Goal: Information Seeking & Learning: Understand process/instructions

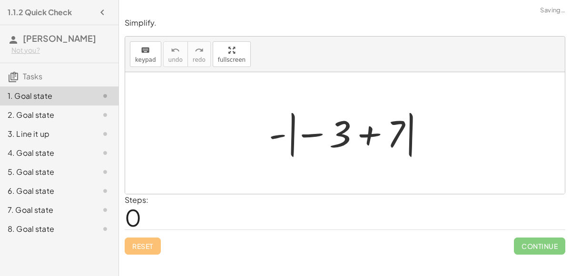
click at [345, 140] on div at bounding box center [348, 133] width 169 height 53
click at [371, 137] on div at bounding box center [348, 133] width 169 height 53
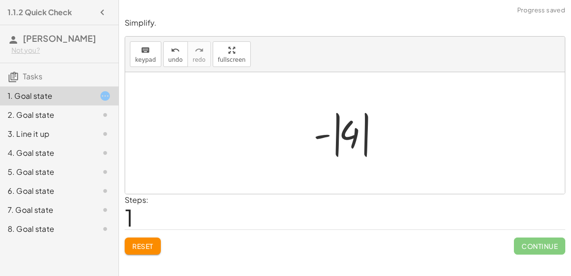
click at [339, 137] on div at bounding box center [349, 133] width 80 height 53
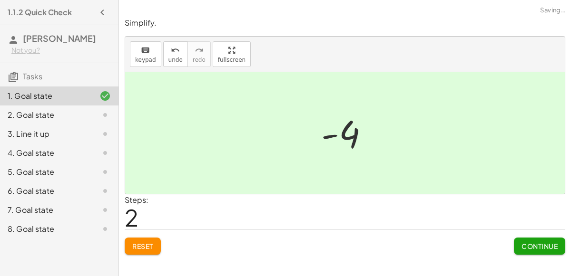
click at [552, 242] on span "Continue" at bounding box center [539, 246] width 36 height 9
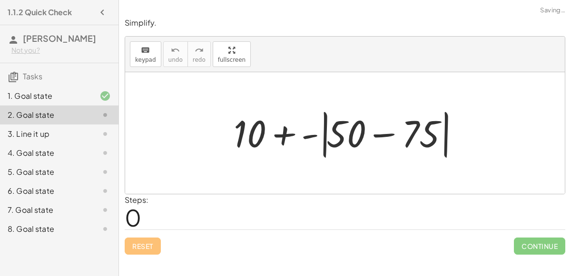
click at [348, 141] on div at bounding box center [349, 133] width 240 height 55
click at [396, 139] on div at bounding box center [349, 133] width 240 height 55
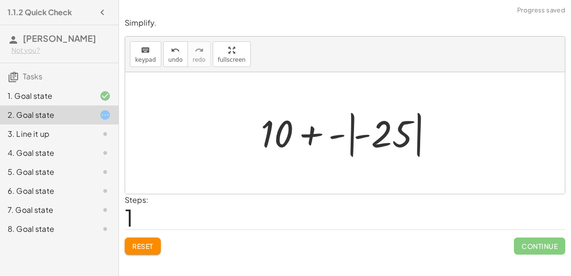
click at [275, 135] on div at bounding box center [349, 133] width 186 height 53
click at [349, 139] on div at bounding box center [349, 133] width 186 height 53
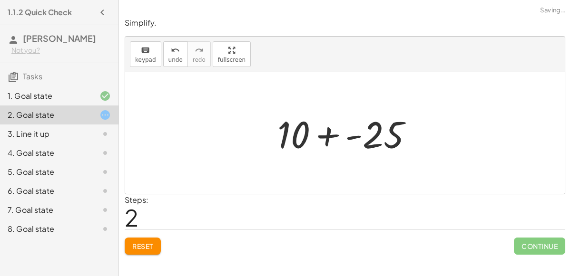
click at [314, 137] on div at bounding box center [349, 133] width 153 height 49
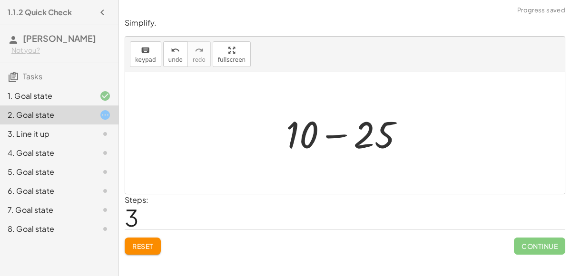
click at [362, 130] on div at bounding box center [348, 133] width 135 height 49
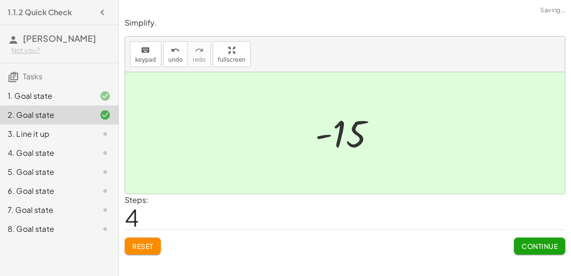
click at [550, 248] on span "Continue" at bounding box center [539, 246] width 36 height 9
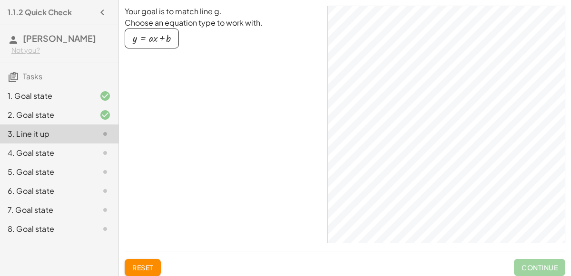
click at [143, 40] on div "button" at bounding box center [152, 38] width 38 height 10
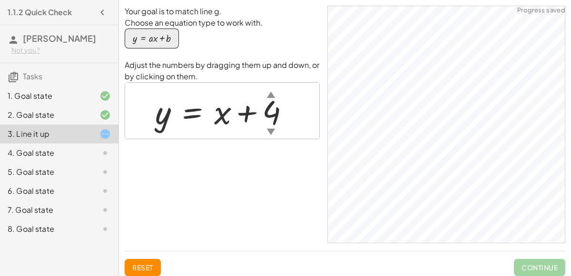
click at [226, 121] on div at bounding box center [225, 110] width 151 height 43
click at [224, 115] on div at bounding box center [225, 110] width 151 height 43
click at [269, 96] on div "▲" at bounding box center [271, 94] width 8 height 12
click at [270, 130] on div "▼" at bounding box center [271, 132] width 8 height 12
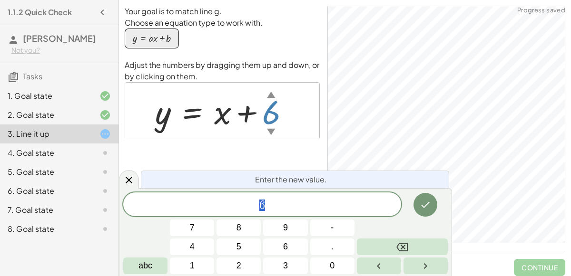
click at [300, 206] on span "6" at bounding box center [262, 205] width 278 height 13
click at [427, 200] on icon "Done" at bounding box center [425, 204] width 11 height 11
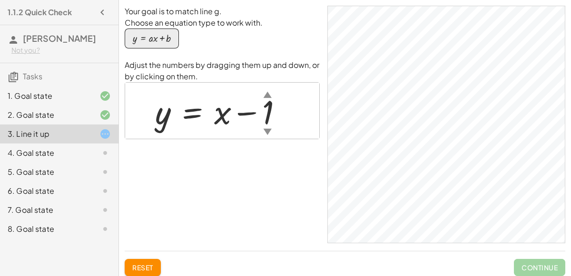
click at [266, 126] on div "▼" at bounding box center [268, 132] width 8 height 12
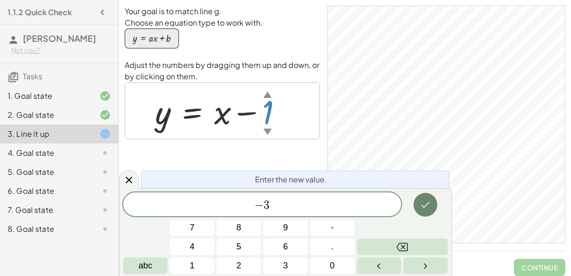
click at [430, 204] on icon "Done" at bounding box center [425, 204] width 11 height 11
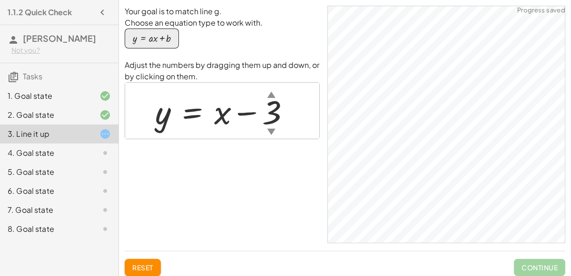
click at [230, 111] on div at bounding box center [226, 110] width 152 height 43
click at [221, 110] on div at bounding box center [226, 110] width 152 height 43
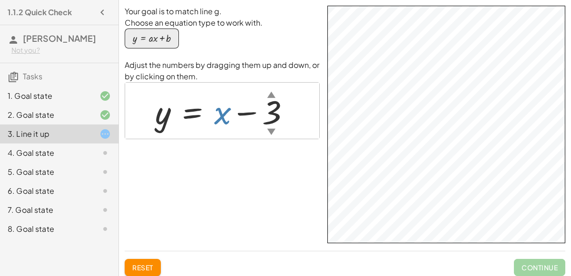
click at [219, 116] on div at bounding box center [226, 110] width 152 height 43
click at [221, 118] on div at bounding box center [226, 110] width 152 height 43
click at [217, 115] on div at bounding box center [226, 110] width 152 height 43
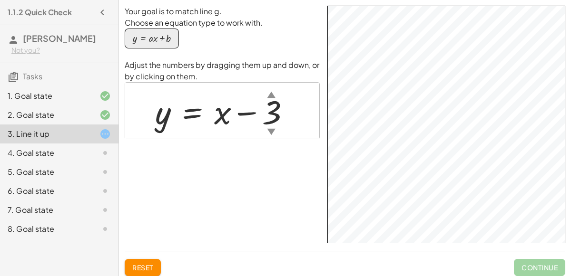
click at [217, 115] on div at bounding box center [226, 110] width 152 height 43
click at [219, 111] on div at bounding box center [226, 110] width 152 height 43
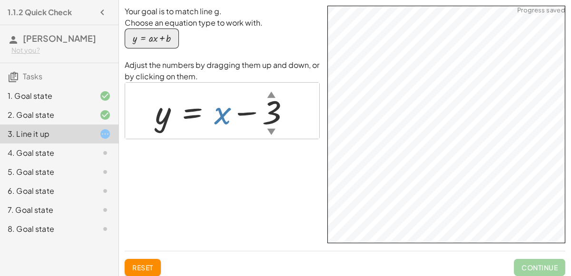
drag, startPoint x: 219, startPoint y: 111, endPoint x: 219, endPoint y: 105, distance: 5.7
click at [219, 105] on div at bounding box center [226, 110] width 152 height 43
click at [219, 102] on div at bounding box center [226, 110] width 152 height 43
click at [220, 113] on div at bounding box center [226, 110] width 152 height 43
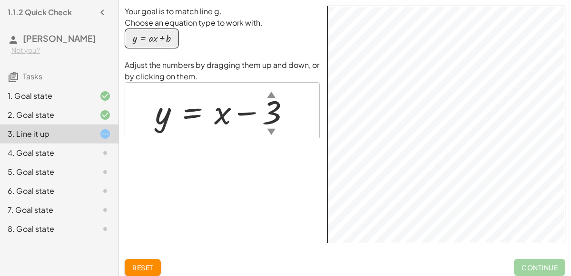
click at [220, 113] on div at bounding box center [226, 110] width 152 height 43
drag, startPoint x: 220, startPoint y: 113, endPoint x: 220, endPoint y: 107, distance: 6.7
click at [220, 107] on div at bounding box center [226, 110] width 152 height 43
drag, startPoint x: 220, startPoint y: 107, endPoint x: 225, endPoint y: 126, distance: 20.2
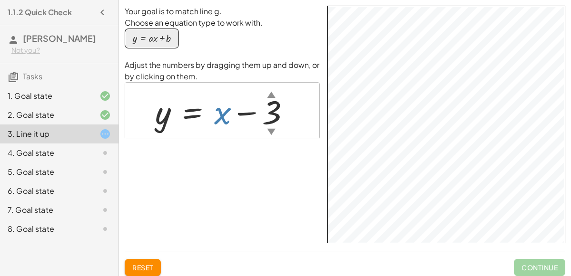
click at [225, 126] on div at bounding box center [226, 110] width 152 height 43
click at [74, 150] on div "4. Goal state" at bounding box center [46, 152] width 77 height 11
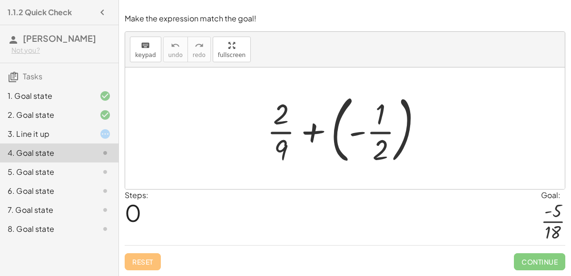
click at [373, 143] on div at bounding box center [348, 128] width 173 height 79
click at [351, 130] on div at bounding box center [348, 128] width 173 height 79
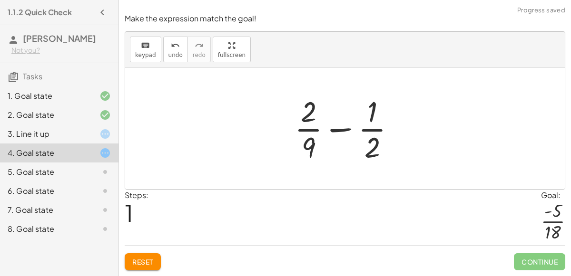
click at [347, 129] on div at bounding box center [349, 128] width 118 height 73
click at [371, 138] on div at bounding box center [349, 128] width 118 height 73
click at [305, 145] on div at bounding box center [349, 128] width 118 height 73
click at [313, 152] on div at bounding box center [349, 128] width 118 height 73
drag, startPoint x: 372, startPoint y: 149, endPoint x: 311, endPoint y: 134, distance: 63.4
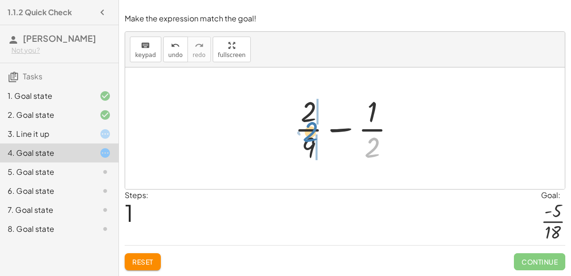
click at [311, 134] on div at bounding box center [349, 128] width 118 height 73
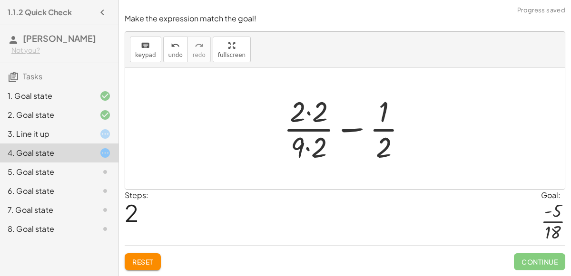
click at [302, 120] on div at bounding box center [349, 128] width 140 height 73
click at [307, 137] on div at bounding box center [349, 128] width 140 height 73
drag, startPoint x: 294, startPoint y: 146, endPoint x: 393, endPoint y: 119, distance: 102.9
click at [393, 119] on div at bounding box center [349, 128] width 140 height 73
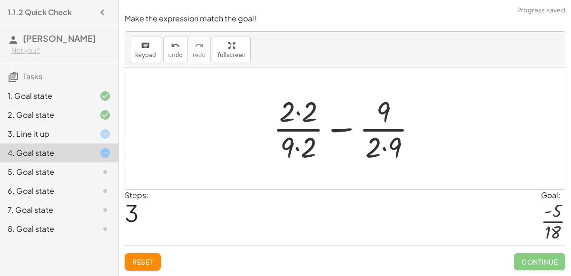
click at [377, 143] on div at bounding box center [348, 128] width 161 height 73
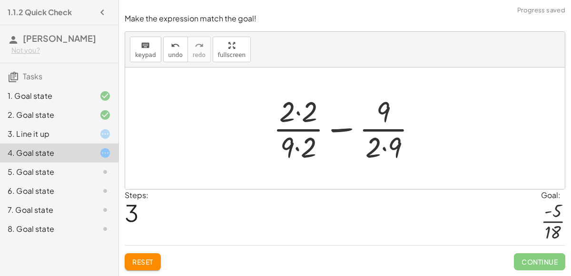
click at [377, 143] on div at bounding box center [348, 128] width 161 height 73
click at [402, 161] on div at bounding box center [348, 128] width 161 height 73
click at [295, 149] on div at bounding box center [348, 128] width 161 height 73
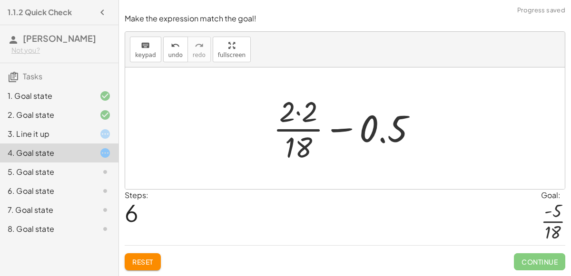
click at [295, 115] on div at bounding box center [348, 128] width 161 height 73
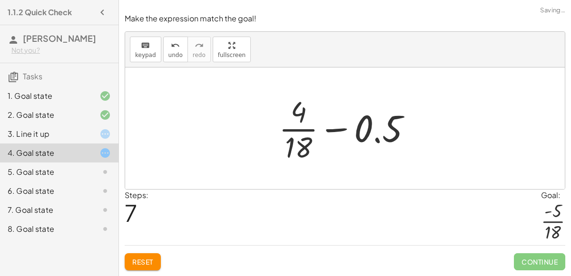
click at [383, 132] on div at bounding box center [348, 128] width 149 height 73
click at [379, 141] on div at bounding box center [348, 128] width 149 height 73
click at [288, 127] on div at bounding box center [348, 128] width 149 height 73
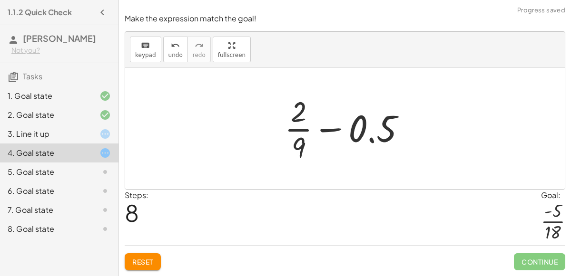
click at [330, 144] on div at bounding box center [349, 128] width 138 height 73
click at [331, 132] on div at bounding box center [349, 128] width 138 height 73
click at [366, 139] on div at bounding box center [349, 128] width 138 height 73
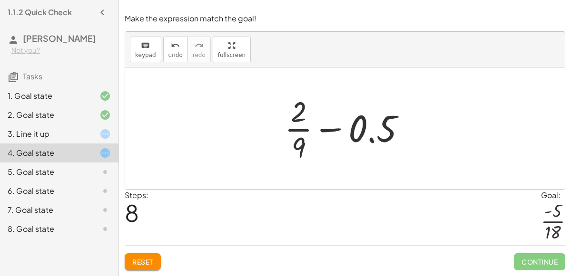
click at [366, 139] on div at bounding box center [349, 128] width 138 height 73
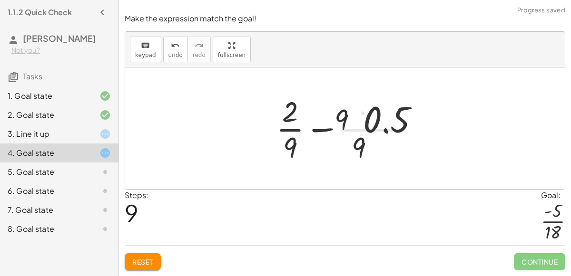
click at [366, 137] on div at bounding box center [348, 128] width 159 height 73
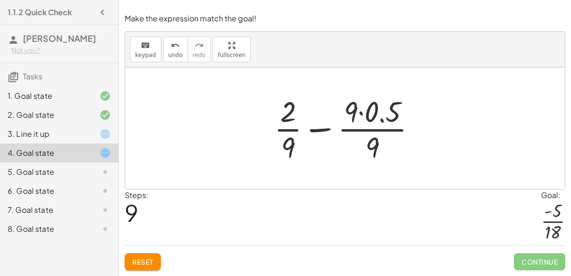
click at [360, 119] on div at bounding box center [348, 128] width 159 height 73
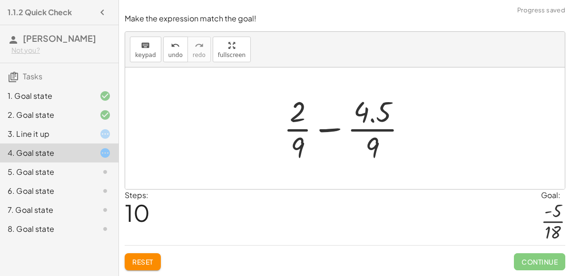
click at [368, 123] on div at bounding box center [349, 128] width 140 height 73
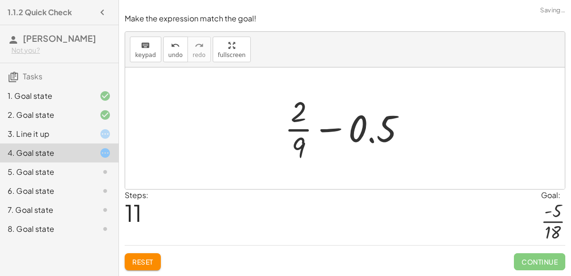
click at [368, 141] on div at bounding box center [349, 128] width 138 height 73
click at [368, 141] on div at bounding box center [348, 128] width 159 height 73
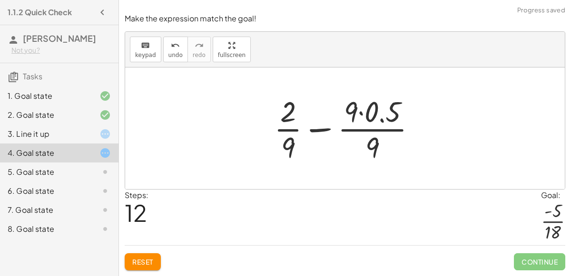
click at [367, 148] on div at bounding box center [348, 128] width 159 height 73
click at [310, 130] on div at bounding box center [348, 128] width 159 height 73
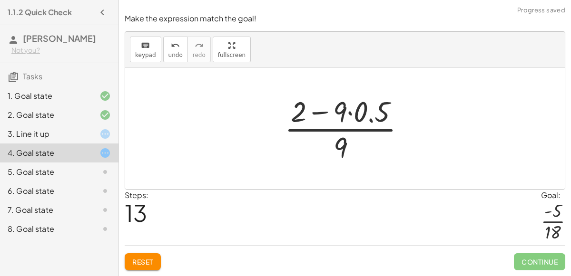
click at [315, 118] on div at bounding box center [349, 128] width 138 height 73
click at [345, 115] on div at bounding box center [349, 128] width 138 height 73
click at [349, 116] on div at bounding box center [349, 128] width 138 height 73
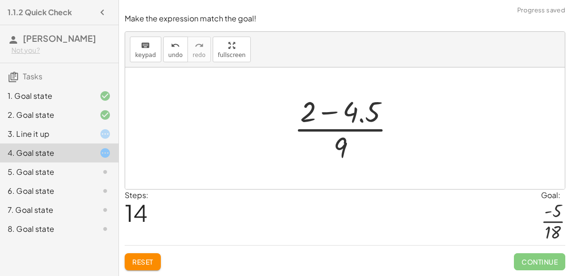
click at [344, 113] on div at bounding box center [348, 128] width 118 height 73
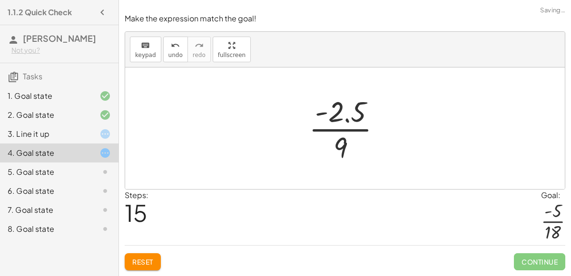
click at [338, 125] on div at bounding box center [348, 128] width 89 height 73
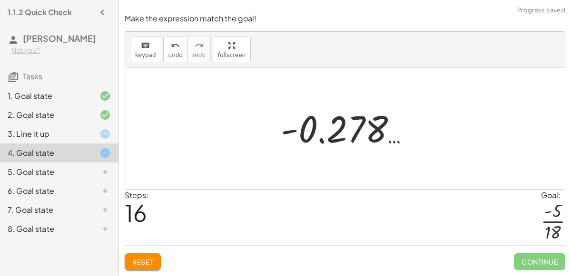
click at [385, 151] on div at bounding box center [349, 128] width 146 height 47
click at [136, 259] on span "Reset" at bounding box center [142, 262] width 21 height 9
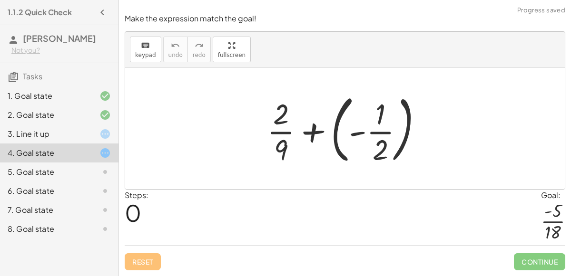
click at [365, 134] on div at bounding box center [348, 128] width 173 height 79
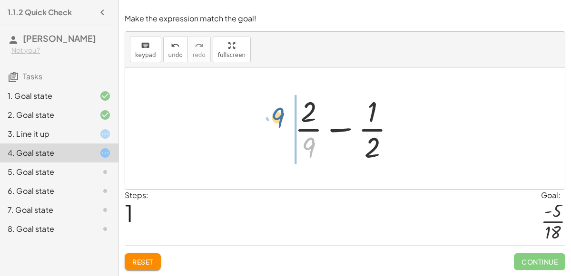
drag, startPoint x: 306, startPoint y: 147, endPoint x: 275, endPoint y: 117, distance: 43.1
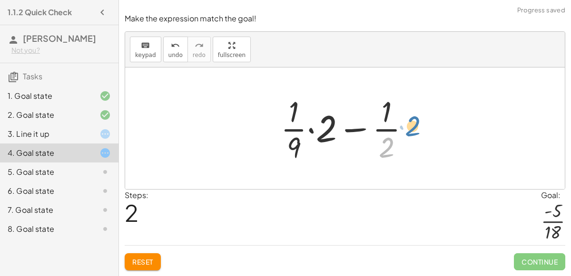
drag, startPoint x: 384, startPoint y: 150, endPoint x: 410, endPoint y: 129, distance: 33.8
click at [410, 129] on div at bounding box center [349, 128] width 146 height 73
drag, startPoint x: 387, startPoint y: 143, endPoint x: 283, endPoint y: 123, distance: 106.1
click at [283, 123] on div at bounding box center [349, 128] width 146 height 73
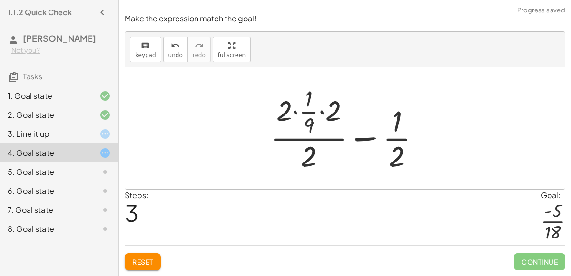
click at [303, 106] on div at bounding box center [348, 129] width 167 height 92
click at [134, 264] on span "Reset" at bounding box center [142, 262] width 21 height 9
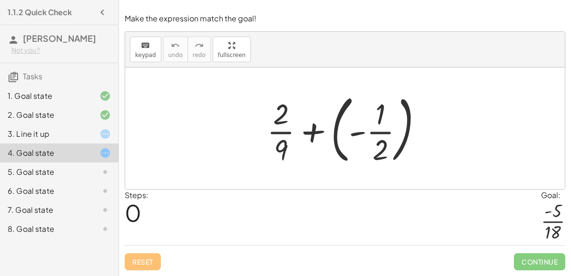
click at [285, 138] on div at bounding box center [348, 128] width 173 height 79
click at [305, 128] on div at bounding box center [348, 128] width 173 height 79
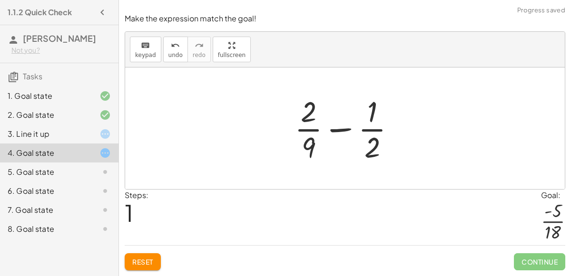
click at [350, 130] on div at bounding box center [349, 128] width 118 height 73
drag, startPoint x: 373, startPoint y: 157, endPoint x: 372, endPoint y: 117, distance: 39.5
click at [372, 117] on div at bounding box center [349, 128] width 118 height 73
drag, startPoint x: 373, startPoint y: 143, endPoint x: 293, endPoint y: 124, distance: 83.1
click at [293, 124] on div at bounding box center [349, 128] width 118 height 73
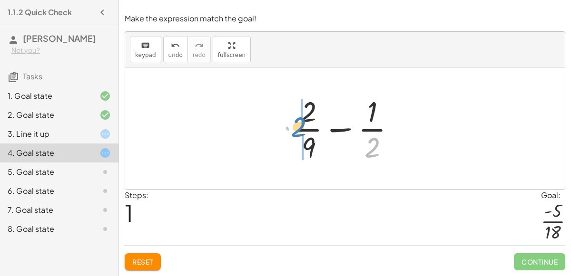
drag, startPoint x: 374, startPoint y: 143, endPoint x: 301, endPoint y: 122, distance: 76.1
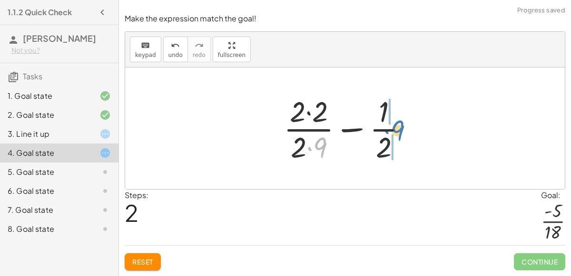
drag, startPoint x: 318, startPoint y: 148, endPoint x: 395, endPoint y: 131, distance: 79.0
click at [395, 131] on div at bounding box center [349, 128] width 140 height 73
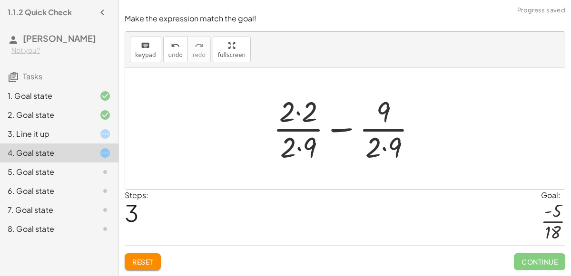
click at [382, 152] on div at bounding box center [348, 128] width 161 height 73
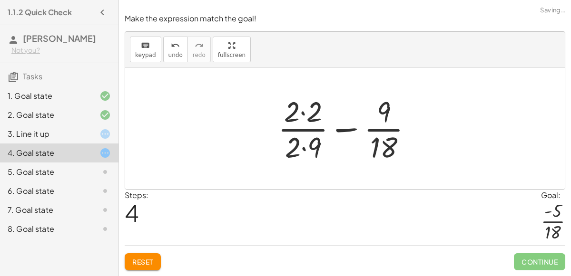
click at [304, 147] on div at bounding box center [349, 128] width 152 height 73
click at [304, 112] on div at bounding box center [349, 128] width 152 height 73
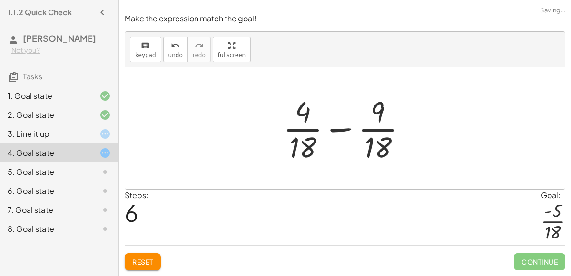
click at [329, 132] on div at bounding box center [348, 128] width 140 height 73
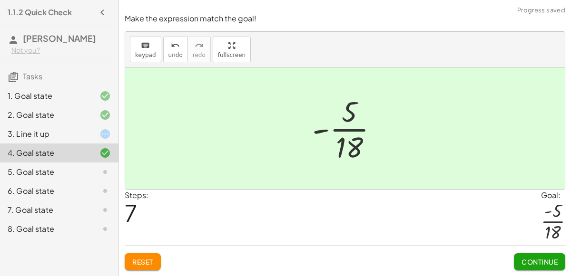
click at [534, 258] on span "Continue" at bounding box center [539, 262] width 36 height 9
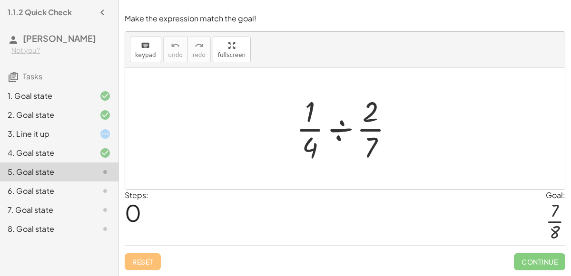
click at [334, 132] on div at bounding box center [348, 128] width 115 height 73
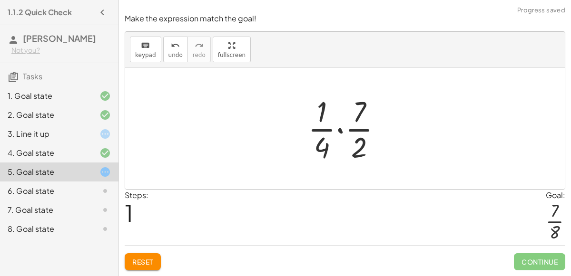
click at [339, 133] on div at bounding box center [348, 128] width 91 height 73
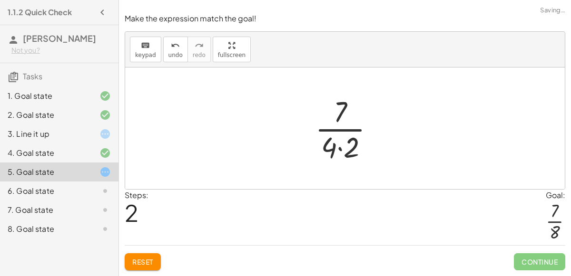
click at [337, 149] on div at bounding box center [348, 128] width 77 height 73
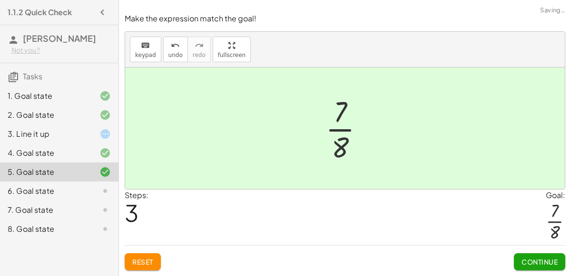
click at [542, 266] on button "Continue" at bounding box center [539, 262] width 51 height 17
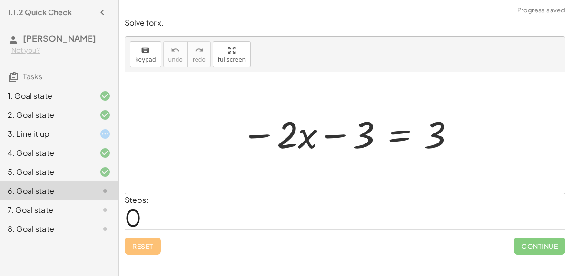
click at [87, 182] on div "4. Goal state" at bounding box center [59, 191] width 118 height 19
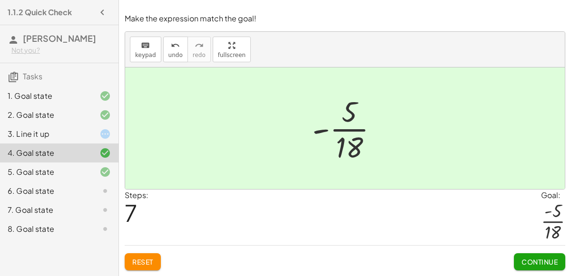
click at [515, 265] on button "Continue" at bounding box center [539, 262] width 51 height 17
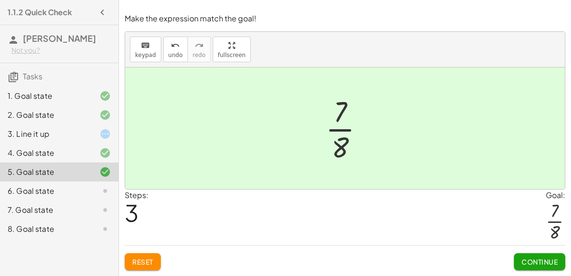
click at [515, 265] on button "Continue" at bounding box center [539, 262] width 51 height 17
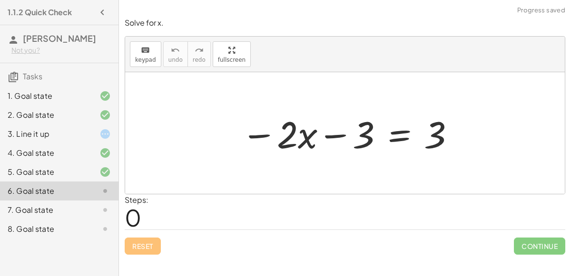
click at [327, 139] on div at bounding box center [348, 133] width 224 height 49
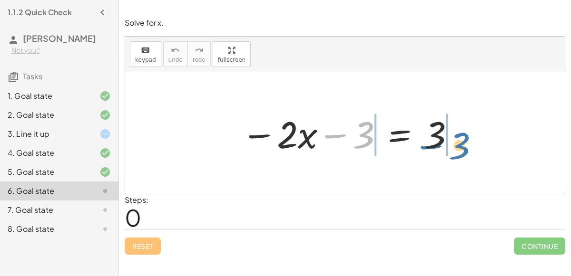
drag, startPoint x: 365, startPoint y: 136, endPoint x: 455, endPoint y: 142, distance: 89.7
click at [455, 142] on div at bounding box center [348, 133] width 224 height 49
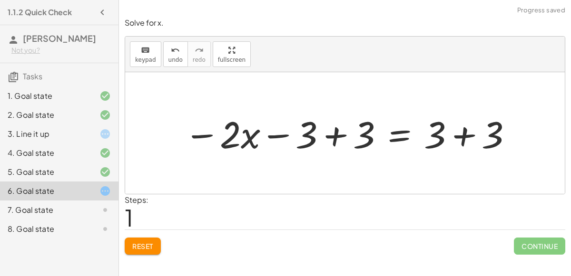
click at [308, 130] on div at bounding box center [348, 133] width 339 height 49
click at [333, 135] on div at bounding box center [348, 133] width 339 height 49
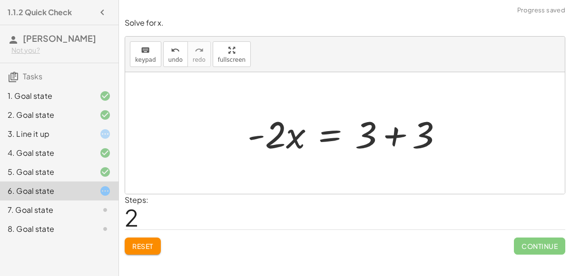
click at [387, 135] on div at bounding box center [349, 133] width 213 height 49
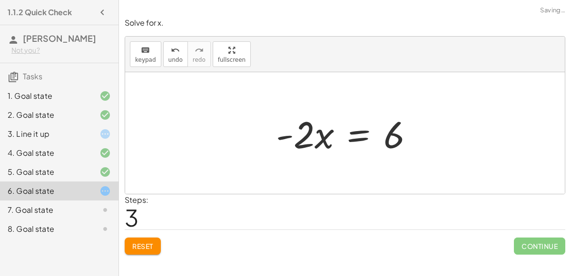
click at [303, 138] on div at bounding box center [348, 133] width 155 height 49
click at [418, 144] on div at bounding box center [348, 133] width 155 height 49
click at [357, 151] on div at bounding box center [348, 133] width 155 height 49
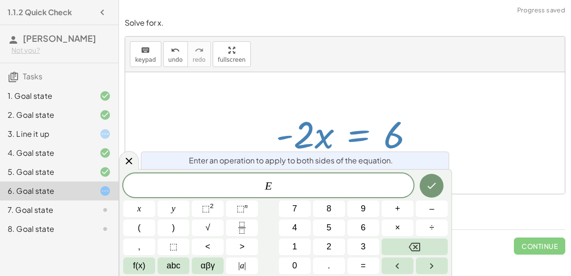
click at [343, 137] on div at bounding box center [348, 133] width 155 height 49
click at [130, 157] on icon at bounding box center [128, 161] width 11 height 11
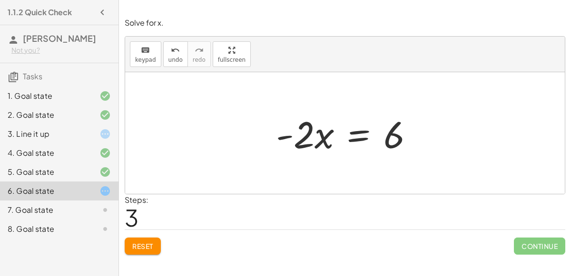
click at [296, 129] on div at bounding box center [348, 133] width 155 height 49
click at [388, 133] on div at bounding box center [348, 133] width 155 height 49
click at [334, 127] on div at bounding box center [348, 133] width 155 height 49
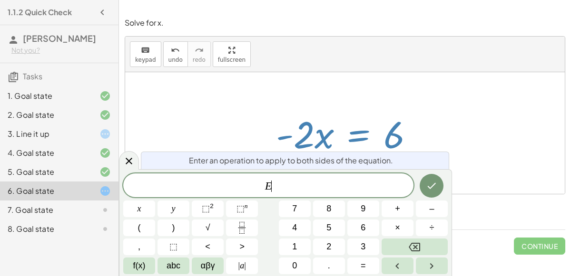
click at [286, 174] on div "E ​" at bounding box center [268, 186] width 290 height 24
click at [434, 178] on button "Done" at bounding box center [432, 186] width 24 height 24
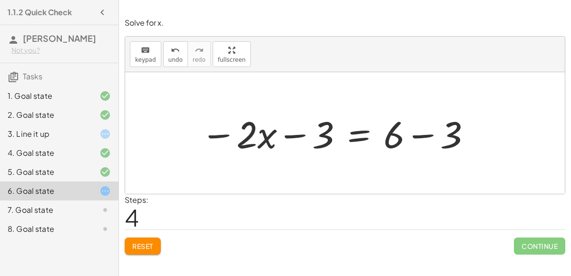
click at [415, 135] on div at bounding box center [336, 133] width 281 height 49
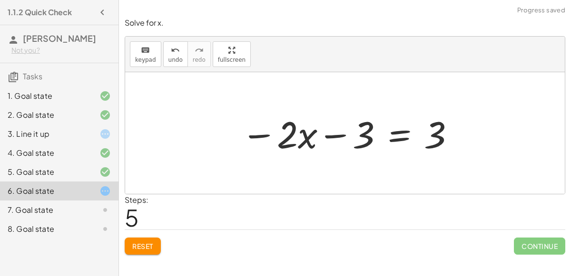
click at [346, 133] on div at bounding box center [348, 133] width 224 height 49
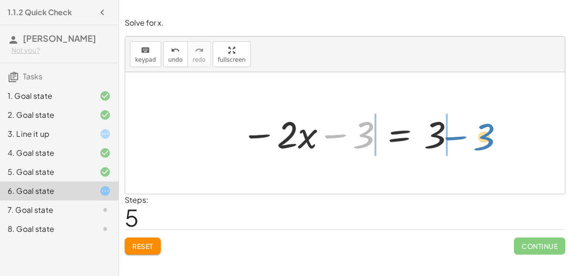
drag, startPoint x: 353, startPoint y: 134, endPoint x: 478, endPoint y: 137, distance: 125.2
click at [478, 137] on div "− · 2 · x − 3 = 3 − · 2 · x − 3 + 3 = + 3 + 3 − · 2 · x + 0 = + 3 + 3 · - 2 · x…" at bounding box center [345, 133] width 440 height 122
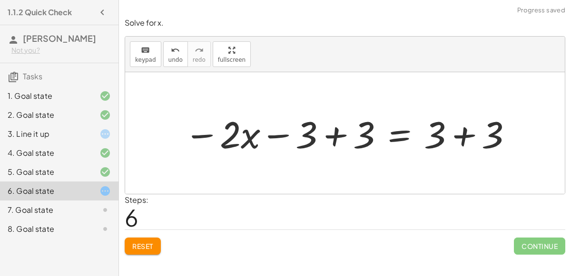
click at [459, 137] on div at bounding box center [348, 133] width 339 height 49
click at [341, 133] on div at bounding box center [319, 133] width 281 height 49
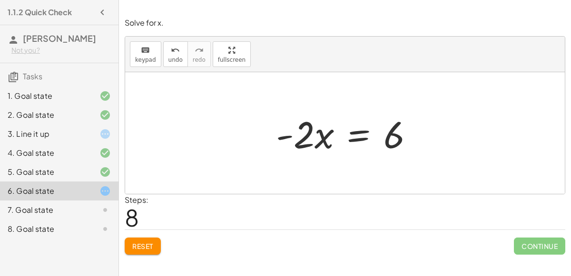
click at [319, 148] on div at bounding box center [348, 133] width 155 height 49
click at [304, 126] on div at bounding box center [348, 133] width 155 height 49
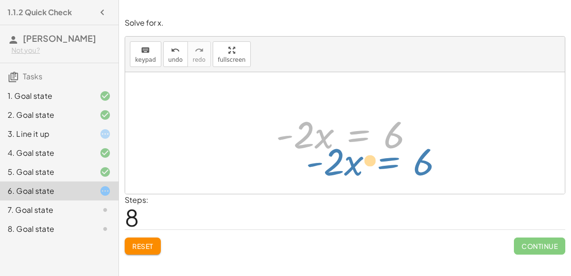
drag, startPoint x: 361, startPoint y: 139, endPoint x: 411, endPoint y: 51, distance: 101.4
click at [411, 51] on div "keyboard keypad undo undo redo redo fullscreen − · 2 · x − 3 = 3 − · 2 · x − 3 …" at bounding box center [345, 115] width 440 height 157
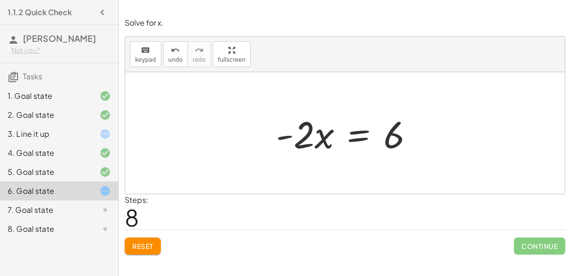
click at [405, 133] on div at bounding box center [348, 133] width 155 height 49
click at [395, 135] on div at bounding box center [348, 133] width 155 height 49
click at [322, 146] on div at bounding box center [348, 133] width 155 height 49
click at [324, 137] on div at bounding box center [348, 133] width 155 height 49
click at [329, 137] on div at bounding box center [348, 133] width 155 height 49
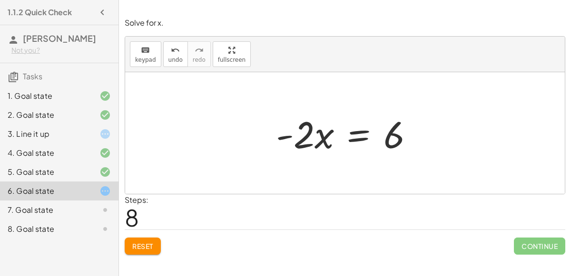
click at [274, 129] on div at bounding box center [348, 133] width 155 height 49
click at [411, 143] on div at bounding box center [348, 133] width 155 height 49
click at [403, 134] on div at bounding box center [348, 133] width 155 height 49
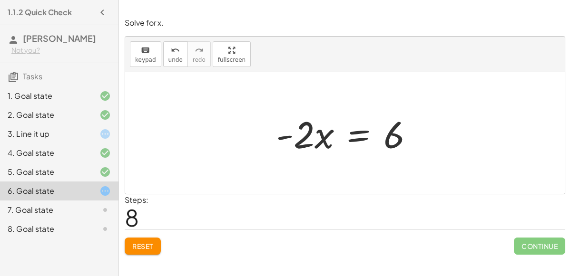
click at [403, 134] on div at bounding box center [348, 133] width 155 height 49
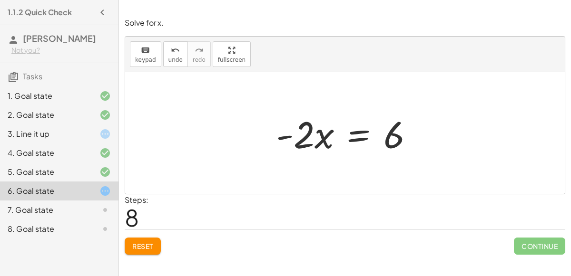
click at [403, 134] on div at bounding box center [348, 133] width 155 height 49
click at [131, 246] on button "Reset" at bounding box center [143, 246] width 36 height 17
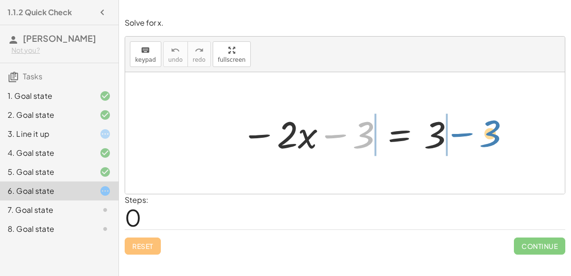
drag, startPoint x: 339, startPoint y: 134, endPoint x: 467, endPoint y: 133, distance: 128.0
click at [467, 133] on div "− 3 − · 2 · x − 3 = 3" at bounding box center [345, 133] width 440 height 122
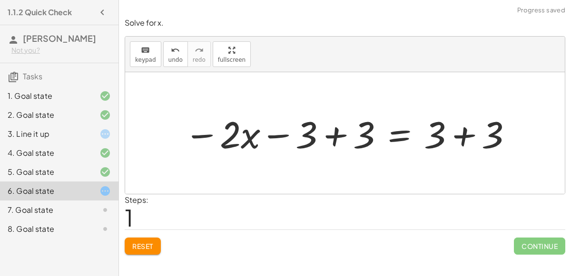
click at [462, 136] on div at bounding box center [348, 133] width 339 height 49
click at [338, 134] on div at bounding box center [319, 133] width 281 height 49
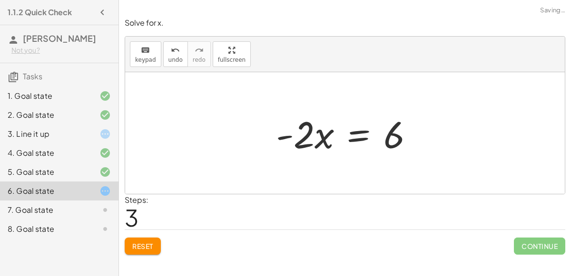
click at [406, 140] on div at bounding box center [348, 133] width 155 height 49
click at [400, 129] on div at bounding box center [348, 133] width 155 height 49
click at [392, 131] on div at bounding box center [348, 133] width 155 height 49
click at [356, 139] on div at bounding box center [348, 133] width 155 height 49
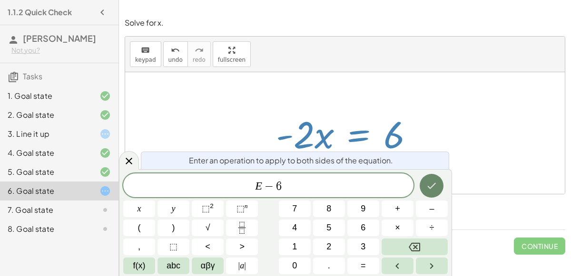
click at [432, 181] on icon "Done" at bounding box center [431, 185] width 11 height 11
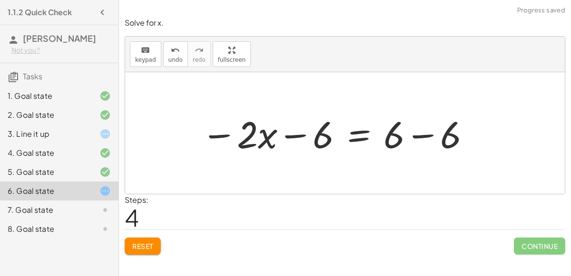
click at [413, 138] on div at bounding box center [336, 133] width 280 height 49
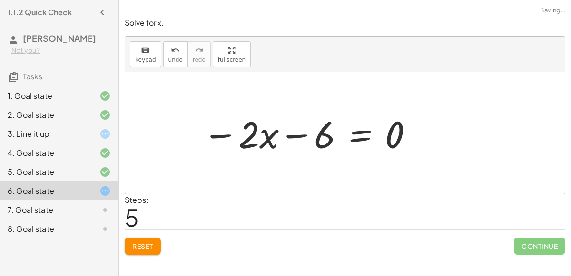
click at [293, 138] on div at bounding box center [308, 133] width 221 height 49
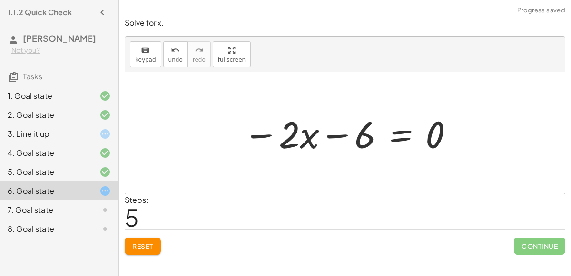
click at [362, 136] on div at bounding box center [348, 133] width 221 height 49
click at [336, 132] on div at bounding box center [348, 133] width 221 height 49
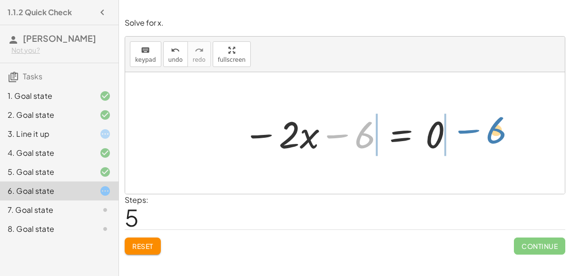
drag, startPoint x: 361, startPoint y: 142, endPoint x: 493, endPoint y: 137, distance: 132.4
click at [493, 137] on div "− · 2 · x − 3 = 3 − · 2 · x − 3 + 3 = + 3 + 3 − · 2 · x − 3 + 3 = 6 − · 2 · x +…" at bounding box center [345, 133] width 440 height 122
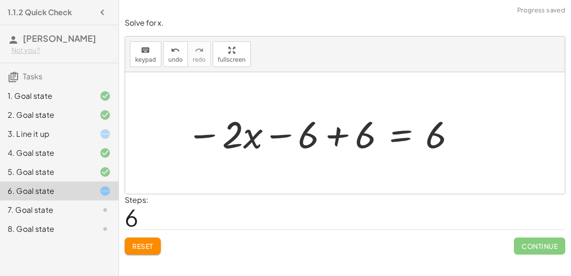
click at [337, 135] on div at bounding box center [322, 133] width 280 height 49
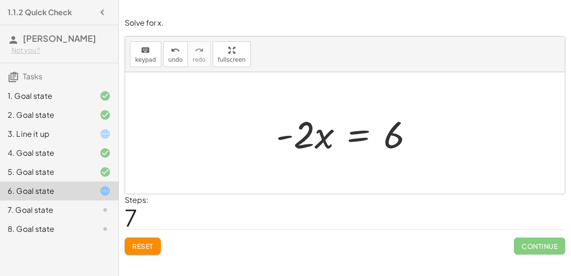
click at [303, 141] on div at bounding box center [348, 133] width 155 height 49
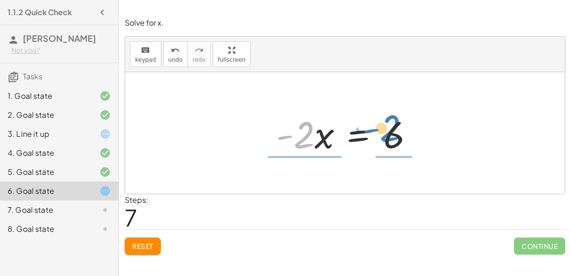
drag, startPoint x: 304, startPoint y: 141, endPoint x: 391, endPoint y: 134, distance: 86.8
click at [391, 134] on div at bounding box center [348, 133] width 155 height 49
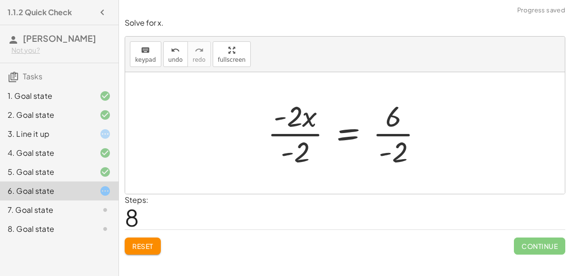
click at [394, 150] on div at bounding box center [349, 133] width 173 height 73
click at [297, 150] on div at bounding box center [349, 133] width 171 height 73
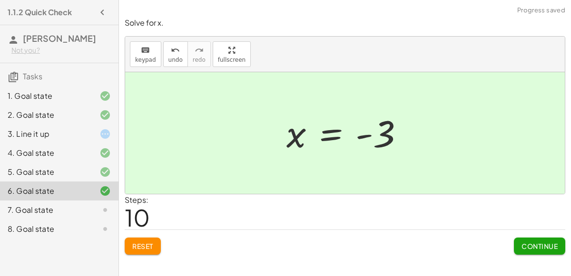
click at [543, 242] on span "Continue" at bounding box center [539, 246] width 36 height 9
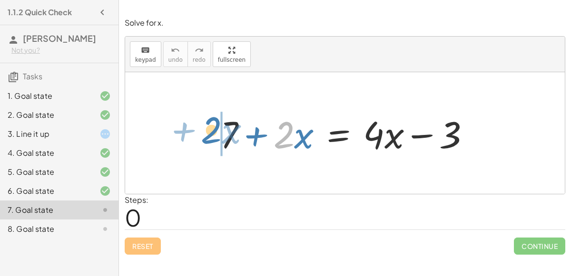
drag, startPoint x: 285, startPoint y: 140, endPoint x: 213, endPoint y: 136, distance: 72.5
click at [213, 136] on div "· 2 + · x + 7 + · 2 · x = + · 4 · x − 3" at bounding box center [345, 134] width 279 height 54
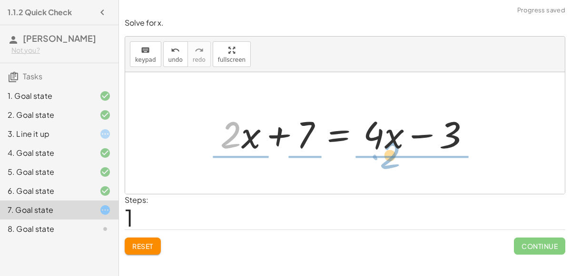
drag, startPoint x: 229, startPoint y: 141, endPoint x: 388, endPoint y: 162, distance: 160.2
click at [388, 162] on div "+ 7 + · 2 · x = + · 4 · x − 3 · 2 + · x + 7 + · 2 · x = + · 4 · x − 3" at bounding box center [345, 133] width 440 height 122
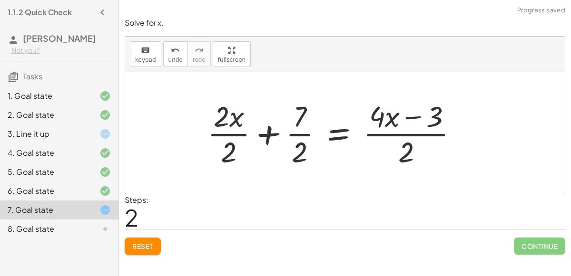
click at [296, 145] on div at bounding box center [336, 133] width 267 height 73
click at [295, 130] on div at bounding box center [336, 133] width 267 height 73
click at [260, 134] on div at bounding box center [336, 133] width 267 height 73
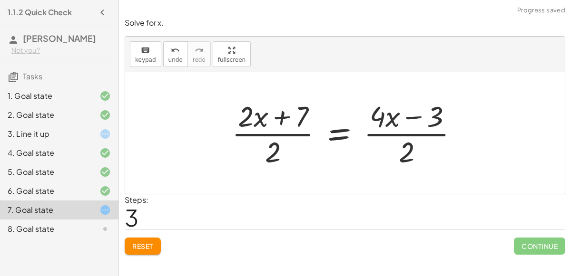
click at [279, 113] on div at bounding box center [349, 133] width 244 height 73
click at [402, 119] on div at bounding box center [349, 133] width 244 height 73
click at [139, 243] on span "Reset" at bounding box center [142, 246] width 21 height 9
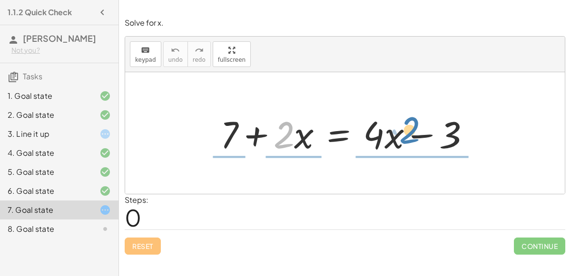
drag, startPoint x: 282, startPoint y: 139, endPoint x: 408, endPoint y: 135, distance: 126.2
click at [408, 135] on div at bounding box center [349, 133] width 267 height 49
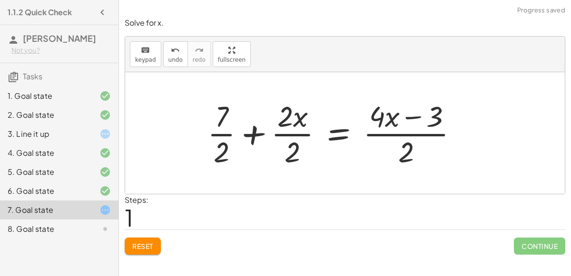
click at [400, 156] on div at bounding box center [336, 133] width 267 height 73
click at [127, 230] on span "1" at bounding box center [129, 217] width 9 height 29
click at [136, 247] on span "Reset" at bounding box center [142, 246] width 21 height 9
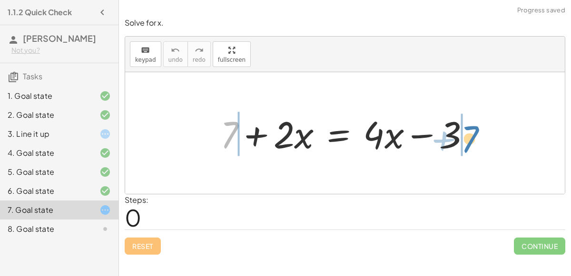
drag, startPoint x: 223, startPoint y: 146, endPoint x: 461, endPoint y: 150, distance: 237.5
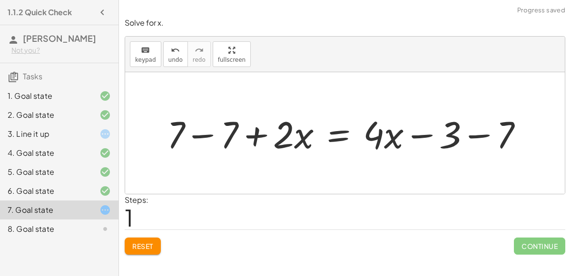
click at [468, 137] on div at bounding box center [348, 133] width 373 height 49
click at [196, 136] on div at bounding box center [327, 133] width 331 height 49
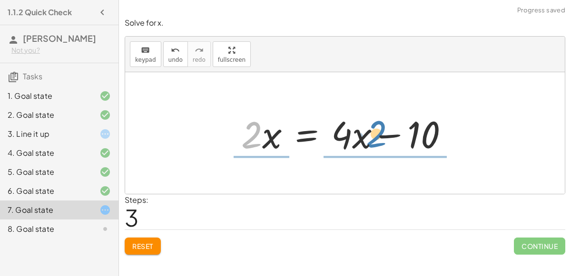
drag, startPoint x: 258, startPoint y: 142, endPoint x: 384, endPoint y: 143, distance: 125.6
click at [384, 143] on div at bounding box center [348, 133] width 224 height 49
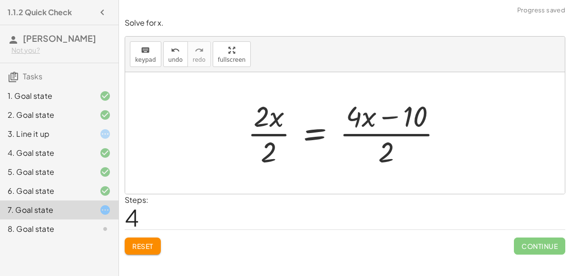
click at [272, 148] on div at bounding box center [349, 133] width 212 height 73
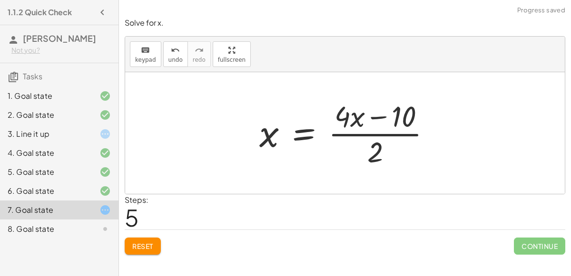
click at [369, 150] on div at bounding box center [349, 133] width 189 height 73
click at [364, 137] on div at bounding box center [349, 133] width 189 height 73
click at [368, 116] on div at bounding box center [349, 133] width 189 height 73
click at [376, 145] on div at bounding box center [349, 133] width 189 height 73
click at [403, 137] on div at bounding box center [349, 133] width 189 height 73
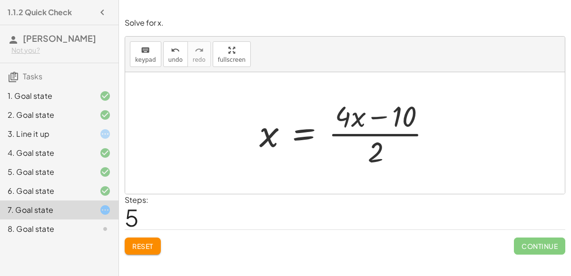
click at [403, 137] on div at bounding box center [349, 133] width 189 height 73
drag, startPoint x: 376, startPoint y: 150, endPoint x: 437, endPoint y: 111, distance: 71.9
click at [437, 111] on div at bounding box center [349, 133] width 189 height 73
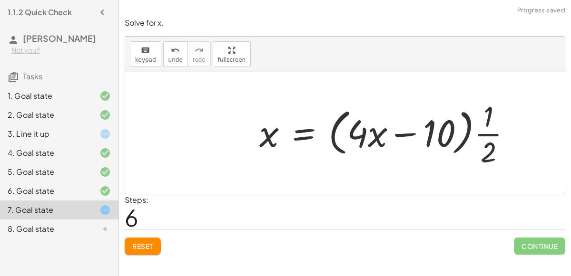
click at [416, 135] on div at bounding box center [389, 133] width 269 height 73
click at [494, 132] on div at bounding box center [389, 133] width 269 height 73
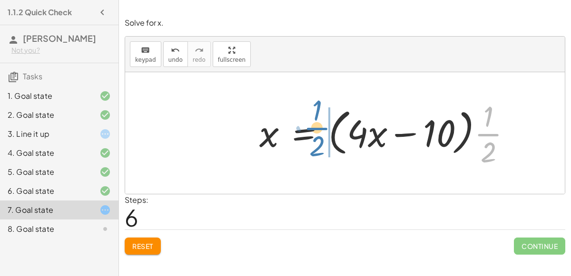
drag, startPoint x: 489, startPoint y: 142, endPoint x: 318, endPoint y: 136, distance: 170.4
click at [318, 136] on div at bounding box center [389, 133] width 269 height 73
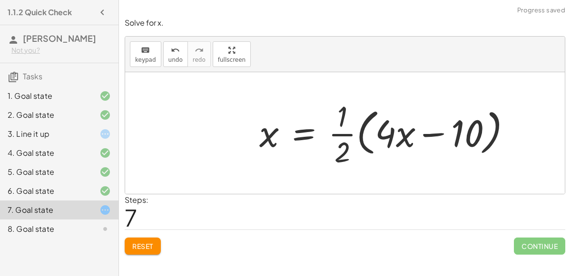
click at [342, 136] on div at bounding box center [389, 133] width 269 height 73
click at [403, 131] on div at bounding box center [389, 133] width 269 height 73
drag, startPoint x: 342, startPoint y: 150, endPoint x: 535, endPoint y: 126, distance: 194.6
drag, startPoint x: 344, startPoint y: 123, endPoint x: 404, endPoint y: 157, distance: 69.6
click at [404, 157] on div at bounding box center [389, 133] width 269 height 73
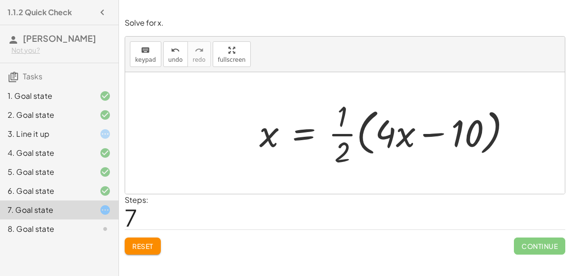
click at [346, 142] on div at bounding box center [389, 133] width 269 height 73
click at [397, 138] on div at bounding box center [389, 133] width 269 height 73
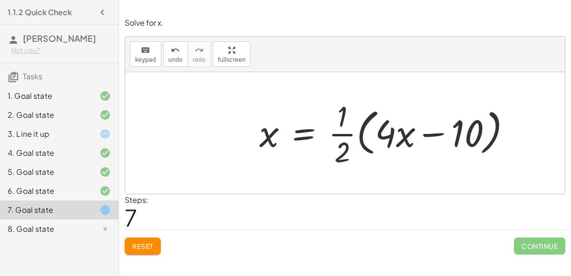
click at [397, 138] on div at bounding box center [389, 133] width 269 height 73
click at [150, 241] on button "Reset" at bounding box center [143, 246] width 36 height 17
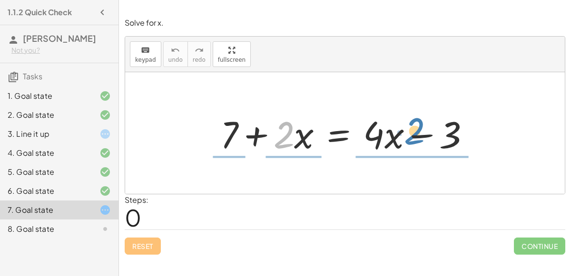
drag, startPoint x: 281, startPoint y: 140, endPoint x: 410, endPoint y: 134, distance: 129.1
click at [410, 134] on div at bounding box center [349, 133] width 267 height 49
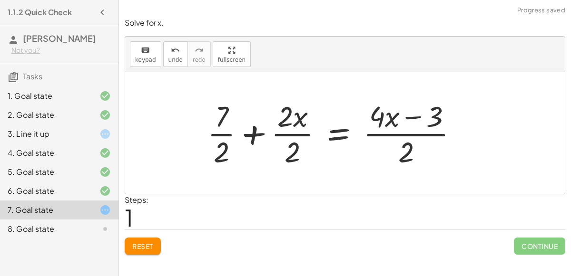
click at [141, 246] on span "Reset" at bounding box center [142, 246] width 21 height 9
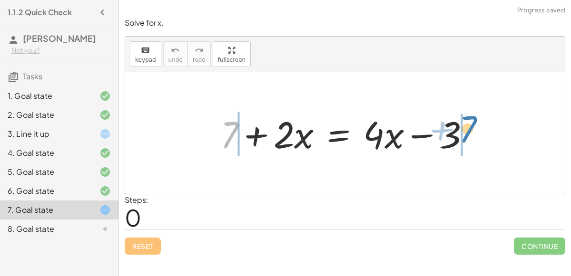
drag, startPoint x: 234, startPoint y: 132, endPoint x: 473, endPoint y: 127, distance: 238.9
click at [473, 127] on div at bounding box center [349, 133] width 267 height 49
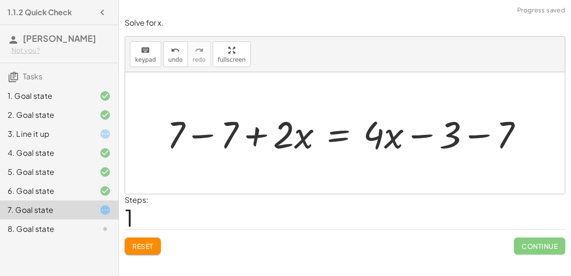
click at [451, 137] on div at bounding box center [348, 133] width 373 height 49
click at [188, 131] on div at bounding box center [348, 133] width 373 height 49
click at [462, 135] on div at bounding box center [401, 133] width 267 height 49
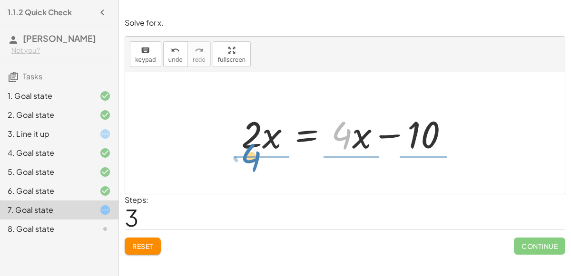
drag, startPoint x: 351, startPoint y: 135, endPoint x: 261, endPoint y: 158, distance: 93.0
click at [261, 158] on div "+ 7 + · 2 · x = + · 4 · x − 3 + 7 − 7 + · 2 · x = + · 4 · x − 3 − 7 + 0 + · 2 ·…" at bounding box center [345, 134] width 236 height 54
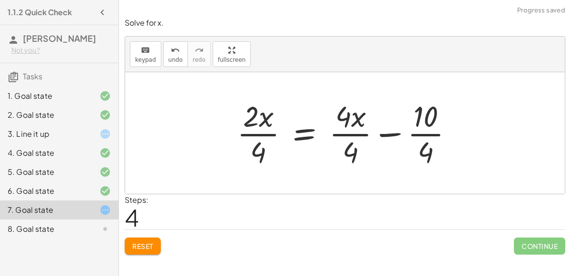
click at [258, 150] on div at bounding box center [348, 133] width 233 height 73
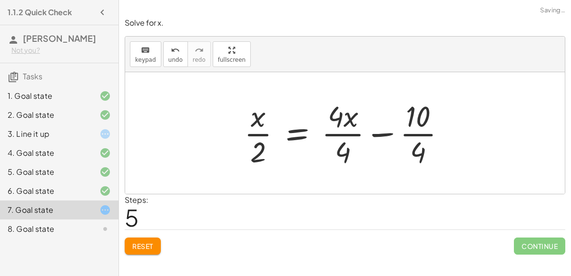
click at [347, 150] on div at bounding box center [348, 133] width 218 height 73
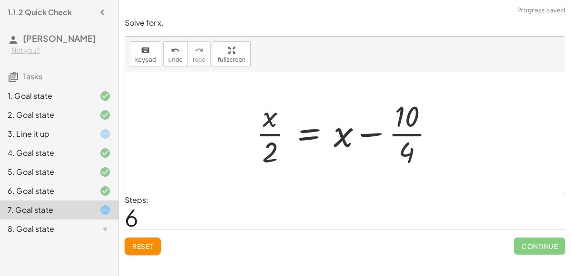
click at [405, 147] on div at bounding box center [348, 133] width 195 height 73
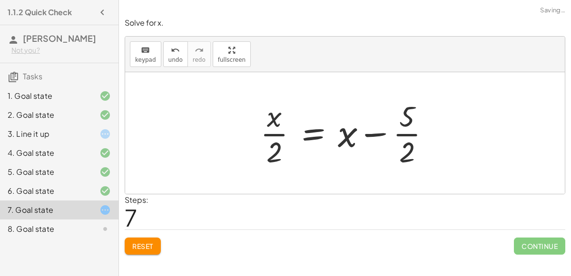
click at [405, 142] on div at bounding box center [348, 133] width 187 height 73
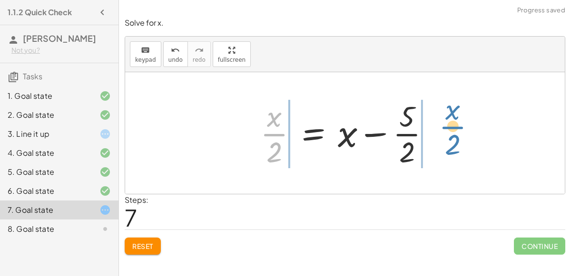
drag, startPoint x: 265, startPoint y: 143, endPoint x: 442, endPoint y: 134, distance: 177.2
click at [442, 134] on div "+ 7 + · 2 · x = + · 4 · x − 3 + 7 − 7 + · 2 · x = + · 4 · x − 3 − 7 + 0 + · 2 ·…" at bounding box center [345, 133] width 199 height 78
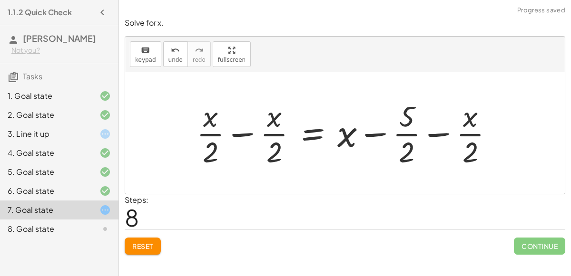
click at [436, 133] on div at bounding box center [349, 133] width 314 height 73
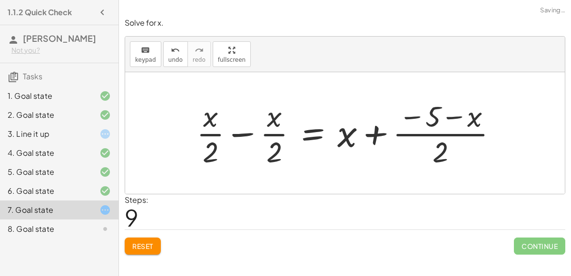
click at [246, 134] on div at bounding box center [351, 133] width 318 height 73
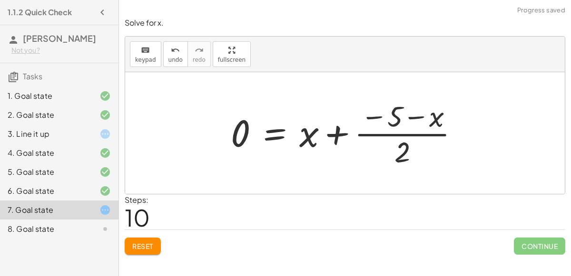
click at [352, 131] on div at bounding box center [349, 133] width 246 height 73
click at [343, 133] on div at bounding box center [349, 133] width 246 height 73
drag, startPoint x: 403, startPoint y: 157, endPoint x: 437, endPoint y: 120, distance: 50.1
click at [437, 120] on div at bounding box center [349, 133] width 246 height 73
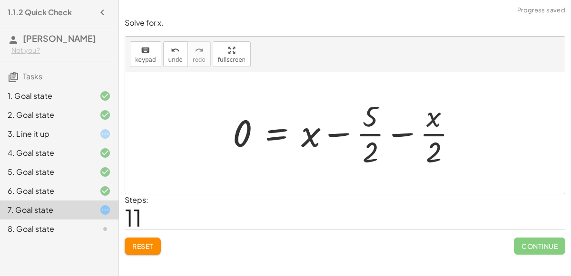
click at [437, 140] on div at bounding box center [348, 133] width 241 height 73
click at [370, 141] on div at bounding box center [348, 133] width 241 height 73
click at [369, 138] on div at bounding box center [348, 133] width 241 height 73
drag, startPoint x: 371, startPoint y: 155, endPoint x: 386, endPoint y: 112, distance: 45.2
click at [386, 112] on div at bounding box center [348, 133] width 241 height 73
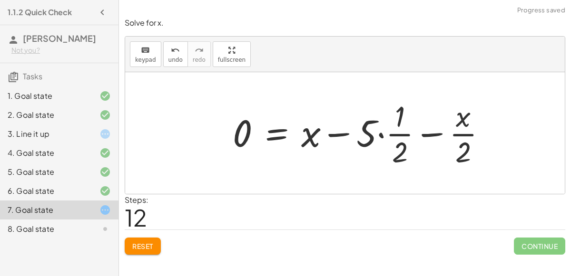
click at [390, 134] on div at bounding box center [363, 133] width 271 height 73
click at [381, 133] on div at bounding box center [363, 133] width 271 height 73
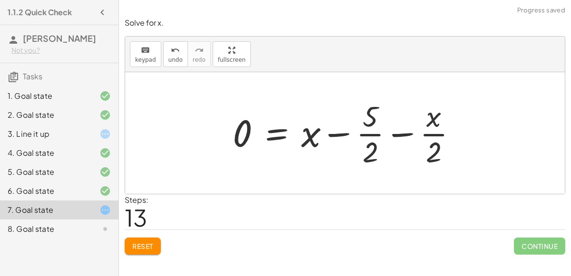
click at [400, 136] on div at bounding box center [348, 133] width 241 height 73
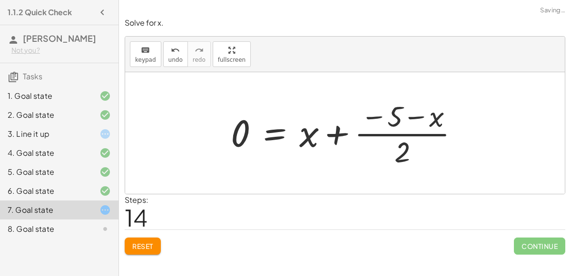
click at [411, 117] on div at bounding box center [349, 133] width 246 height 73
drag, startPoint x: 411, startPoint y: 117, endPoint x: 314, endPoint y: 138, distance: 98.5
click at [314, 138] on div at bounding box center [349, 133] width 246 height 73
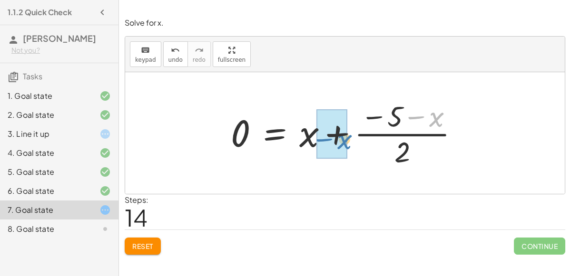
drag, startPoint x: 430, startPoint y: 116, endPoint x: 338, endPoint y: 138, distance: 94.5
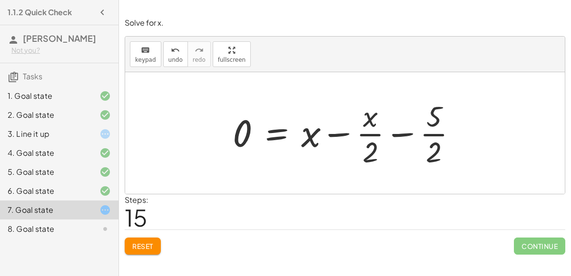
click at [148, 245] on span "Reset" at bounding box center [142, 246] width 21 height 9
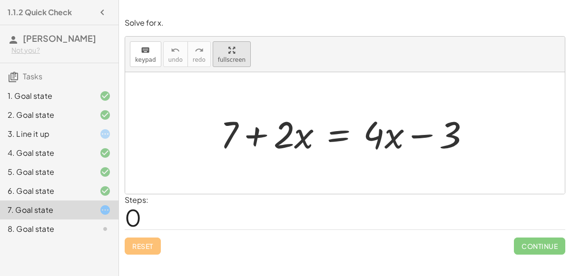
click at [228, 108] on div "keyboard keypad undo undo redo redo fullscreen + 7 + · 2 · x = + · 4 · x − 3 ×" at bounding box center [345, 115] width 440 height 157
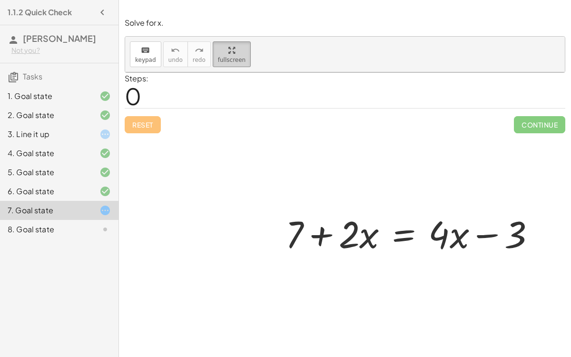
click at [100, 0] on html "1.1.2 Quick Check Emily Roach Not you? Tasks 1. Goal state 2. Goal state 3. Lin…" at bounding box center [285, 178] width 571 height 357
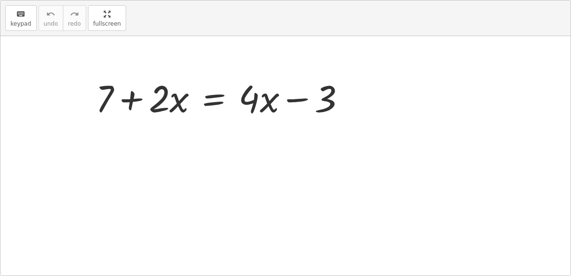
click at [149, 97] on div "Reset Continue" at bounding box center [345, 83] width 441 height 25
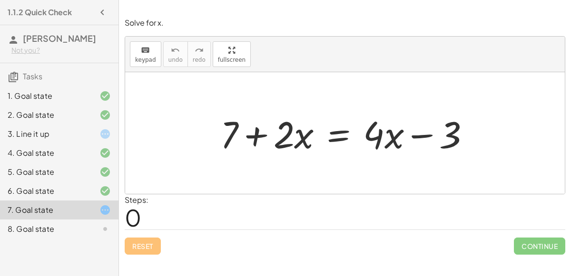
click at [258, 145] on div at bounding box center [349, 133] width 267 height 49
click at [150, 250] on div "Reset Continue" at bounding box center [345, 242] width 441 height 25
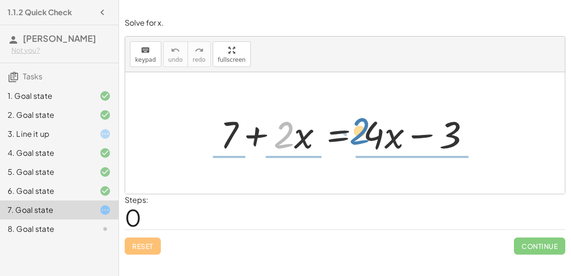
drag, startPoint x: 290, startPoint y: 138, endPoint x: 366, endPoint y: 135, distance: 75.7
click at [366, 135] on div at bounding box center [349, 133] width 267 height 49
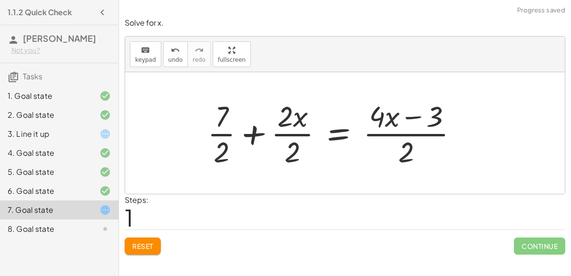
click at [288, 133] on div at bounding box center [336, 133] width 267 height 73
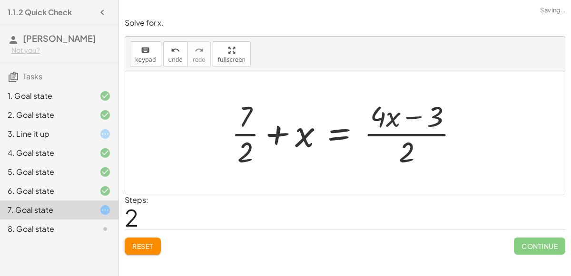
click at [240, 134] on div at bounding box center [348, 133] width 245 height 73
click at [248, 146] on div at bounding box center [348, 133] width 245 height 73
click at [407, 139] on div at bounding box center [348, 133] width 245 height 73
drag, startPoint x: 385, startPoint y: 123, endPoint x: 430, endPoint y: 147, distance: 50.0
click at [430, 147] on div at bounding box center [348, 133] width 245 height 73
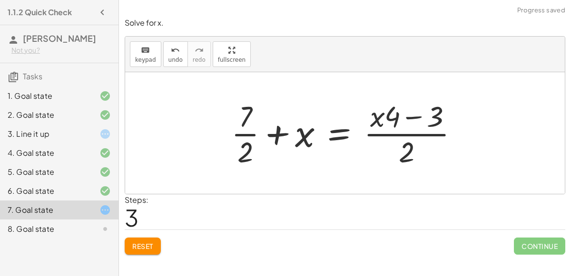
click at [142, 250] on button "Reset" at bounding box center [143, 246] width 36 height 17
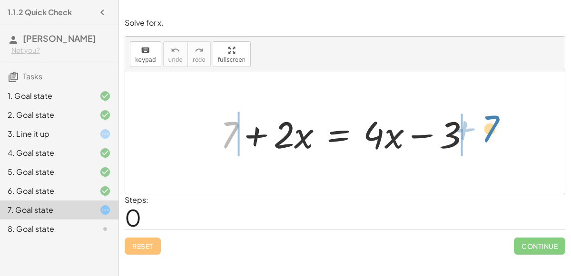
drag, startPoint x: 226, startPoint y: 137, endPoint x: 487, endPoint y: 131, distance: 260.8
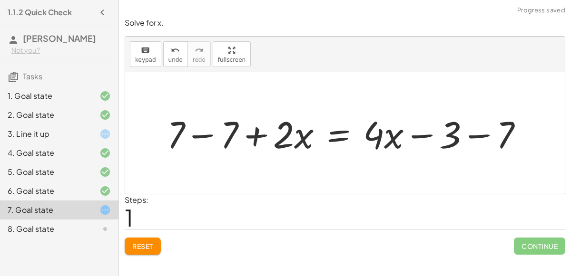
click at [194, 138] on div at bounding box center [348, 133] width 373 height 49
click at [488, 132] on div at bounding box center [401, 133] width 267 height 49
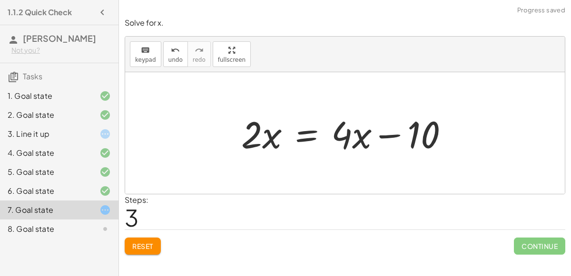
drag, startPoint x: 231, startPoint y: 127, endPoint x: 263, endPoint y: 133, distance: 32.5
click at [263, 133] on div "+ 7 + · 2 · x = + · 4 · x − 3 + 7 − 7 + · 2 · x = + · 4 · x − 3 − 7 + 0 + · 2 ·…" at bounding box center [345, 134] width 236 height 54
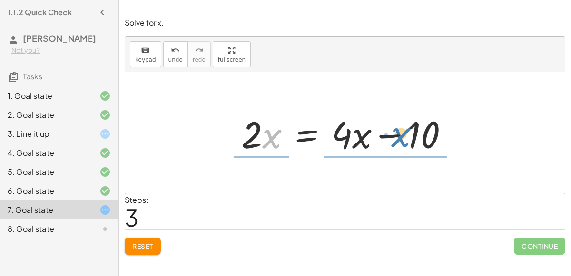
drag, startPoint x: 263, startPoint y: 133, endPoint x: 393, endPoint y: 132, distance: 129.4
click at [393, 132] on div at bounding box center [348, 133] width 224 height 49
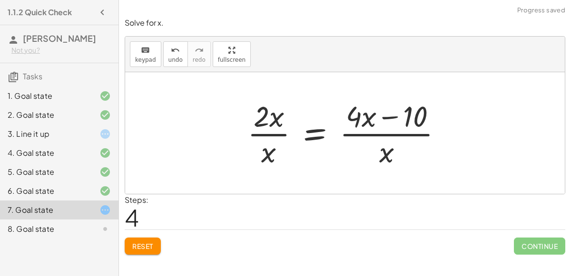
click at [366, 144] on div at bounding box center [349, 133] width 212 height 73
click at [132, 249] on button "Reset" at bounding box center [143, 246] width 36 height 17
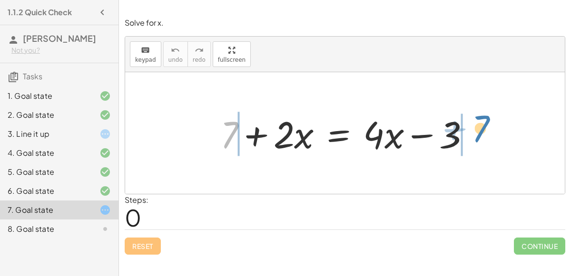
drag, startPoint x: 227, startPoint y: 143, endPoint x: 480, endPoint y: 137, distance: 252.7
click at [480, 137] on div at bounding box center [349, 133] width 267 height 49
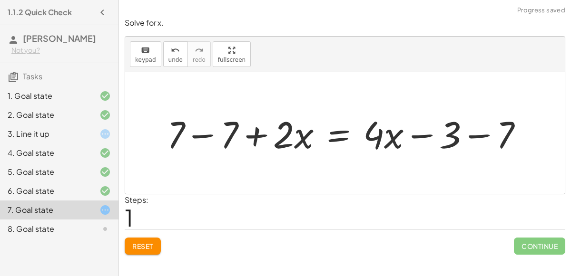
click at [205, 133] on div at bounding box center [348, 133] width 373 height 49
click at [469, 137] on div at bounding box center [401, 133] width 267 height 49
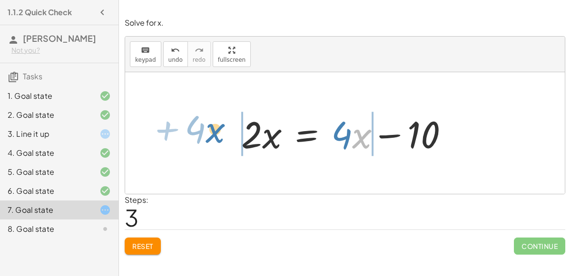
drag, startPoint x: 356, startPoint y: 134, endPoint x: 210, endPoint y: 128, distance: 146.2
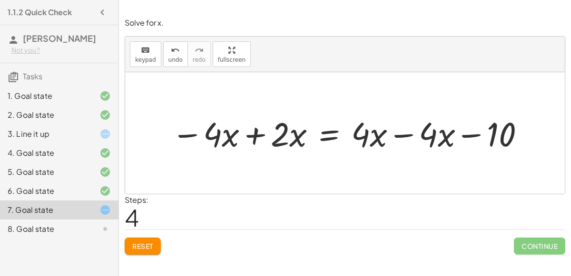
click at [264, 130] on div at bounding box center [349, 133] width 364 height 44
click at [393, 135] on div at bounding box center [393, 133] width 286 height 44
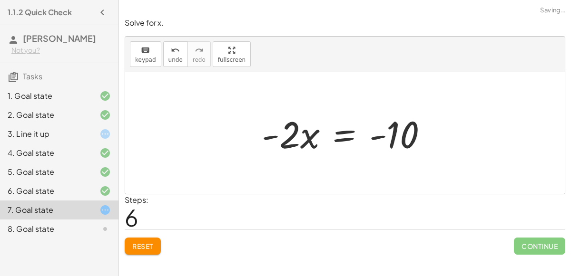
click at [370, 136] on div at bounding box center [348, 133] width 183 height 49
click at [345, 132] on div at bounding box center [348, 133] width 183 height 49
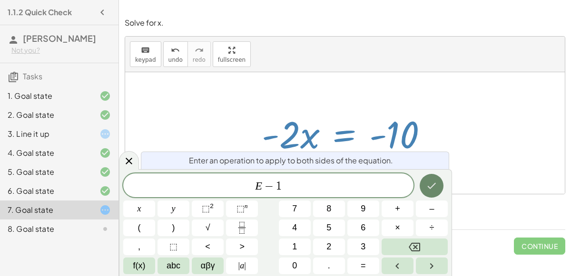
click at [437, 183] on icon "Done" at bounding box center [431, 185] width 11 height 11
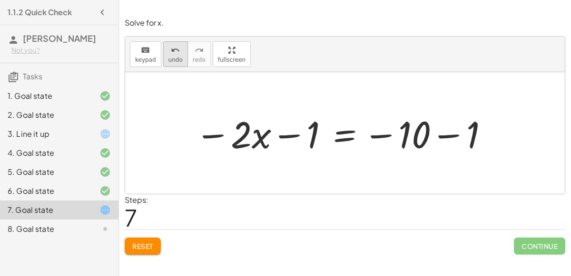
click at [171, 50] on icon "undo" at bounding box center [175, 50] width 9 height 11
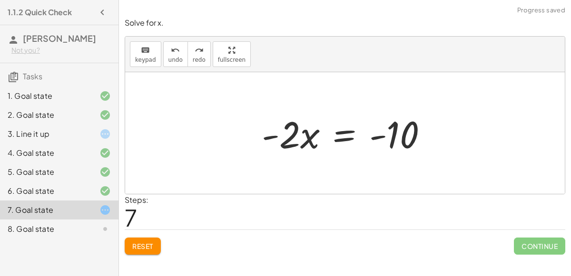
click at [337, 141] on div at bounding box center [348, 133] width 183 height 49
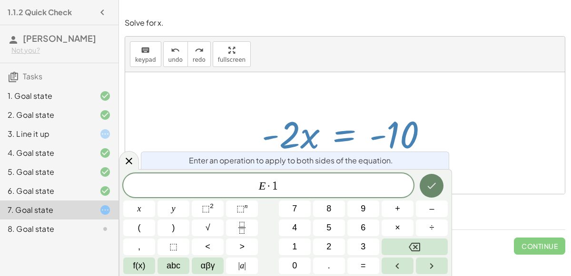
click at [304, 182] on span "E · 1" at bounding box center [268, 186] width 290 height 13
click at [431, 186] on icon "Done" at bounding box center [431, 185] width 11 height 11
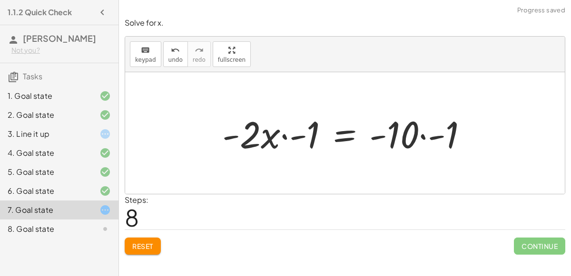
click at [302, 139] on div at bounding box center [348, 133] width 263 height 49
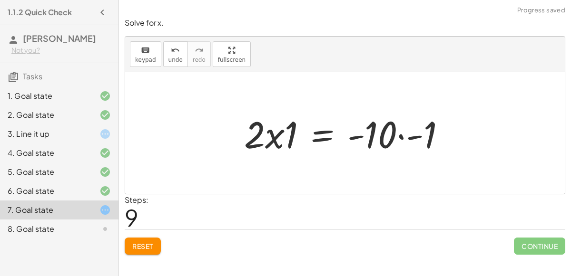
click at [406, 139] on div at bounding box center [348, 133] width 218 height 49
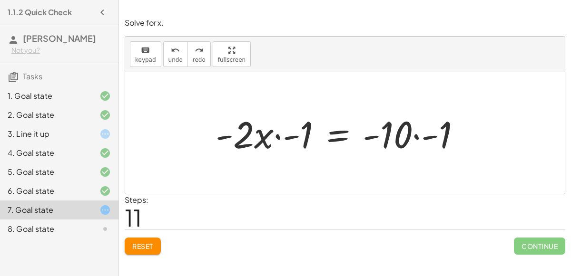
click at [277, 135] on div at bounding box center [342, 133] width 263 height 49
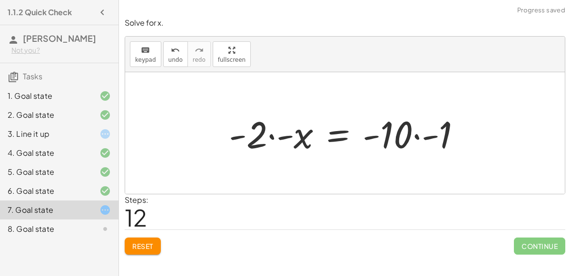
click at [273, 136] on div at bounding box center [348, 133] width 249 height 49
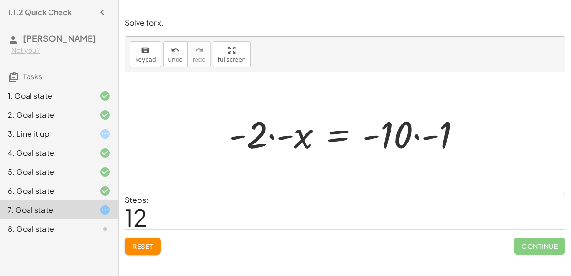
click at [273, 136] on div at bounding box center [348, 133] width 249 height 49
click at [418, 137] on div at bounding box center [348, 133] width 249 height 49
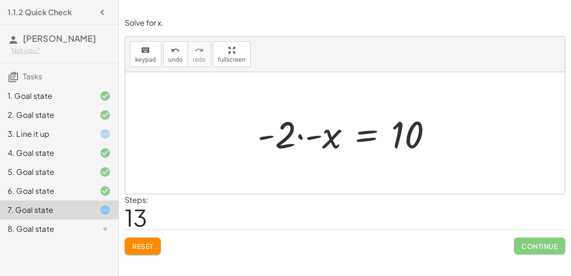
click at [138, 240] on button "Reset" at bounding box center [143, 246] width 36 height 17
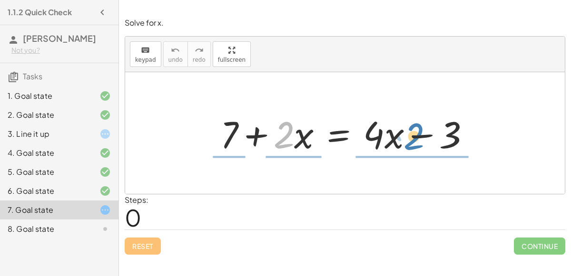
drag, startPoint x: 286, startPoint y: 142, endPoint x: 416, endPoint y: 144, distance: 129.9
click at [416, 144] on div at bounding box center [349, 133] width 267 height 49
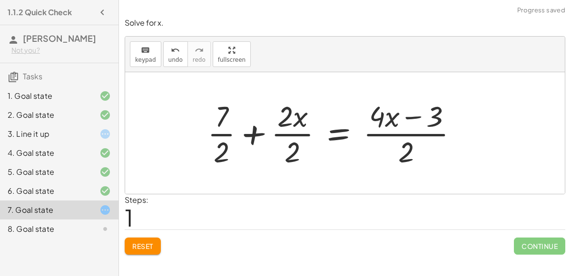
click at [143, 245] on span "Reset" at bounding box center [142, 246] width 21 height 9
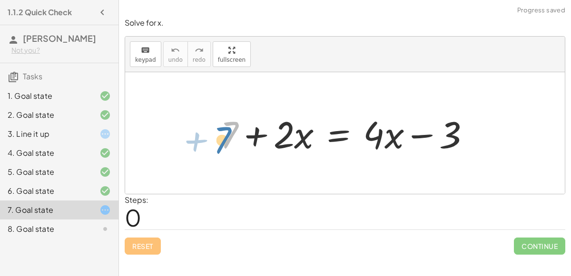
click at [222, 137] on div at bounding box center [349, 133] width 267 height 49
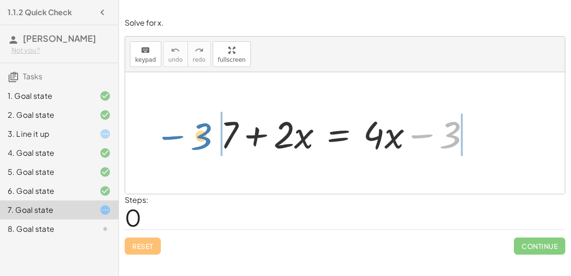
drag, startPoint x: 453, startPoint y: 130, endPoint x: 205, endPoint y: 132, distance: 248.8
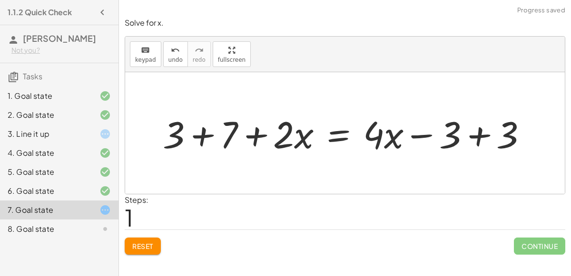
click at [210, 130] on div at bounding box center [349, 133] width 382 height 49
click at [480, 130] on div at bounding box center [370, 133] width 339 height 49
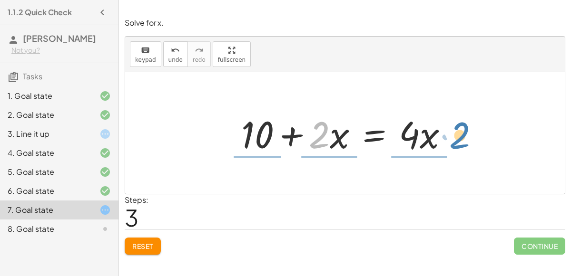
drag, startPoint x: 322, startPoint y: 138, endPoint x: 465, endPoint y: 138, distance: 143.2
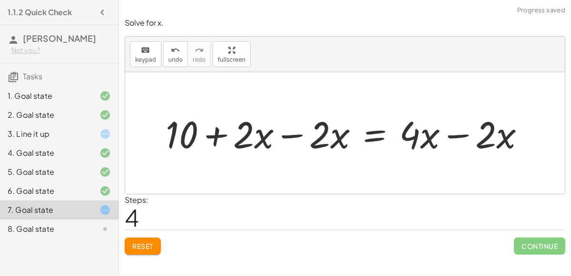
click at [461, 136] on div at bounding box center [349, 133] width 376 height 49
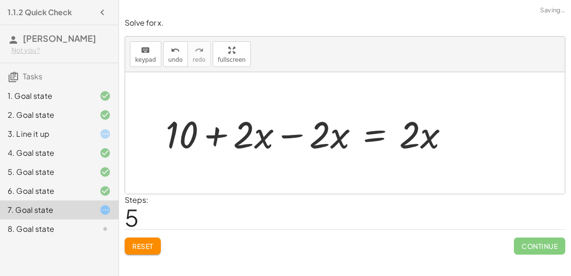
click at [300, 132] on div at bounding box center [311, 133] width 300 height 49
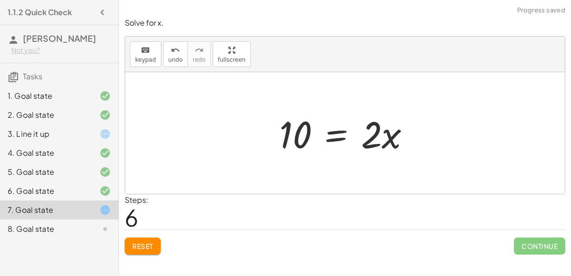
click at [349, 145] on div at bounding box center [349, 133] width 148 height 49
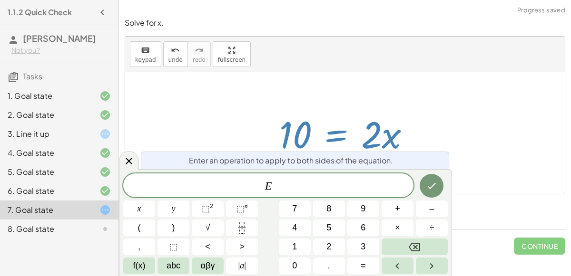
click at [346, 125] on div at bounding box center [349, 133] width 148 height 49
click at [397, 123] on div at bounding box center [349, 133] width 148 height 49
click at [432, 227] on span "÷" at bounding box center [432, 228] width 5 height 13
click at [428, 192] on button "Done" at bounding box center [432, 186] width 24 height 24
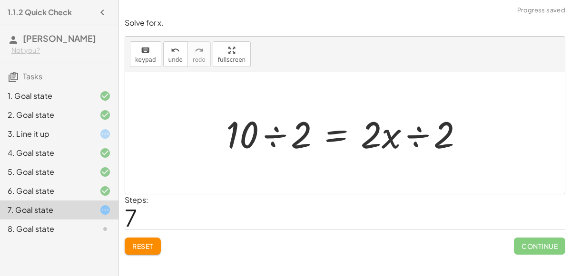
click at [417, 129] on div at bounding box center [348, 133] width 255 height 49
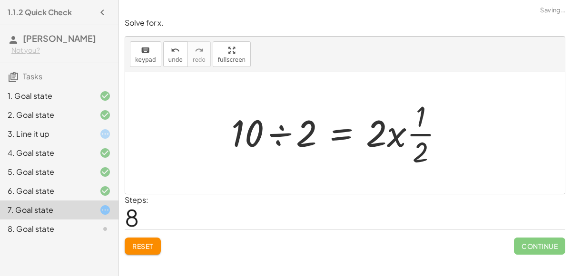
click at [276, 135] on div at bounding box center [340, 133] width 229 height 73
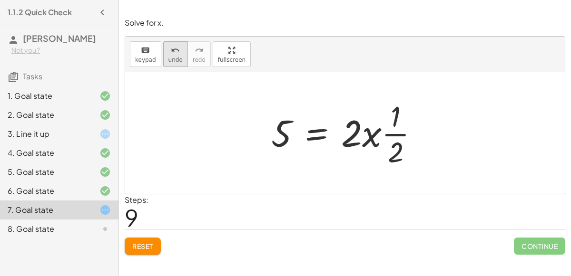
click at [164, 60] on button "undo undo" at bounding box center [175, 54] width 25 height 26
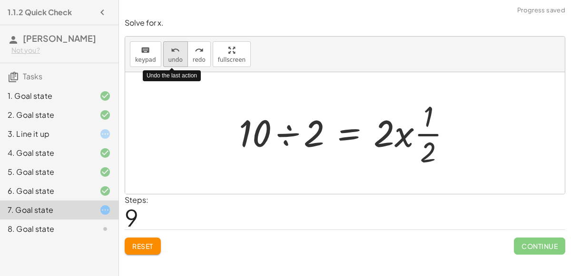
click at [170, 59] on span "undo" at bounding box center [175, 60] width 14 height 7
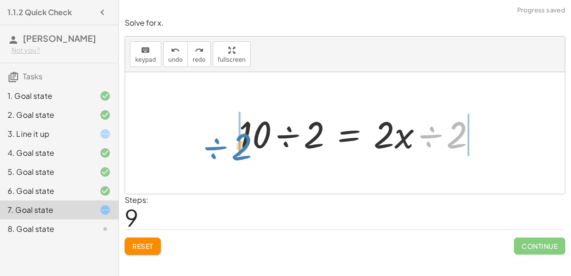
drag, startPoint x: 449, startPoint y: 140, endPoint x: 234, endPoint y: 151, distance: 215.8
click at [234, 151] on div at bounding box center [361, 133] width 255 height 49
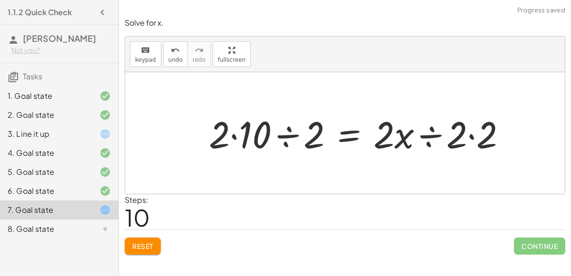
click at [285, 136] on div at bounding box center [361, 133] width 314 height 49
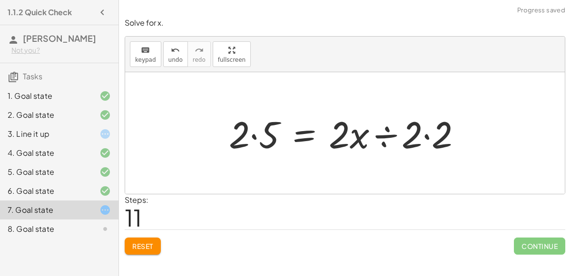
click at [254, 133] on div at bounding box center [349, 133] width 250 height 49
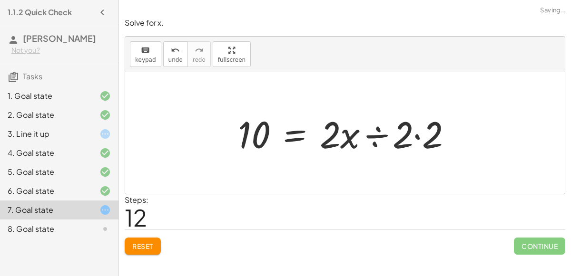
click at [377, 131] on div at bounding box center [348, 133] width 231 height 49
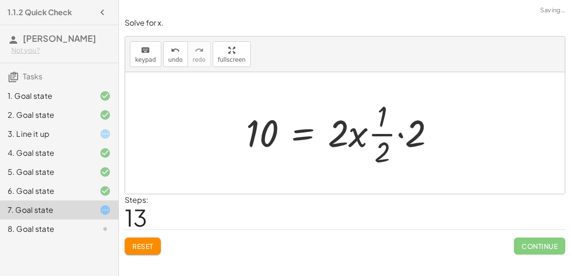
click at [393, 134] on div at bounding box center [344, 133] width 206 height 73
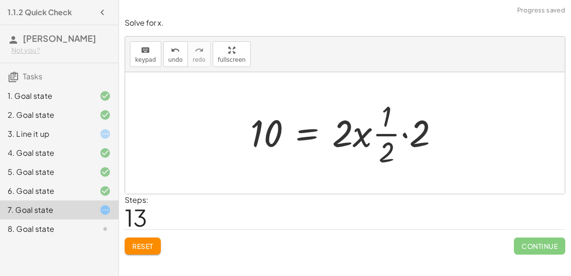
click at [406, 135] on div at bounding box center [349, 133] width 206 height 73
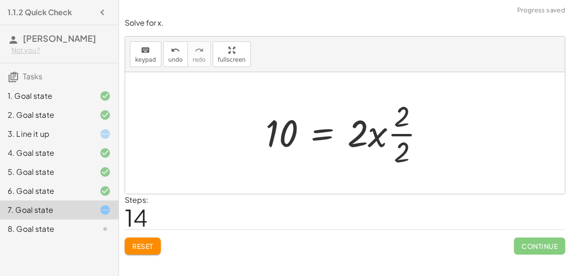
click at [278, 132] on div at bounding box center [349, 133] width 177 height 73
click at [273, 122] on div at bounding box center [349, 133] width 177 height 73
click at [314, 132] on div at bounding box center [349, 133] width 177 height 73
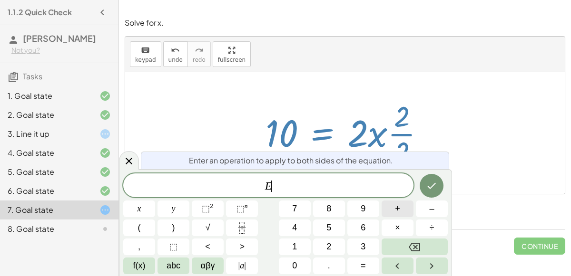
click at [411, 210] on button "+" at bounding box center [398, 209] width 32 height 17
click at [396, 251] on button "Backspace" at bounding box center [415, 247] width 66 height 17
click at [430, 226] on span "÷" at bounding box center [432, 228] width 5 height 13
click at [332, 248] on button "2" at bounding box center [329, 247] width 32 height 17
click at [433, 181] on icon "Done" at bounding box center [431, 185] width 11 height 11
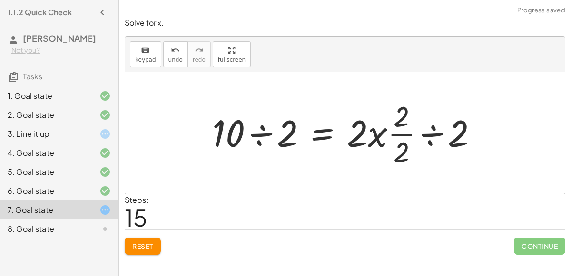
click at [255, 132] on div at bounding box center [348, 133] width 283 height 73
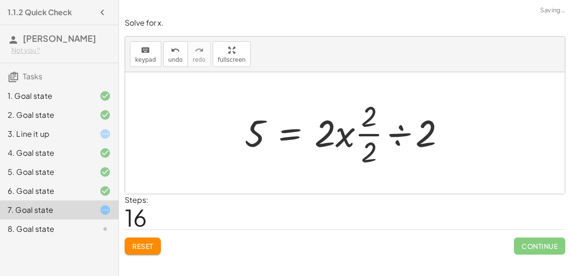
click at [390, 132] on div at bounding box center [349, 133] width 218 height 73
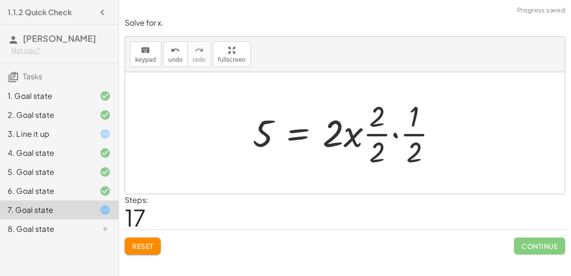
click at [413, 151] on div at bounding box center [349, 133] width 202 height 73
click at [393, 130] on div at bounding box center [349, 133] width 202 height 73
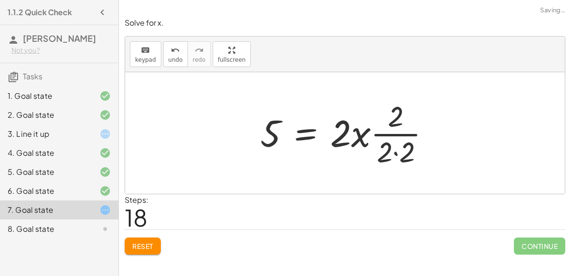
click at [393, 151] on div at bounding box center [348, 133] width 187 height 73
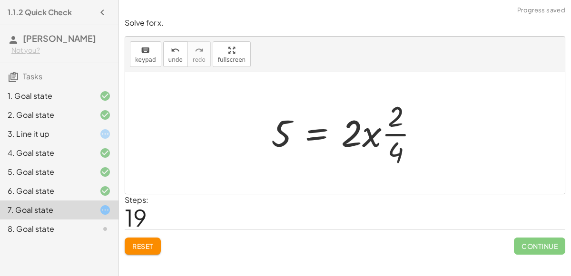
click at [393, 135] on div at bounding box center [348, 133] width 165 height 73
click at [365, 133] on div at bounding box center [348, 133] width 165 height 73
click at [145, 247] on span "Reset" at bounding box center [142, 246] width 21 height 9
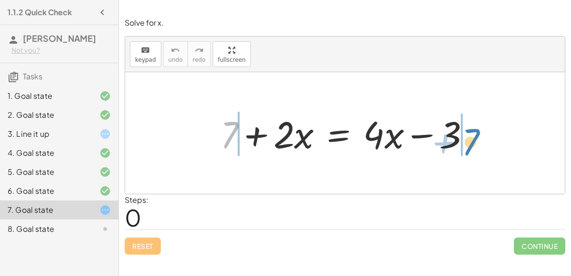
drag, startPoint x: 227, startPoint y: 133, endPoint x: 468, endPoint y: 140, distance: 241.3
click at [468, 140] on div at bounding box center [349, 133] width 267 height 49
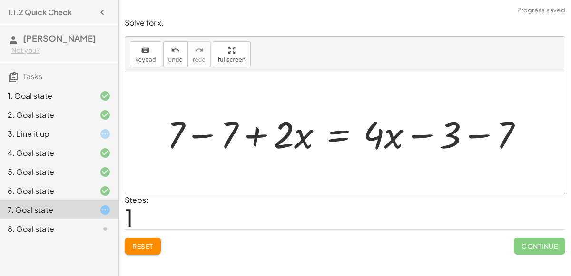
click at [197, 134] on div at bounding box center [348, 133] width 373 height 49
click at [483, 134] on div at bounding box center [401, 133] width 267 height 49
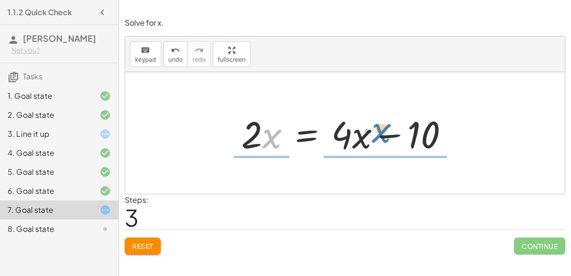
drag, startPoint x: 266, startPoint y: 138, endPoint x: 376, endPoint y: 132, distance: 109.6
click at [376, 132] on div at bounding box center [348, 133] width 224 height 49
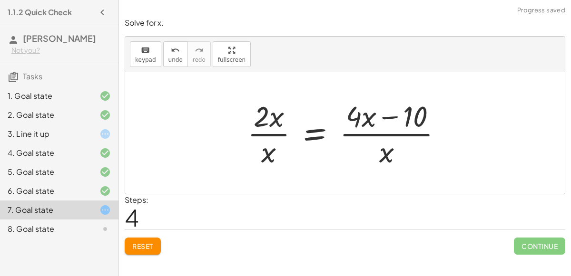
click at [272, 136] on div at bounding box center [349, 133] width 212 height 73
click at [171, 59] on span "undo" at bounding box center [175, 60] width 14 height 7
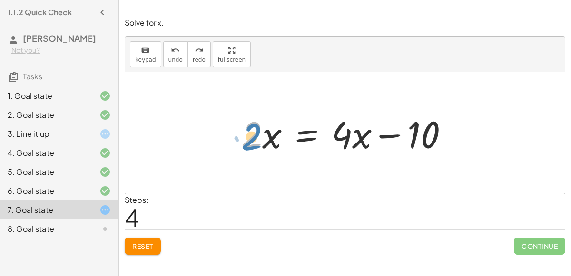
click at [253, 139] on div at bounding box center [348, 133] width 224 height 49
click at [354, 139] on div at bounding box center [348, 133] width 224 height 49
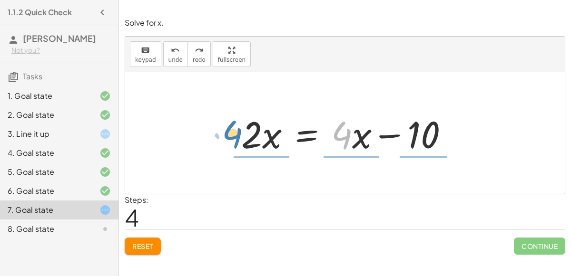
drag, startPoint x: 343, startPoint y: 136, endPoint x: 234, endPoint y: 135, distance: 109.4
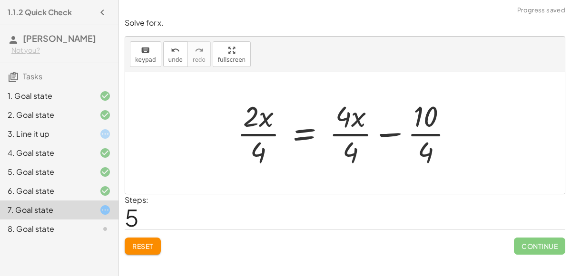
click at [432, 133] on div at bounding box center [348, 133] width 233 height 73
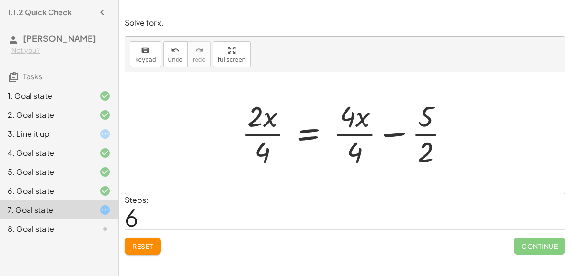
click at [361, 134] on div at bounding box center [348, 133] width 225 height 73
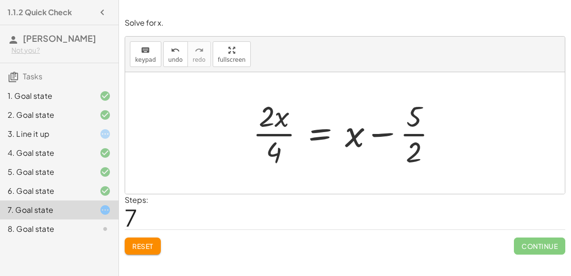
click at [279, 133] on div at bounding box center [348, 133] width 201 height 73
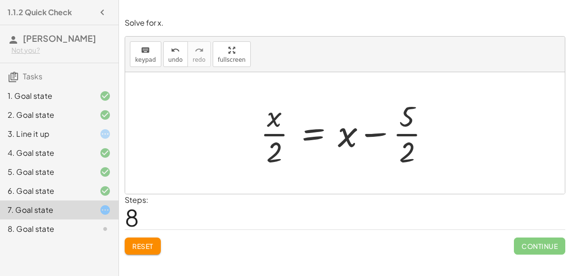
click at [409, 133] on div at bounding box center [348, 133] width 187 height 73
click at [356, 131] on div at bounding box center [348, 133] width 187 height 73
click at [350, 143] on div at bounding box center [348, 133] width 187 height 73
click at [373, 133] on div at bounding box center [348, 133] width 187 height 73
click at [265, 124] on div at bounding box center [348, 133] width 187 height 73
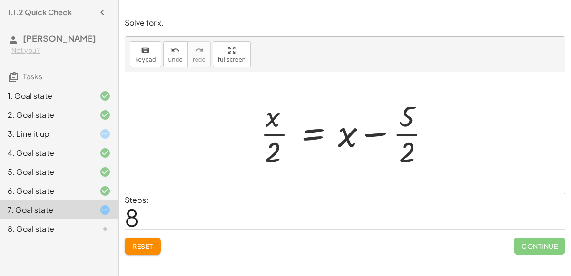
click at [269, 128] on div at bounding box center [348, 133] width 187 height 73
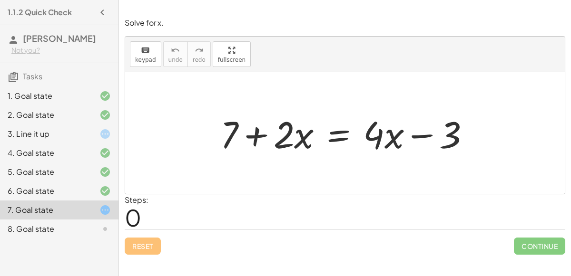
click at [49, 234] on div "8. Goal state" at bounding box center [46, 229] width 77 height 11
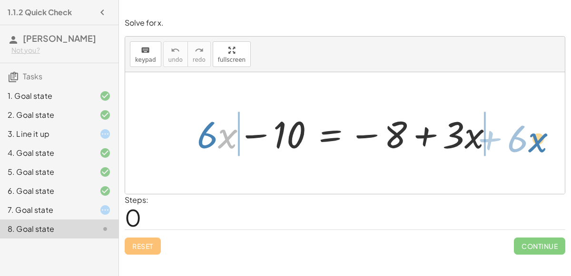
drag, startPoint x: 222, startPoint y: 139, endPoint x: 532, endPoint y: 143, distance: 310.2
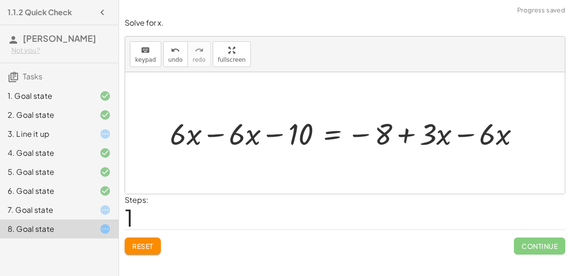
click at [219, 134] on div at bounding box center [348, 133] width 367 height 39
click at [472, 133] on div at bounding box center [401, 133] width 262 height 39
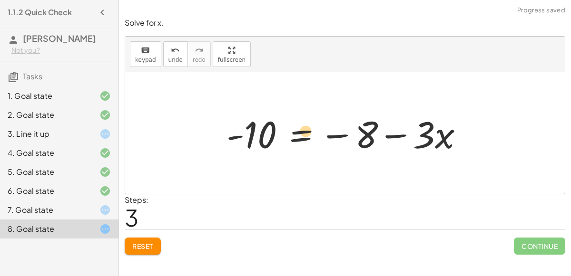
drag, startPoint x: 233, startPoint y: 134, endPoint x: 271, endPoint y: 128, distance: 38.9
click at [271, 128] on div at bounding box center [349, 133] width 254 height 49
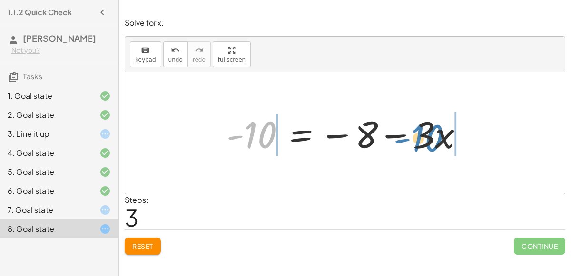
drag, startPoint x: 270, startPoint y: 131, endPoint x: 437, endPoint y: 134, distance: 167.0
click at [437, 134] on div at bounding box center [349, 133] width 254 height 49
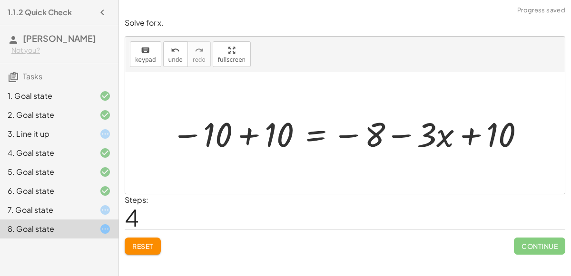
click at [243, 140] on div at bounding box center [349, 133] width 364 height 45
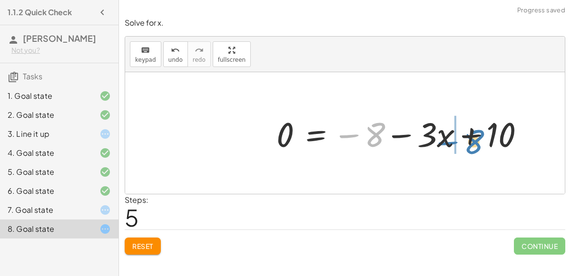
drag, startPoint x: 378, startPoint y: 133, endPoint x: 473, endPoint y: 138, distance: 94.8
click at [473, 138] on div at bounding box center [404, 133] width 265 height 45
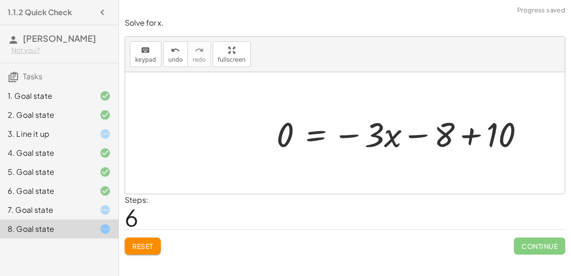
click at [469, 136] on div at bounding box center [404, 133] width 265 height 45
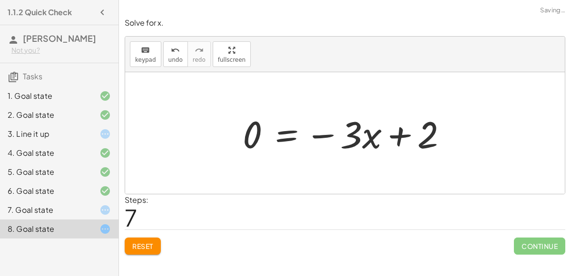
click at [395, 134] on div at bounding box center [349, 133] width 222 height 49
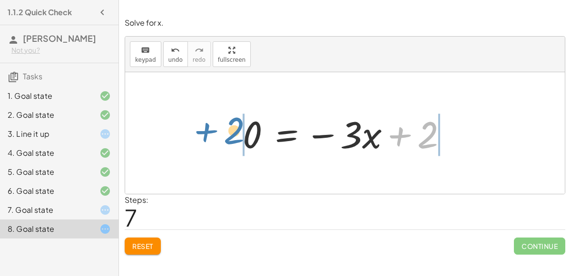
drag, startPoint x: 419, startPoint y: 132, endPoint x: 225, endPoint y: 126, distance: 194.2
click at [225, 126] on div "+ · 6 · x − 10 = − 8 + · 3 · x + · 6 · x − · 6 · x − 10 = − 8 + · 3 · x − · 6 ·…" at bounding box center [345, 133] width 440 height 122
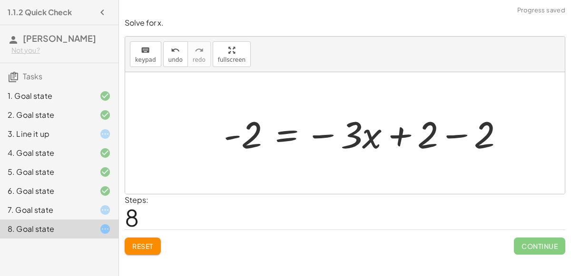
click at [467, 134] on div at bounding box center [367, 133] width 297 height 49
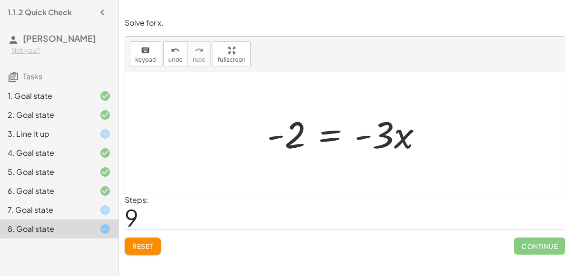
click at [333, 135] on div at bounding box center [348, 133] width 173 height 49
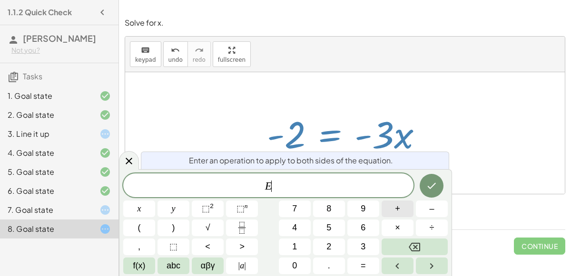
click at [402, 206] on button "+" at bounding box center [398, 209] width 32 height 17
click at [365, 247] on span "3" at bounding box center [363, 247] width 5 height 13
click at [443, 249] on button "Backspace" at bounding box center [415, 247] width 66 height 17
click at [430, 227] on span "÷" at bounding box center [432, 228] width 5 height 13
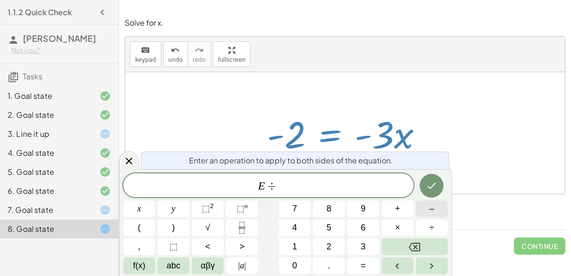
click at [439, 205] on button "–" at bounding box center [432, 209] width 32 height 17
click at [365, 246] on span "3" at bounding box center [363, 247] width 5 height 13
click at [434, 185] on icon "Done" at bounding box center [432, 186] width 9 height 6
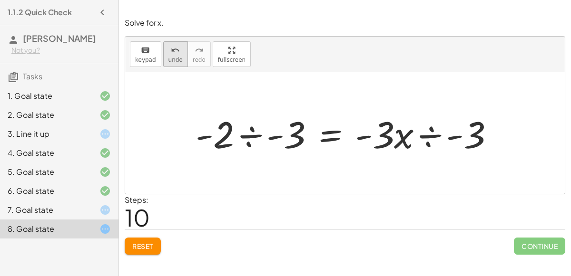
click at [168, 57] on span "undo" at bounding box center [175, 60] width 14 height 7
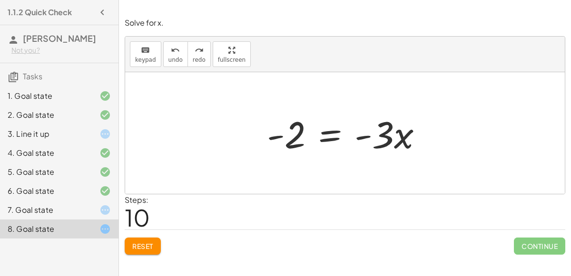
click at [331, 126] on div at bounding box center [348, 133] width 173 height 49
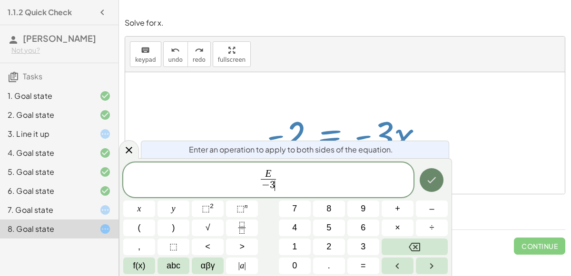
click at [431, 176] on icon "Done" at bounding box center [431, 180] width 11 height 11
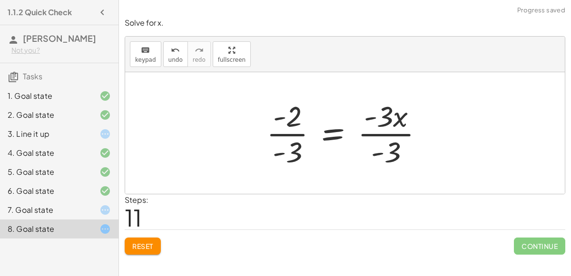
click at [292, 141] on div at bounding box center [349, 133] width 174 height 73
click at [287, 130] on div at bounding box center [349, 133] width 174 height 73
click at [397, 127] on div at bounding box center [349, 133] width 174 height 73
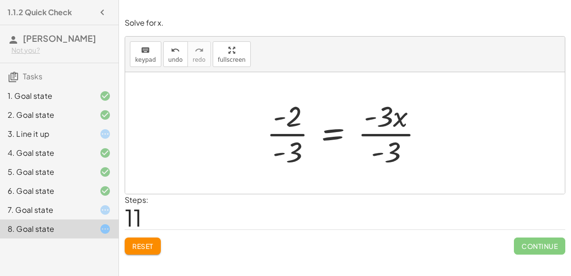
click at [397, 127] on div at bounding box center [349, 133] width 174 height 73
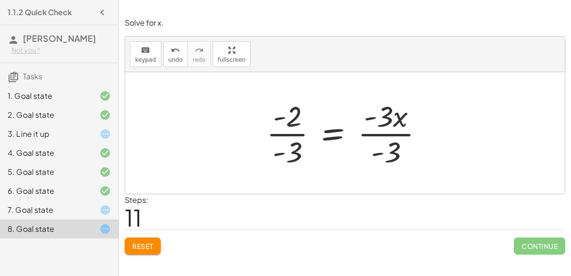
click at [281, 132] on div at bounding box center [349, 133] width 174 height 73
click at [173, 60] on span "undo" at bounding box center [175, 60] width 14 height 7
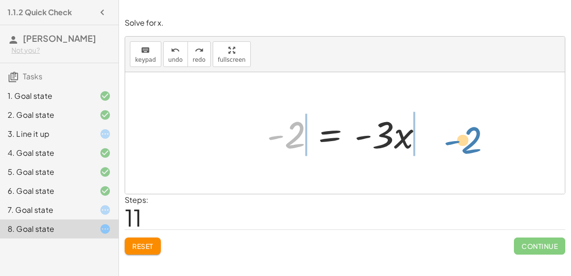
drag, startPoint x: 294, startPoint y: 133, endPoint x: 471, endPoint y: 138, distance: 176.6
click at [471, 138] on div "+ · 6 · x − 10 = − 8 + · 3 · x + · 6 · x − · 6 · x − 10 = − 8 + · 3 · x − · 6 ·…" at bounding box center [345, 133] width 440 height 122
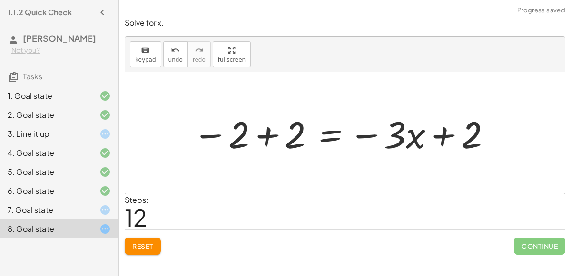
click at [452, 135] on div at bounding box center [342, 133] width 309 height 49
click at [268, 138] on div at bounding box center [342, 133] width 309 height 49
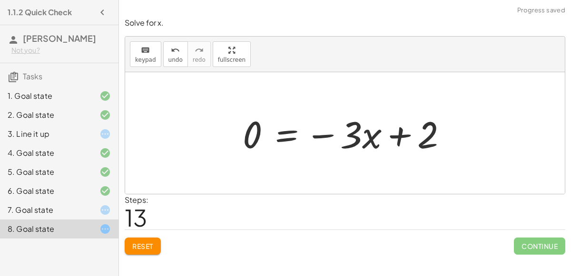
click at [414, 135] on div at bounding box center [349, 133] width 222 height 49
click at [329, 136] on div at bounding box center [349, 133] width 222 height 49
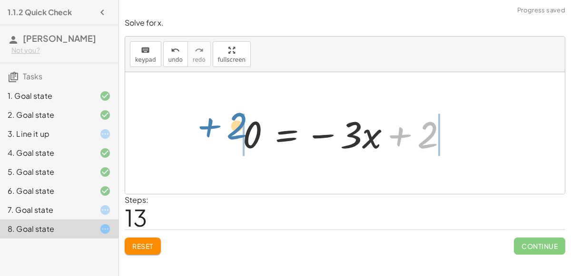
drag, startPoint x: 393, startPoint y: 136, endPoint x: 200, endPoint y: 128, distance: 192.9
click at [200, 128] on div "+ · 6 · x − 10 = − 8 + · 3 · x + · 6 · x − · 6 · x − 10 = − 8 + · 3 · x − · 6 ·…" at bounding box center [345, 133] width 440 height 122
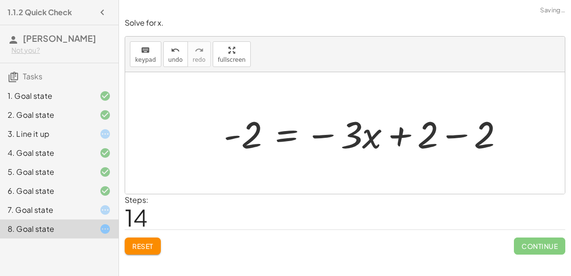
click at [243, 141] on div at bounding box center [367, 133] width 297 height 49
click at [453, 132] on div at bounding box center [367, 133] width 297 height 49
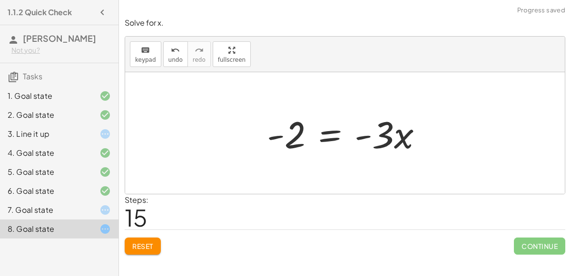
click at [334, 135] on div at bounding box center [348, 133] width 173 height 49
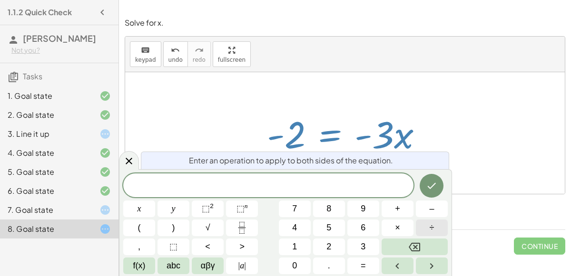
click at [436, 230] on button "÷" at bounding box center [432, 228] width 32 height 17
click at [337, 243] on button "2" at bounding box center [329, 247] width 32 height 17
click at [428, 185] on icon "Done" at bounding box center [431, 185] width 11 height 11
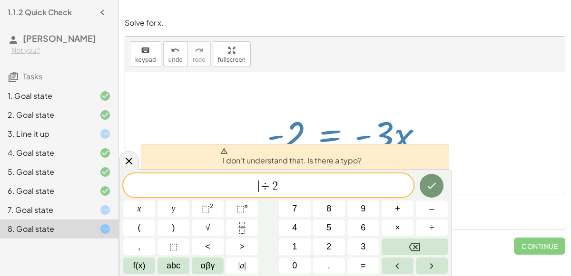
click at [261, 185] on span "÷" at bounding box center [266, 186] width 14 height 11
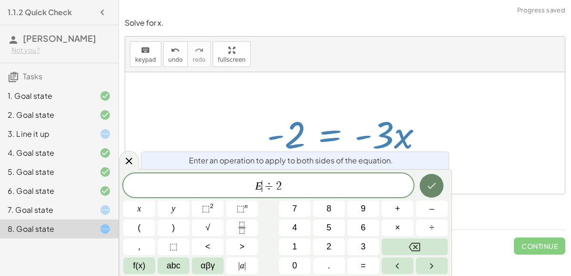
click at [431, 197] on button "Done" at bounding box center [432, 186] width 24 height 24
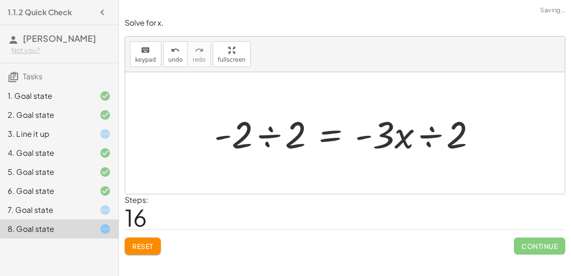
click at [276, 132] on div at bounding box center [348, 133] width 279 height 49
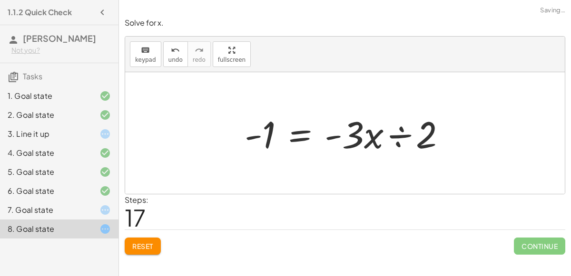
click at [392, 138] on div at bounding box center [349, 133] width 218 height 49
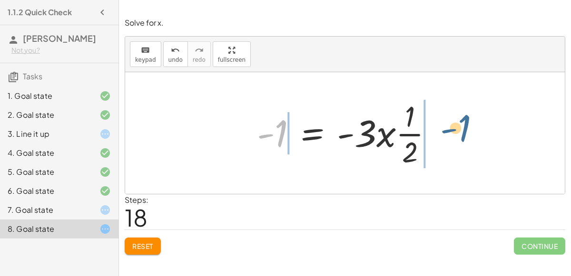
drag, startPoint x: 277, startPoint y: 129, endPoint x: 459, endPoint y: 124, distance: 181.8
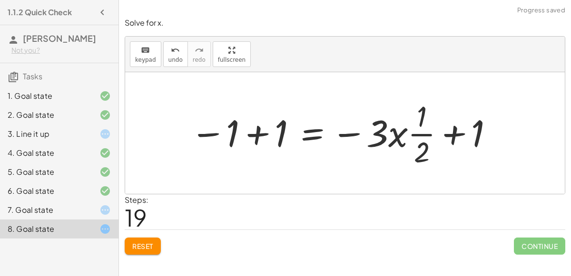
click at [450, 135] on div at bounding box center [343, 133] width 314 height 73
click at [412, 147] on div at bounding box center [343, 133] width 314 height 73
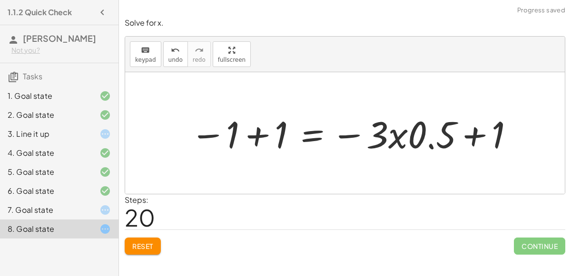
click at [474, 142] on div at bounding box center [353, 133] width 334 height 49
click at [263, 133] on div at bounding box center [353, 133] width 334 height 49
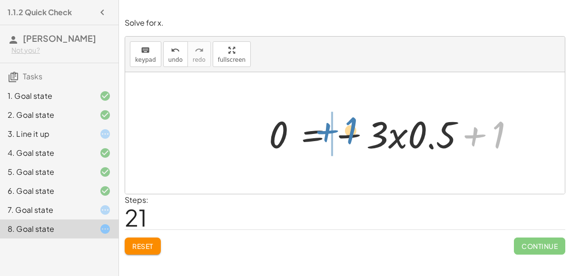
drag, startPoint x: 495, startPoint y: 128, endPoint x: 347, endPoint y: 124, distance: 148.0
click at [347, 124] on div at bounding box center [395, 133] width 262 height 49
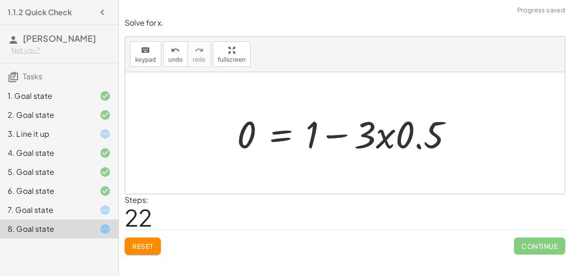
click at [339, 137] on div at bounding box center [348, 133] width 233 height 49
click at [285, 134] on div at bounding box center [348, 133] width 233 height 49
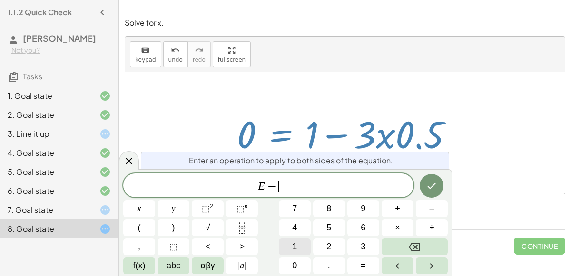
click at [293, 249] on span "1" at bounding box center [294, 247] width 5 height 13
click at [436, 187] on icon "Done" at bounding box center [431, 185] width 11 height 11
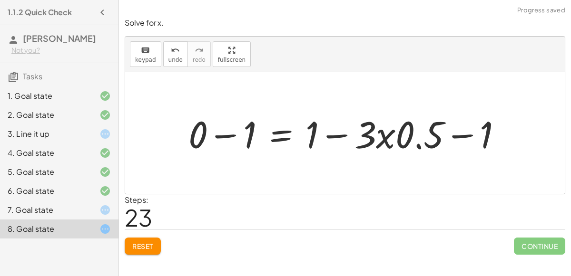
click at [226, 134] on div at bounding box center [349, 133] width 331 height 49
click at [327, 136] on div at bounding box center [368, 133] width 294 height 49
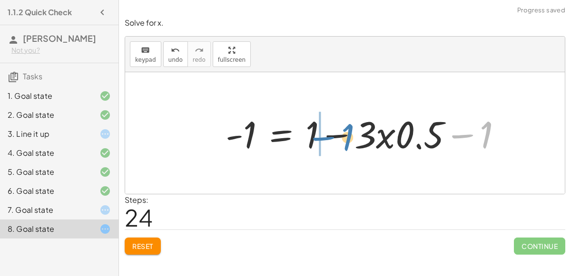
drag, startPoint x: 480, startPoint y: 139, endPoint x: 342, endPoint y: 141, distance: 138.5
click at [342, 141] on div at bounding box center [368, 133] width 294 height 49
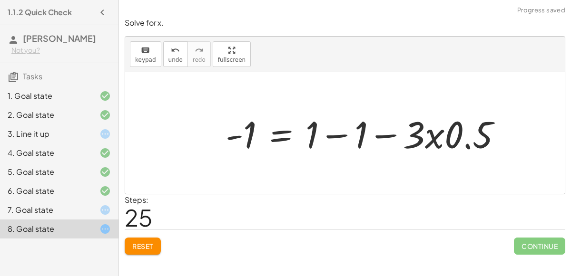
click at [345, 137] on div at bounding box center [368, 133] width 294 height 49
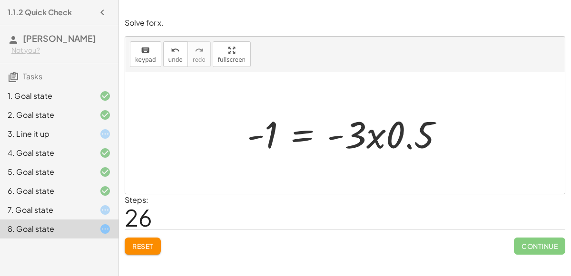
click at [540, 241] on span "Continue" at bounding box center [539, 246] width 51 height 17
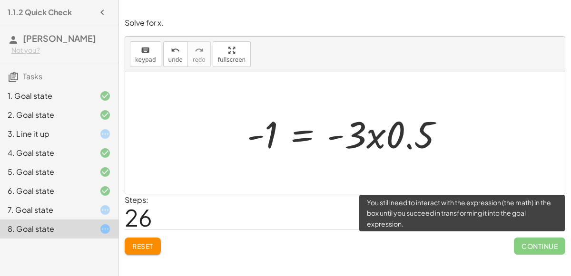
click at [540, 241] on span "Continue" at bounding box center [539, 246] width 51 height 17
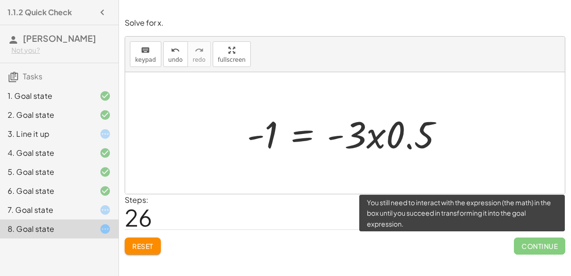
click at [540, 241] on span "Continue" at bounding box center [539, 246] width 51 height 17
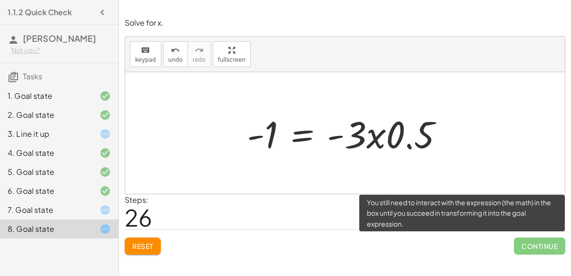
click at [540, 241] on span "Continue" at bounding box center [539, 246] width 51 height 17
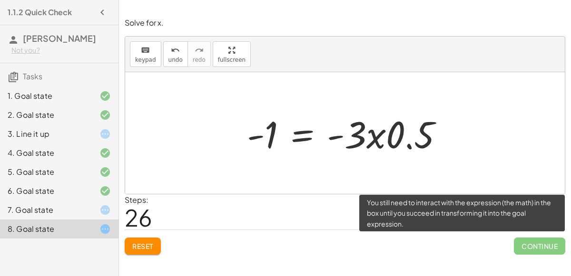
click at [540, 241] on span "Continue" at bounding box center [539, 246] width 51 height 17
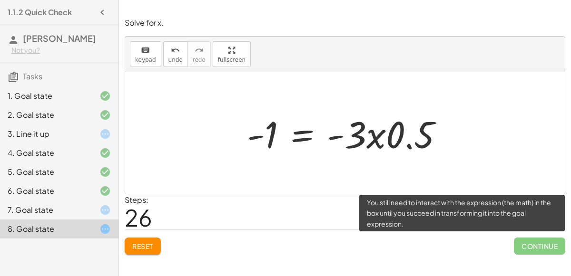
click at [540, 241] on span "Continue" at bounding box center [539, 246] width 51 height 17
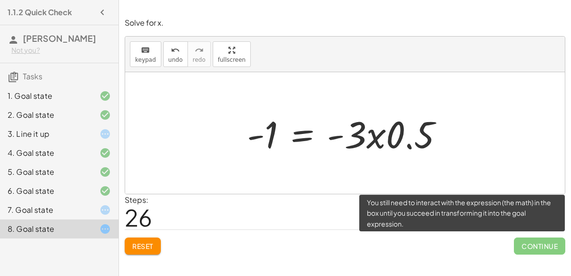
click at [540, 241] on span "Continue" at bounding box center [539, 246] width 51 height 17
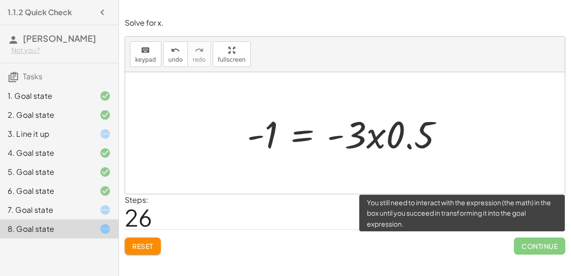
click at [540, 241] on span "Continue" at bounding box center [539, 246] width 51 height 17
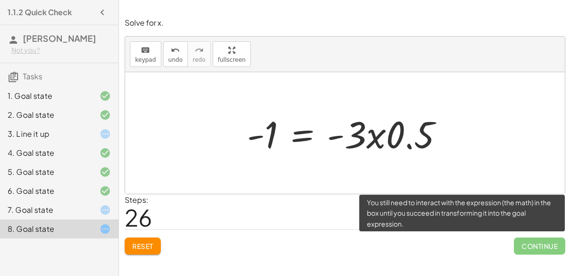
click at [540, 241] on span "Continue" at bounding box center [539, 246] width 51 height 17
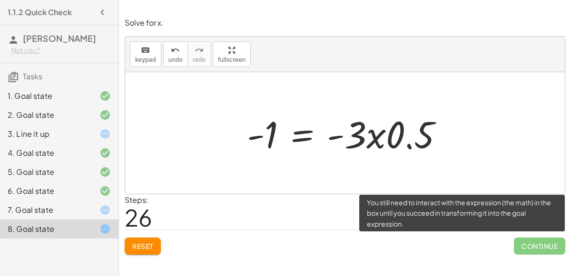
click at [540, 241] on span "Continue" at bounding box center [539, 246] width 51 height 17
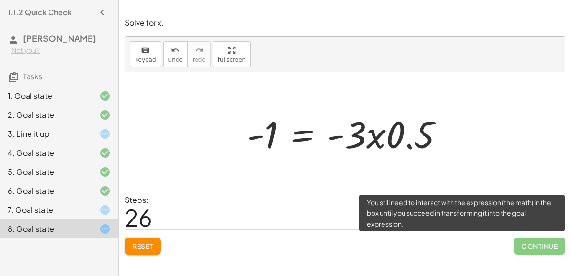
click at [540, 241] on span "Continue" at bounding box center [539, 246] width 51 height 17
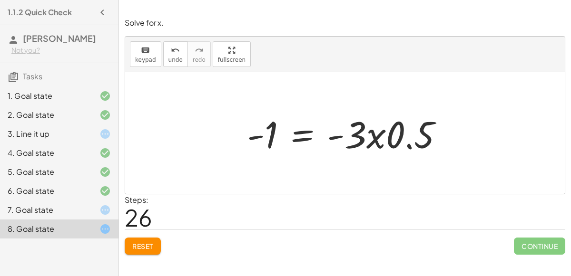
click at [439, 57] on div "keyboard keypad undo [PERSON_NAME] redo fullscreen" at bounding box center [345, 55] width 440 height 36
click at [399, 152] on div at bounding box center [349, 133] width 214 height 49
click at [412, 141] on div at bounding box center [349, 133] width 214 height 49
click at [269, 147] on div at bounding box center [349, 133] width 214 height 49
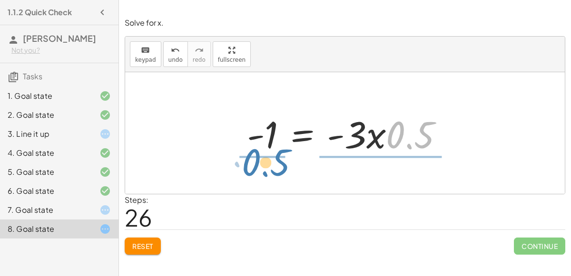
drag, startPoint x: 396, startPoint y: 128, endPoint x: 252, endPoint y: 155, distance: 146.8
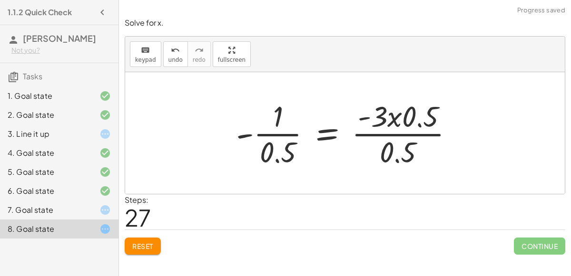
click at [278, 157] on div at bounding box center [348, 133] width 235 height 73
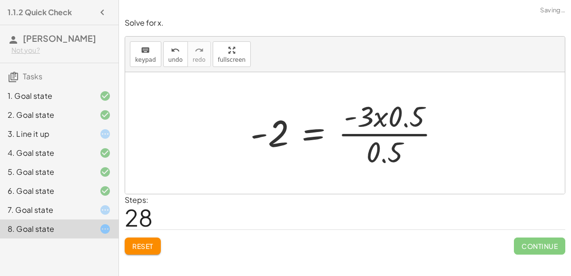
click at [384, 160] on div at bounding box center [349, 133] width 207 height 73
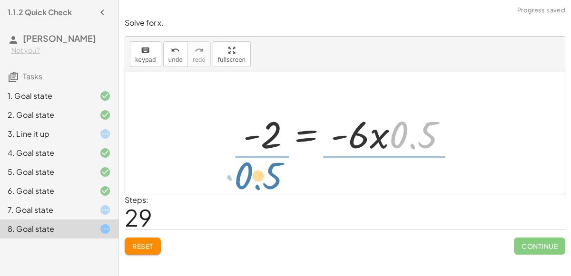
drag, startPoint x: 412, startPoint y: 143, endPoint x: 256, endPoint y: 184, distance: 160.9
click at [256, 184] on div "+ · 6 · x − 10 = − 8 + · 3 · x + · 6 · x − · 6 · x − 10 = − 8 + · 3 · x − · 6 ·…" at bounding box center [345, 133] width 440 height 122
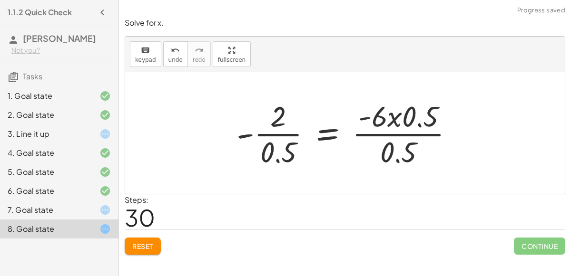
click at [277, 159] on div at bounding box center [349, 133] width 234 height 73
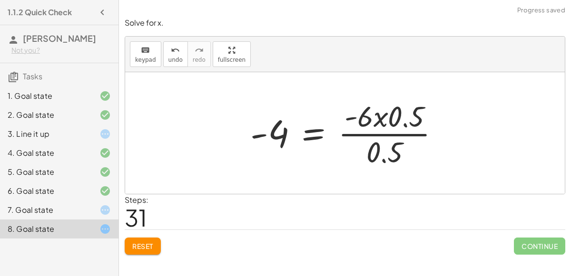
click at [384, 161] on div at bounding box center [349, 133] width 206 height 73
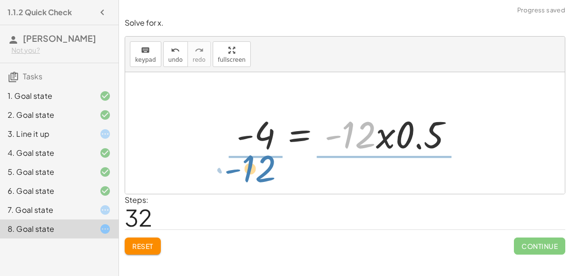
drag, startPoint x: 360, startPoint y: 128, endPoint x: 255, endPoint y: 165, distance: 111.3
click at [255, 165] on div "+ · 6 · x − 10 = − 8 + · 3 · x + · 6 · x − · 6 · x − 10 = − 8 + · 3 · x − · 6 ·…" at bounding box center [345, 133] width 440 height 122
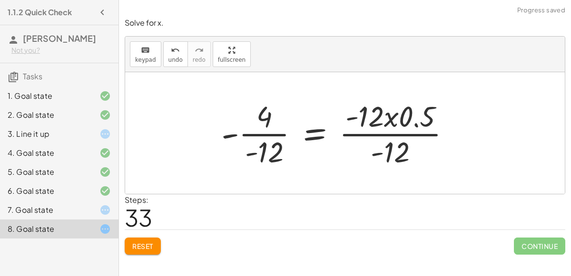
click at [256, 155] on div at bounding box center [339, 133] width 246 height 73
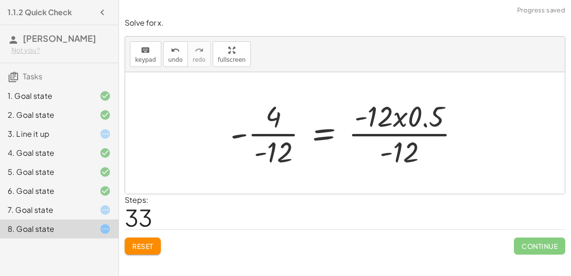
click at [278, 153] on div at bounding box center [349, 133] width 246 height 73
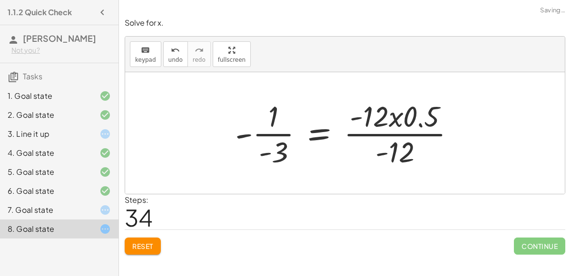
click at [278, 140] on div at bounding box center [348, 133] width 237 height 73
click at [279, 147] on div at bounding box center [348, 133] width 237 height 73
click at [394, 156] on div at bounding box center [348, 133] width 237 height 73
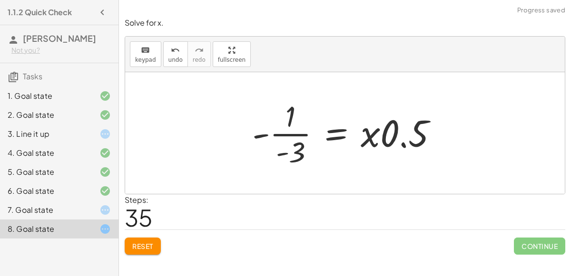
click at [413, 129] on div at bounding box center [348, 133] width 203 height 73
click at [400, 145] on div at bounding box center [348, 133] width 203 height 73
click at [404, 137] on div at bounding box center [348, 133] width 203 height 73
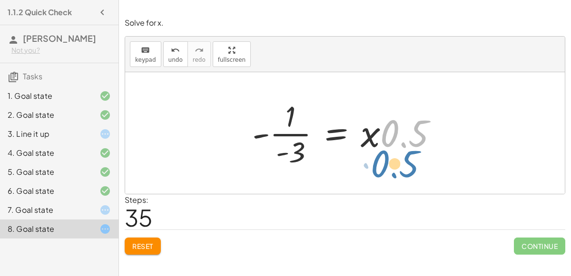
drag, startPoint x: 404, startPoint y: 137, endPoint x: 394, endPoint y: 168, distance: 32.5
click at [394, 168] on div at bounding box center [348, 133] width 203 height 73
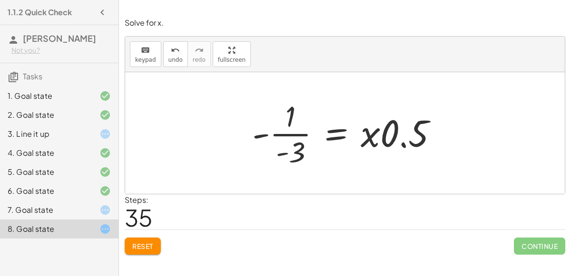
click at [391, 145] on div at bounding box center [348, 133] width 203 height 73
click at [296, 144] on div at bounding box center [348, 133] width 203 height 73
click at [146, 245] on span "Reset" at bounding box center [142, 246] width 21 height 9
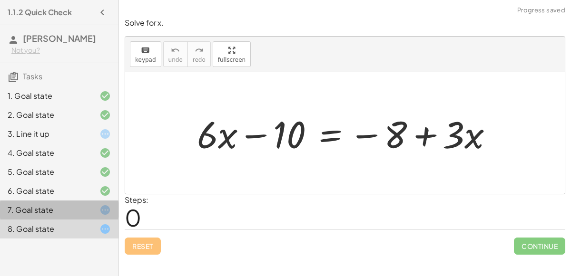
click at [108, 213] on icon at bounding box center [104, 210] width 11 height 11
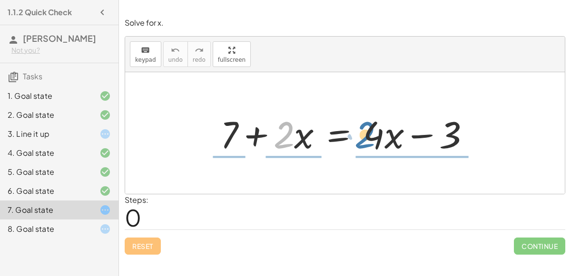
drag, startPoint x: 288, startPoint y: 139, endPoint x: 377, endPoint y: 138, distance: 89.5
click at [377, 138] on div at bounding box center [349, 133] width 267 height 49
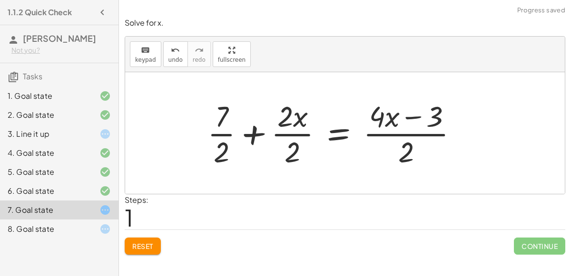
click at [296, 132] on div at bounding box center [336, 133] width 267 height 73
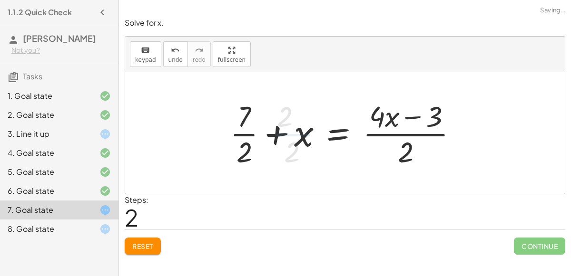
click at [381, 130] on div at bounding box center [348, 133] width 245 height 73
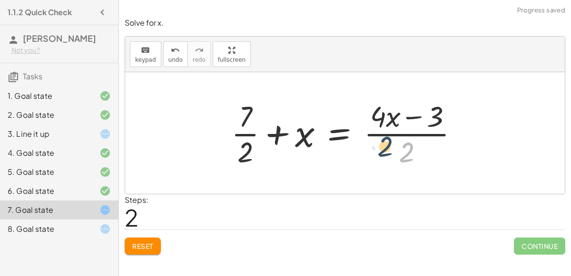
drag, startPoint x: 410, startPoint y: 147, endPoint x: 388, endPoint y: 141, distance: 22.5
click at [388, 141] on div at bounding box center [348, 133] width 245 height 73
click at [446, 109] on div at bounding box center [348, 133] width 245 height 73
click at [177, 49] on div "undo" at bounding box center [175, 49] width 14 height 11
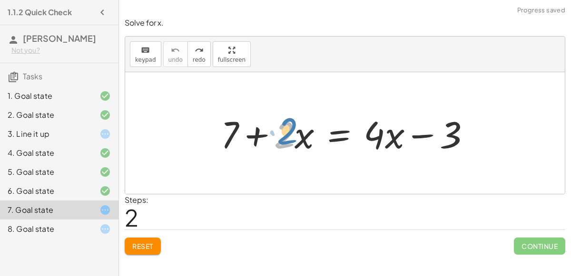
drag, startPoint x: 292, startPoint y: 137, endPoint x: 295, endPoint y: 133, distance: 5.4
click at [295, 133] on div at bounding box center [349, 133] width 267 height 49
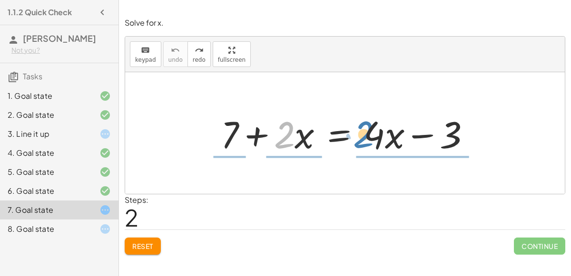
drag, startPoint x: 294, startPoint y: 143, endPoint x: 373, endPoint y: 143, distance: 79.5
click at [373, 143] on div at bounding box center [349, 133] width 267 height 49
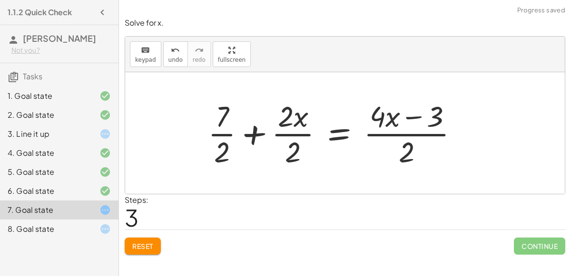
click at [154, 246] on button "Reset" at bounding box center [143, 246] width 36 height 17
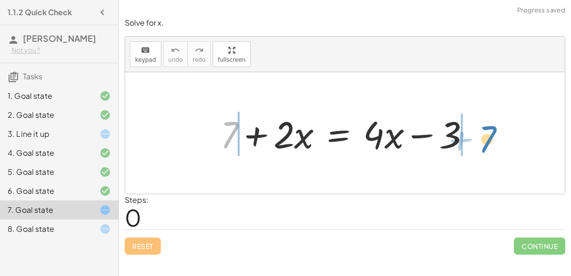
drag, startPoint x: 232, startPoint y: 123, endPoint x: 489, endPoint y: 128, distance: 257.0
click at [489, 128] on div "+ 7 + 7 + · 2 · x = + · 4 · x − 3" at bounding box center [345, 133] width 440 height 122
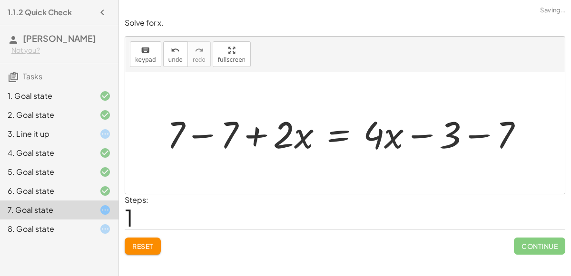
click at [189, 132] on div at bounding box center [348, 133] width 373 height 49
click at [474, 137] on div at bounding box center [401, 133] width 267 height 49
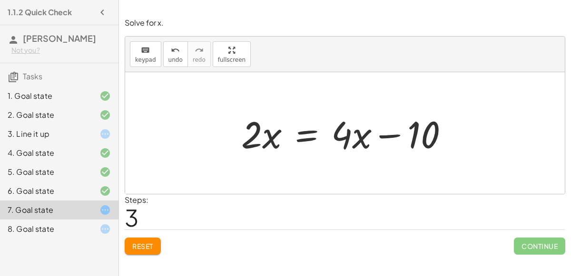
click at [307, 136] on div at bounding box center [348, 133] width 224 height 49
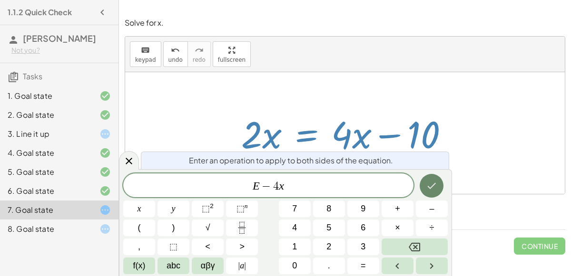
click at [431, 186] on icon "Done" at bounding box center [431, 185] width 11 height 11
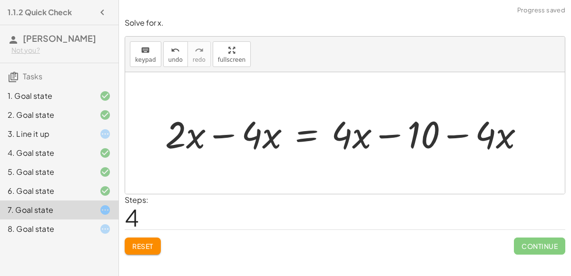
click at [232, 135] on div at bounding box center [348, 133] width 376 height 49
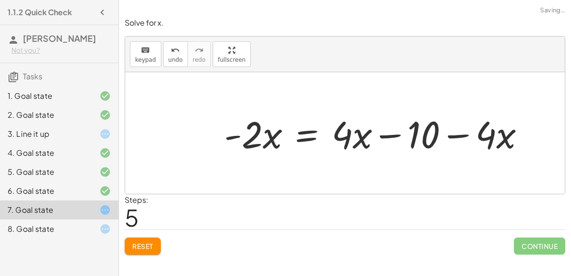
click at [386, 135] on div at bounding box center [378, 133] width 318 height 49
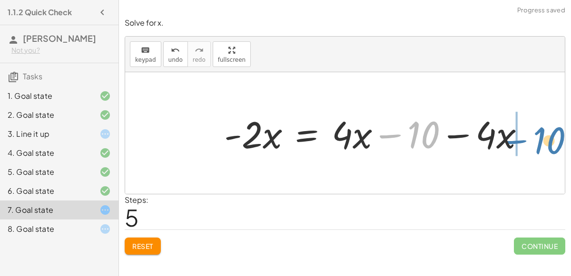
drag, startPoint x: 426, startPoint y: 136, endPoint x: 551, endPoint y: 144, distance: 125.8
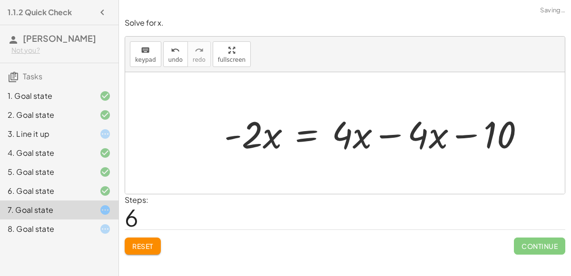
click at [382, 137] on div at bounding box center [378, 133] width 318 height 49
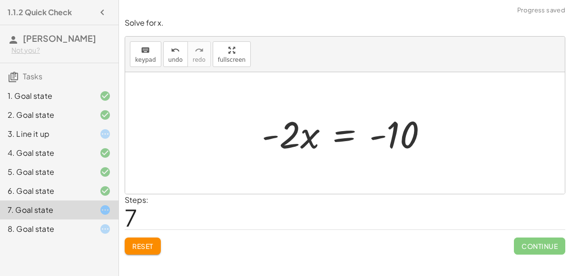
click at [338, 138] on div at bounding box center [348, 133] width 183 height 49
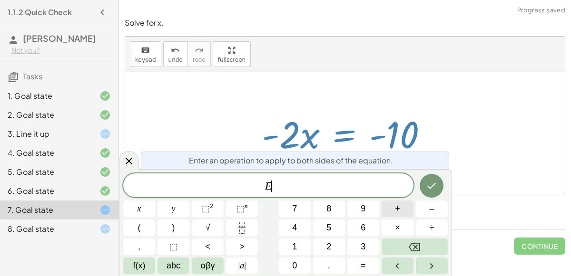
click at [408, 207] on button "+" at bounding box center [398, 209] width 32 height 17
click at [428, 212] on button "–" at bounding box center [432, 209] width 32 height 17
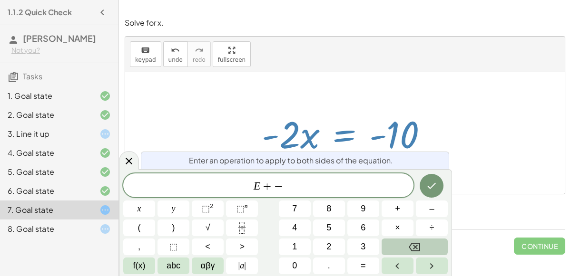
click at [422, 248] on button "Backspace" at bounding box center [415, 247] width 66 height 17
click at [425, 228] on button "÷" at bounding box center [432, 228] width 32 height 17
click at [427, 248] on button "Backspace" at bounding box center [415, 247] width 66 height 17
click at [403, 232] on button "×" at bounding box center [398, 228] width 32 height 17
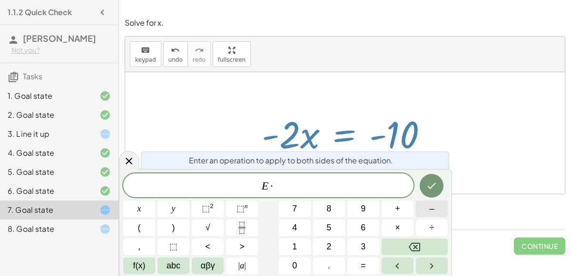
click at [427, 213] on button "–" at bounding box center [432, 209] width 32 height 17
click at [299, 246] on button "1" at bounding box center [295, 247] width 32 height 17
click at [436, 183] on icon "Done" at bounding box center [431, 185] width 11 height 11
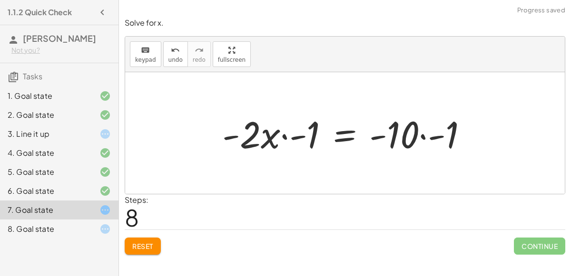
click at [283, 138] on div at bounding box center [348, 133] width 263 height 49
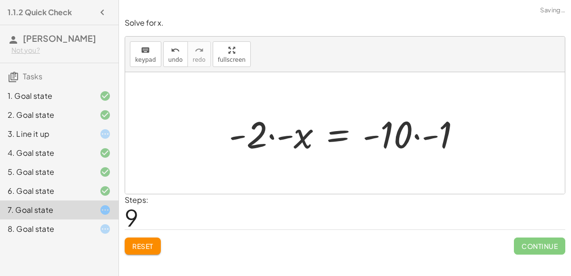
click at [426, 135] on div at bounding box center [348, 133] width 249 height 49
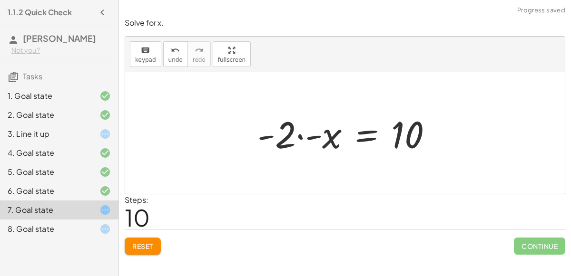
click at [299, 136] on div at bounding box center [349, 133] width 192 height 49
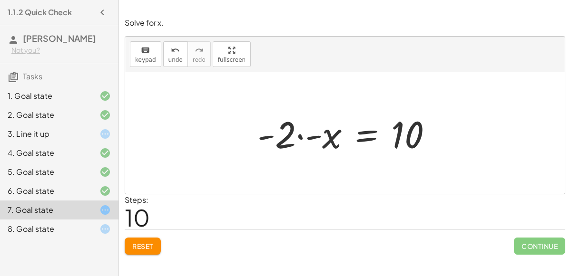
click at [299, 136] on div at bounding box center [349, 133] width 192 height 49
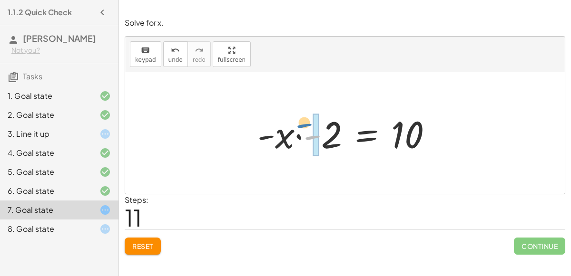
drag, startPoint x: 320, startPoint y: 137, endPoint x: 295, endPoint y: 122, distance: 29.0
click at [295, 122] on div at bounding box center [349, 133] width 192 height 49
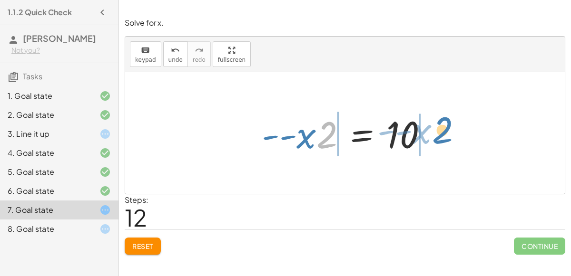
drag, startPoint x: 326, startPoint y: 136, endPoint x: 442, endPoint y: 131, distance: 115.7
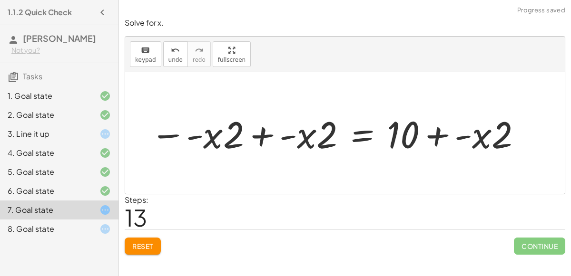
click at [453, 137] on div at bounding box center [337, 133] width 382 height 49
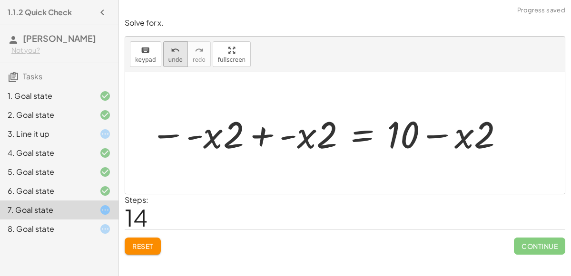
click at [174, 48] on icon "undo" at bounding box center [175, 50] width 9 height 11
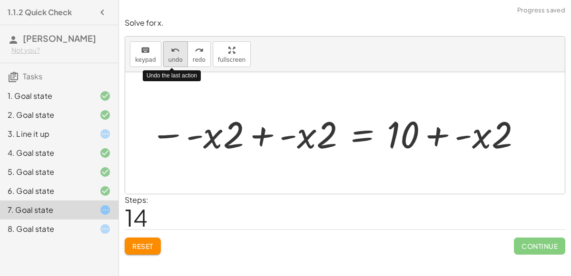
click at [174, 48] on icon "undo" at bounding box center [175, 50] width 9 height 11
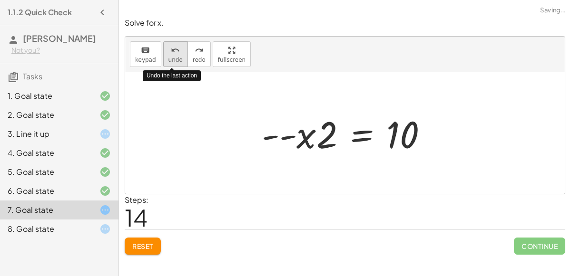
click at [174, 48] on icon "undo" at bounding box center [175, 50] width 9 height 11
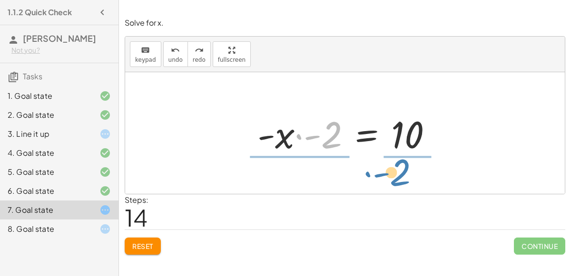
drag, startPoint x: 321, startPoint y: 141, endPoint x: 391, endPoint y: 178, distance: 79.2
click at [391, 178] on div "+ 7 + · 2 · x = + · 4 · x − 3 + 7 − 7 + · 2 · x = + · 4 · x − 3 − 7 + 0 + · 2 ·…" at bounding box center [345, 133] width 440 height 122
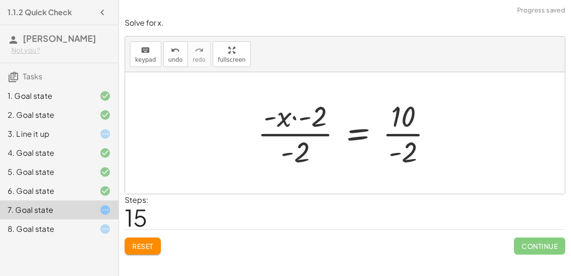
click at [410, 136] on div at bounding box center [349, 133] width 192 height 73
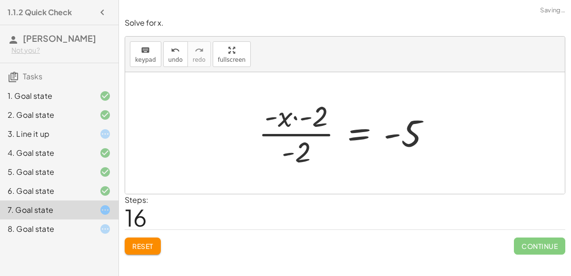
click at [296, 135] on div at bounding box center [348, 133] width 189 height 73
click at [176, 57] on span "undo" at bounding box center [175, 60] width 14 height 7
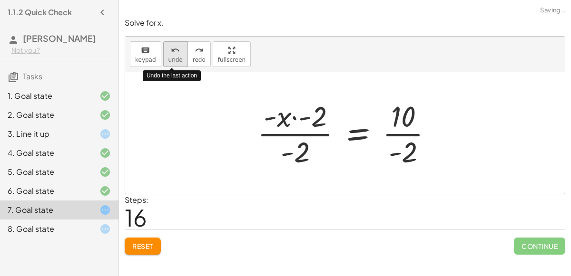
click at [176, 57] on span "undo" at bounding box center [175, 60] width 14 height 7
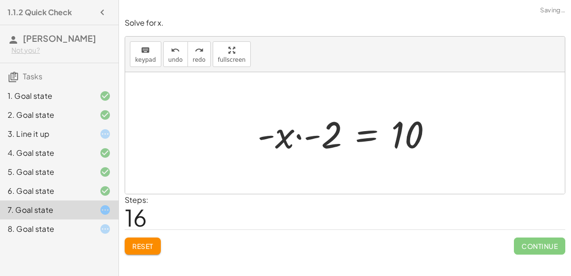
click at [146, 244] on span "Reset" at bounding box center [142, 246] width 21 height 9
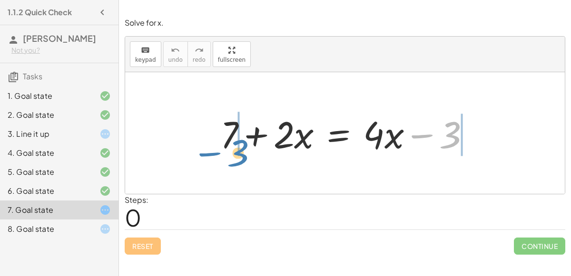
drag, startPoint x: 426, startPoint y: 140, endPoint x: 214, endPoint y: 157, distance: 213.4
click at [214, 157] on div "− 3 + 7 + · 2 · x = + · 4 · x − 3" at bounding box center [345, 134] width 279 height 54
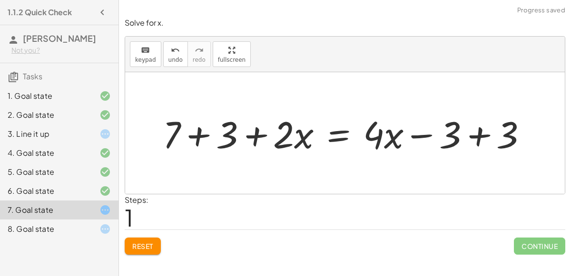
click at [201, 139] on div at bounding box center [349, 133] width 382 height 49
click at [476, 137] on div at bounding box center [370, 133] width 339 height 49
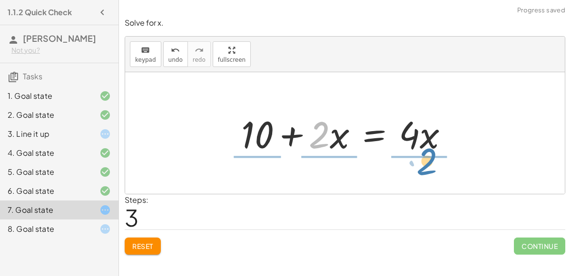
drag, startPoint x: 320, startPoint y: 147, endPoint x: 428, endPoint y: 173, distance: 111.2
click at [428, 173] on div "+ 7 + · 2 · x = + · 4 · x − 3 + 7 + 3 + · 2 · x = + · 4 · x − 3 + 3 + 10 + · 2 …" at bounding box center [345, 133] width 440 height 122
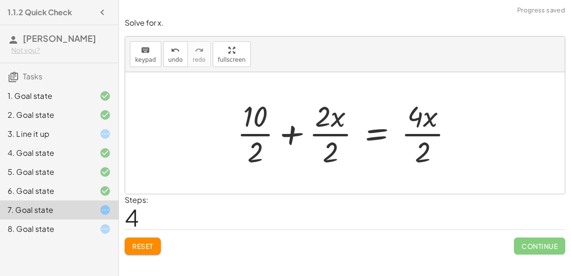
click at [252, 134] on div at bounding box center [348, 133] width 233 height 73
click at [328, 128] on div at bounding box center [356, 133] width 217 height 73
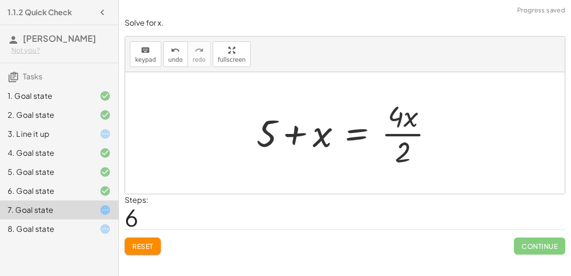
click at [399, 133] on div at bounding box center [349, 133] width 194 height 73
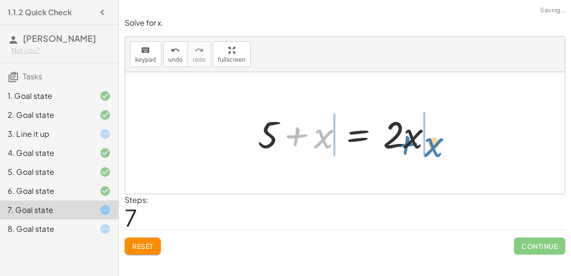
drag, startPoint x: 323, startPoint y: 137, endPoint x: 432, endPoint y: 144, distance: 109.7
click at [432, 144] on div at bounding box center [349, 133] width 192 height 49
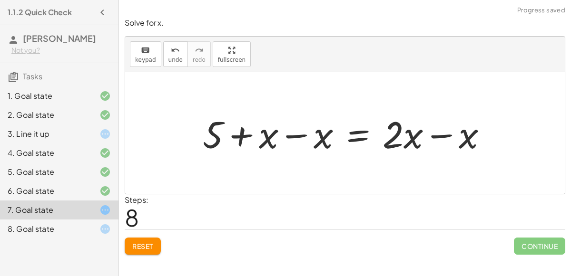
click at [294, 136] on div at bounding box center [349, 133] width 302 height 49
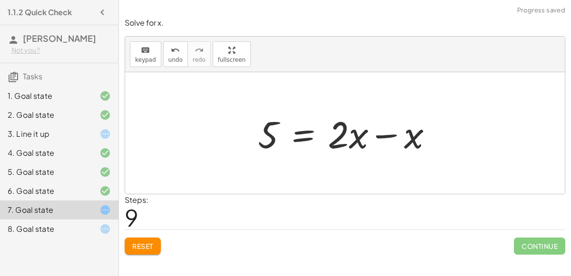
click at [390, 135] on div at bounding box center [349, 133] width 192 height 49
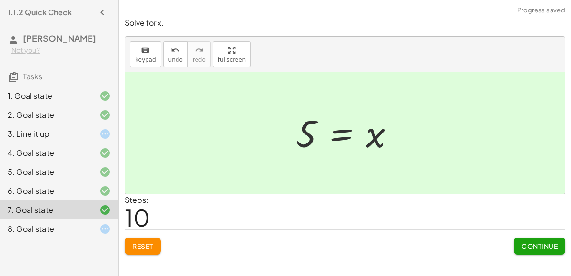
click at [520, 250] on button "Continue" at bounding box center [539, 246] width 51 height 17
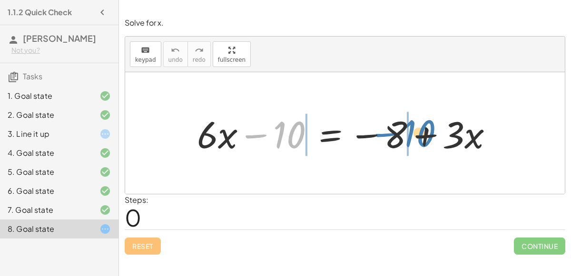
drag, startPoint x: 299, startPoint y: 130, endPoint x: 426, endPoint y: 128, distance: 127.1
click at [426, 128] on div at bounding box center [348, 133] width 313 height 49
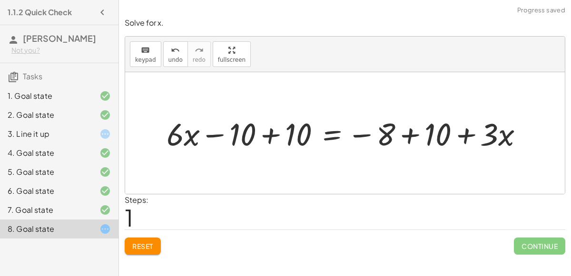
click at [425, 135] on div at bounding box center [348, 133] width 366 height 40
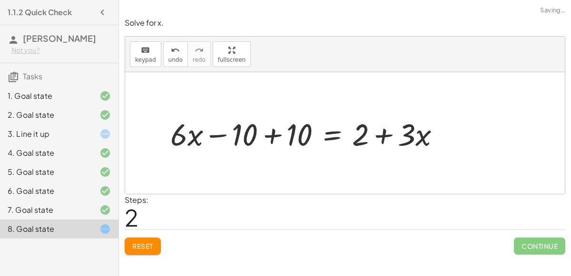
click at [272, 138] on div at bounding box center [309, 133] width 287 height 40
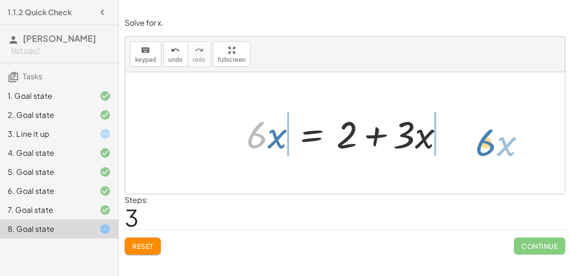
drag, startPoint x: 264, startPoint y: 137, endPoint x: 490, endPoint y: 142, distance: 226.0
click at [490, 142] on div "+ · 6 · x − 10 = − 8 + · 3 · x + · 6 · x − 10 + 10 = − 8 + 10 + · 3 · x + · 6 ·…" at bounding box center [345, 133] width 440 height 122
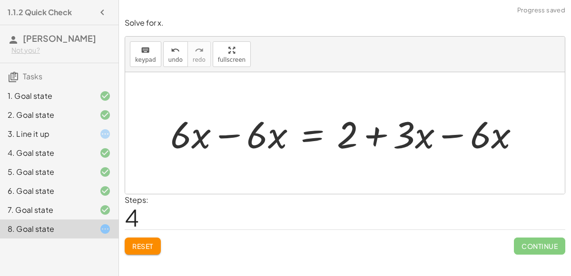
click at [449, 135] on div at bounding box center [349, 133] width 366 height 49
click at [237, 135] on div at bounding box center [311, 133] width 290 height 49
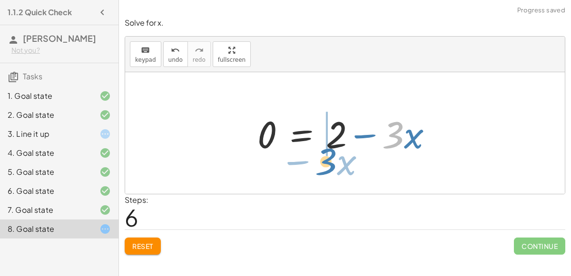
drag, startPoint x: 396, startPoint y: 141, endPoint x: 327, endPoint y: 171, distance: 75.7
click at [327, 171] on div "+ · 6 · x − 10 = − 8 + · 3 · x + · 6 · x − 10 + 10 = − 8 + 10 + · 3 · x + · 6 ·…" at bounding box center [345, 133] width 440 height 122
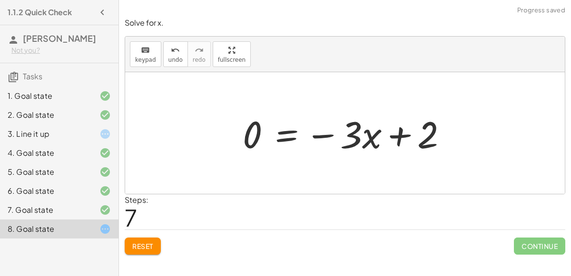
click at [403, 133] on div at bounding box center [349, 133] width 222 height 49
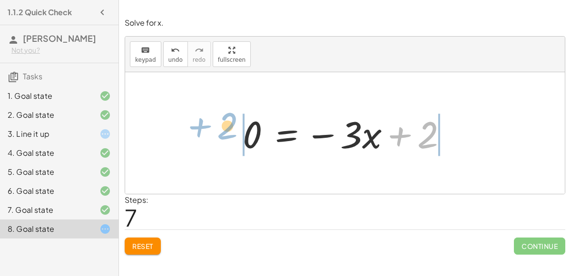
drag, startPoint x: 424, startPoint y: 132, endPoint x: 226, endPoint y: 124, distance: 198.6
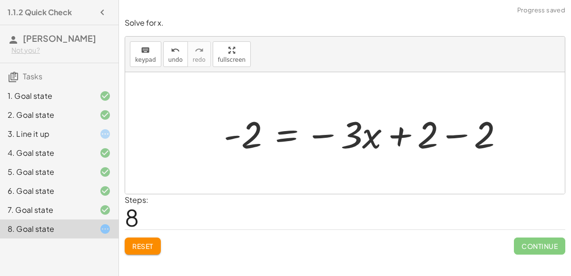
click at [456, 136] on div at bounding box center [367, 133] width 297 height 49
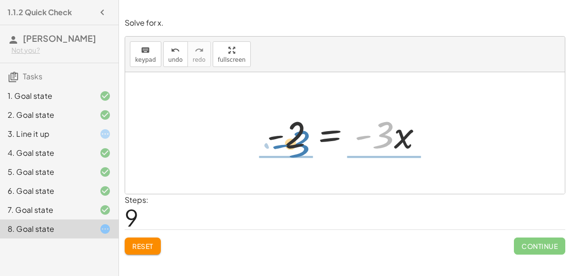
drag, startPoint x: 382, startPoint y: 133, endPoint x: 296, endPoint y: 154, distance: 88.5
click at [296, 154] on div at bounding box center [348, 133] width 173 height 49
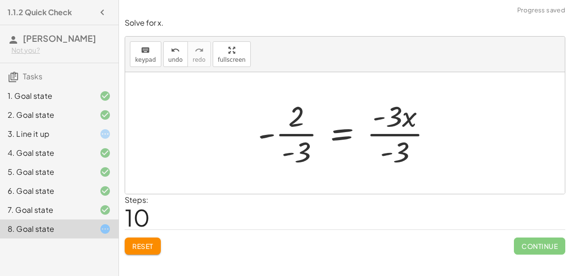
click at [294, 155] on div at bounding box center [348, 133] width 191 height 73
click at [300, 138] on div at bounding box center [348, 133] width 191 height 73
click at [296, 132] on div at bounding box center [348, 133] width 191 height 73
click at [172, 51] on icon "undo" at bounding box center [175, 50] width 9 height 11
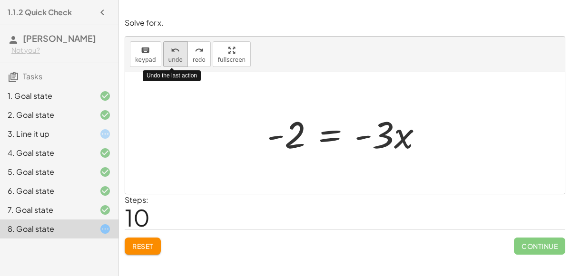
click at [171, 53] on icon "undo" at bounding box center [175, 50] width 9 height 11
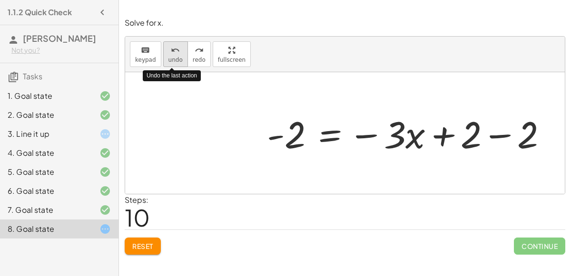
click at [171, 53] on icon "undo" at bounding box center [175, 50] width 9 height 11
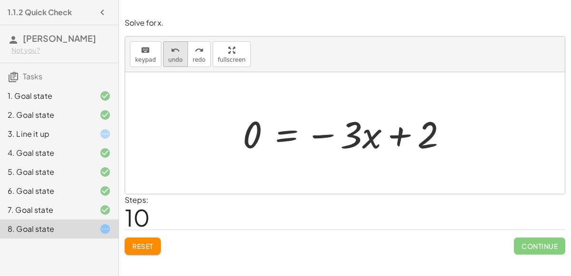
click at [177, 54] on div "undo" at bounding box center [175, 49] width 14 height 11
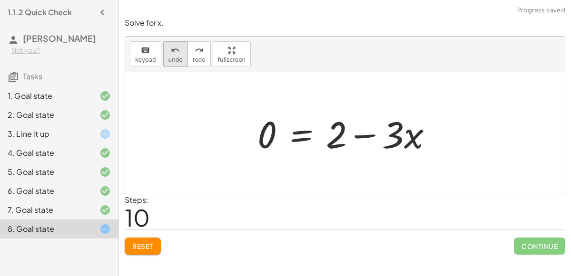
click at [170, 58] on span "undo" at bounding box center [175, 60] width 14 height 7
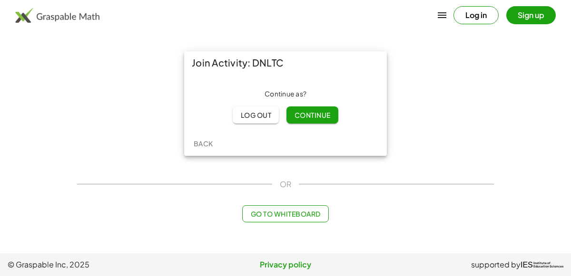
click at [314, 110] on button "Continue" at bounding box center [311, 115] width 51 height 17
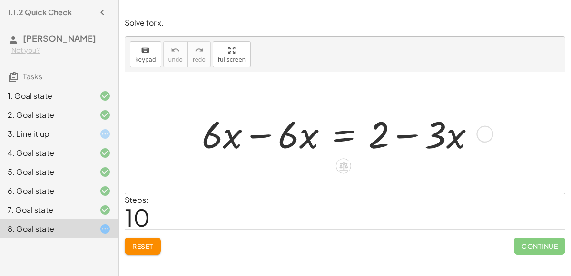
click at [260, 135] on div at bounding box center [342, 133] width 290 height 49
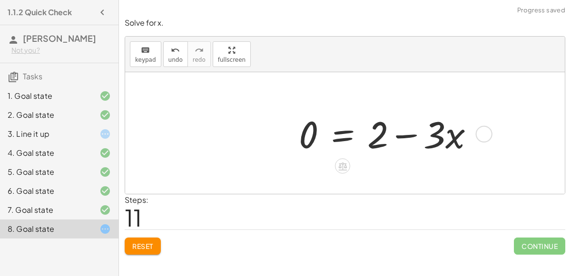
click at [401, 136] on div at bounding box center [390, 133] width 192 height 49
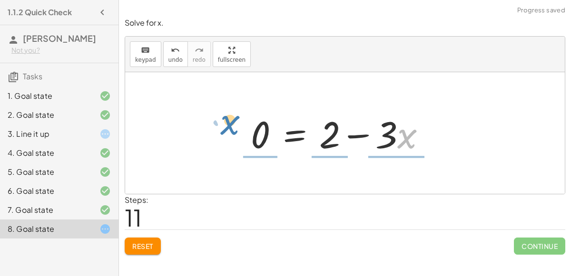
drag, startPoint x: 403, startPoint y: 138, endPoint x: 233, endPoint y: 130, distance: 170.5
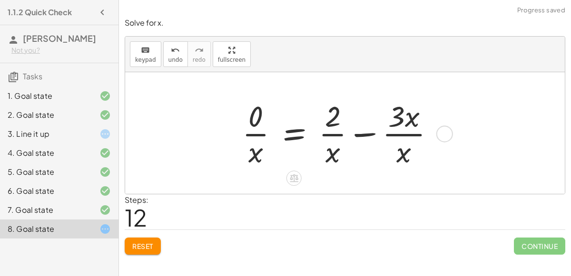
click at [249, 158] on div at bounding box center [341, 133] width 209 height 73
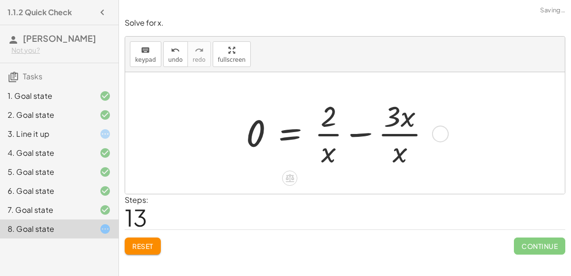
click at [325, 148] on div at bounding box center [342, 133] width 202 height 73
click at [397, 154] on div at bounding box center [342, 133] width 202 height 73
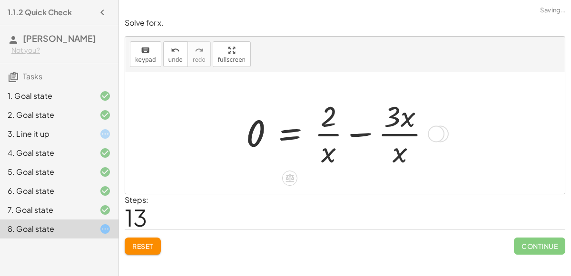
click at [397, 154] on div at bounding box center [342, 133] width 202 height 73
click at [144, 252] on button "Reset" at bounding box center [143, 246] width 36 height 17
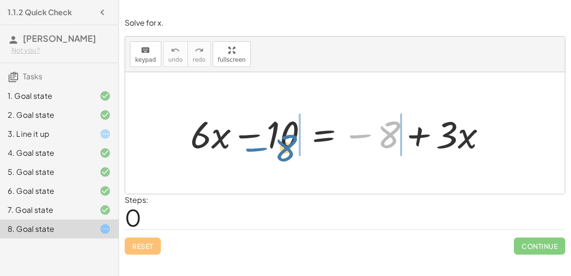
drag, startPoint x: 359, startPoint y: 131, endPoint x: 252, endPoint y: 144, distance: 107.4
click at [252, 144] on div at bounding box center [342, 133] width 313 height 49
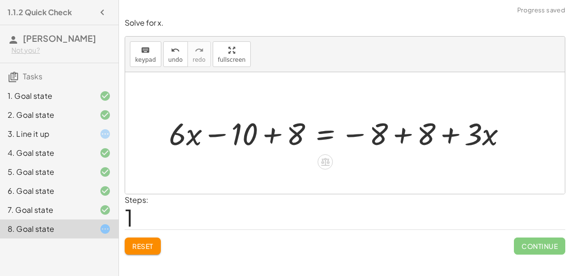
click at [264, 137] on div at bounding box center [341, 133] width 355 height 41
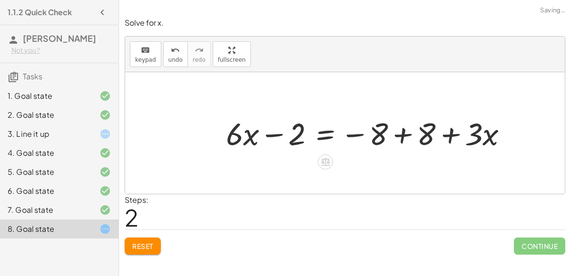
click at [393, 137] on div at bounding box center [370, 133] width 298 height 41
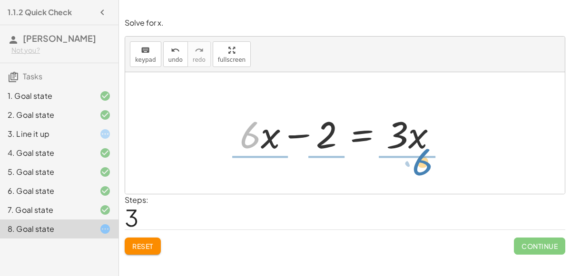
drag, startPoint x: 256, startPoint y: 148, endPoint x: 432, endPoint y: 173, distance: 176.8
click at [432, 173] on div "+ · 6 · x − 10 = − 8 + · 3 · x + · 6 · x − 10 + 8 = − 8 + 8 + · 3 · x + · 6 · x…" at bounding box center [345, 133] width 440 height 122
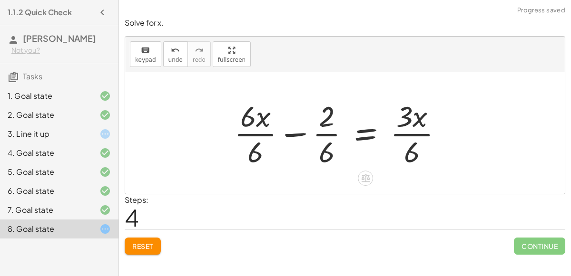
click at [250, 133] on div at bounding box center [342, 133] width 226 height 73
click at [316, 135] on div at bounding box center [354, 133] width 202 height 73
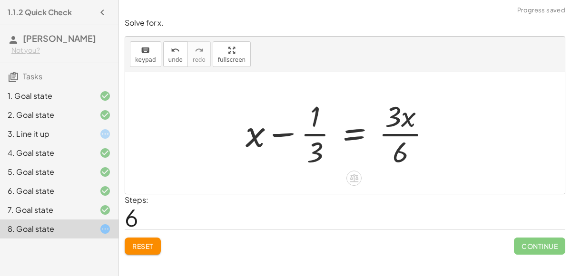
click at [393, 132] on div at bounding box center [342, 133] width 203 height 73
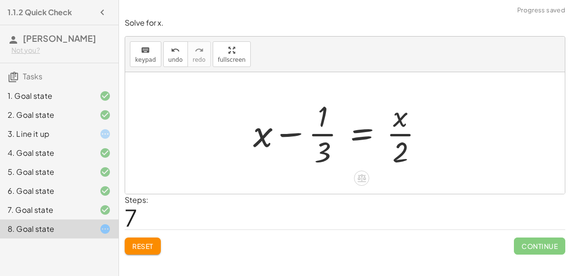
click at [324, 134] on div at bounding box center [341, 133] width 187 height 73
click at [292, 136] on div at bounding box center [341, 133] width 187 height 73
click at [151, 238] on button "Reset" at bounding box center [143, 246] width 36 height 17
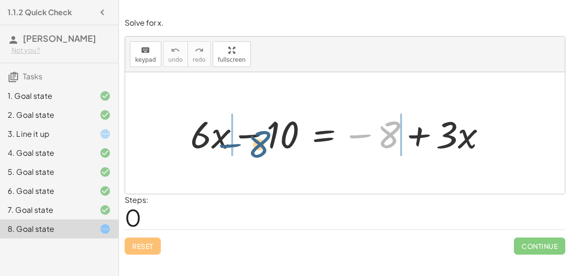
drag, startPoint x: 381, startPoint y: 134, endPoint x: 251, endPoint y: 143, distance: 130.7
click at [251, 143] on div at bounding box center [342, 133] width 313 height 49
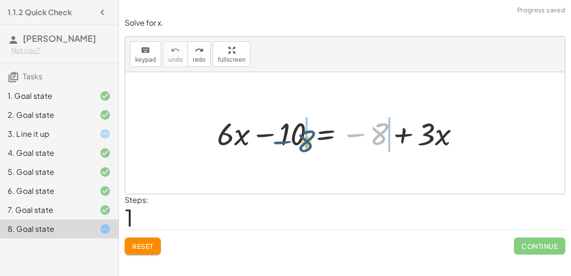
drag, startPoint x: 373, startPoint y: 132, endPoint x: 297, endPoint y: 139, distance: 76.5
click at [297, 139] on div at bounding box center [342, 133] width 260 height 41
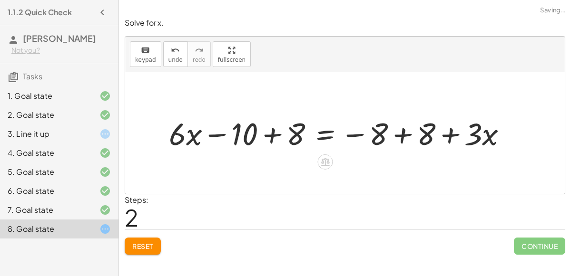
click at [274, 137] on div at bounding box center [341, 133] width 355 height 41
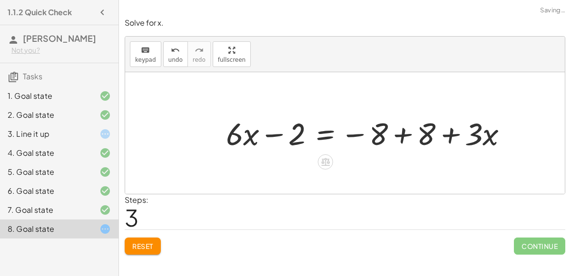
click at [398, 137] on div at bounding box center [370, 133] width 298 height 41
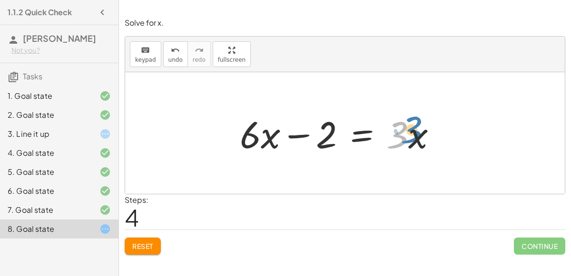
click at [402, 141] on div at bounding box center [342, 133] width 214 height 49
drag, startPoint x: 410, startPoint y: 139, endPoint x: 420, endPoint y: 135, distance: 11.1
click at [420, 135] on div at bounding box center [342, 133] width 214 height 49
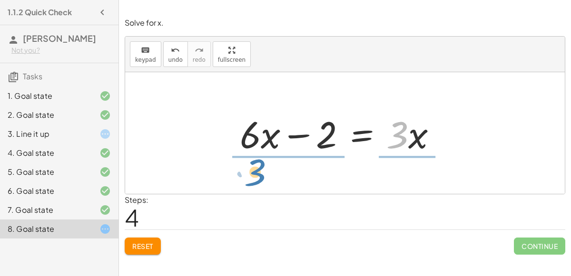
drag, startPoint x: 402, startPoint y: 139, endPoint x: 257, endPoint y: 177, distance: 148.9
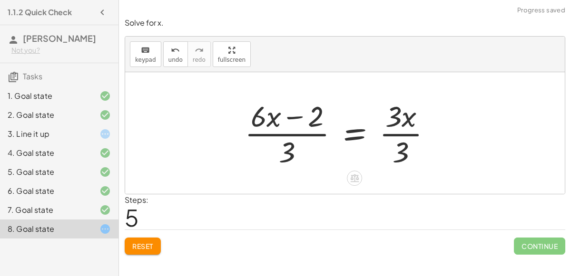
click at [298, 134] on div at bounding box center [342, 133] width 204 height 73
click at [389, 136] on div at bounding box center [342, 133] width 204 height 73
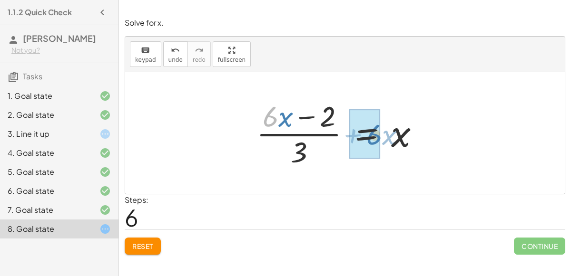
drag, startPoint x: 276, startPoint y: 120, endPoint x: 376, endPoint y: 137, distance: 101.3
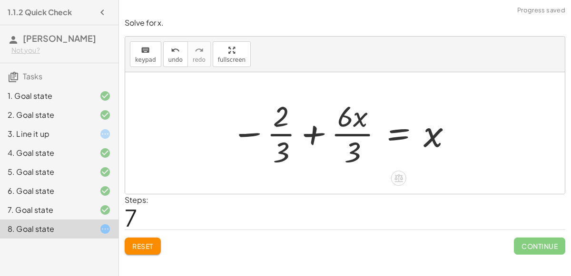
click at [312, 133] on div at bounding box center [341, 133] width 231 height 73
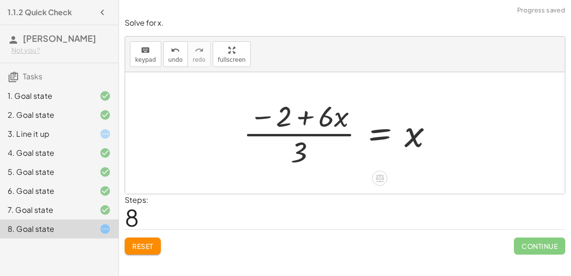
click at [309, 121] on div at bounding box center [341, 133] width 207 height 73
click at [301, 141] on div at bounding box center [341, 133] width 207 height 73
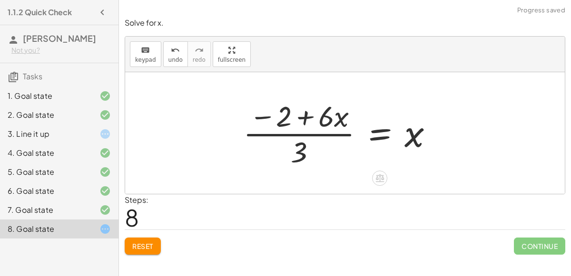
click at [301, 141] on div at bounding box center [341, 133] width 207 height 73
click at [160, 238] on button "Reset" at bounding box center [143, 246] width 36 height 17
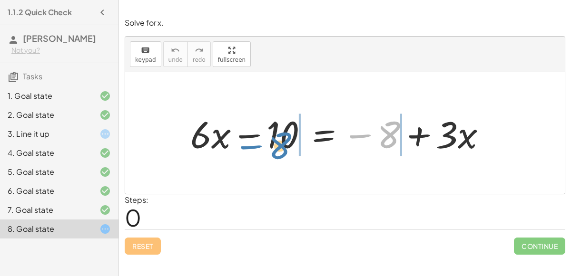
drag, startPoint x: 390, startPoint y: 136, endPoint x: 281, endPoint y: 147, distance: 109.5
click at [281, 147] on div at bounding box center [342, 133] width 313 height 49
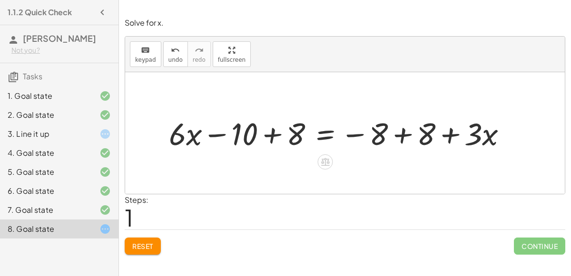
click at [269, 137] on div at bounding box center [341, 133] width 355 height 41
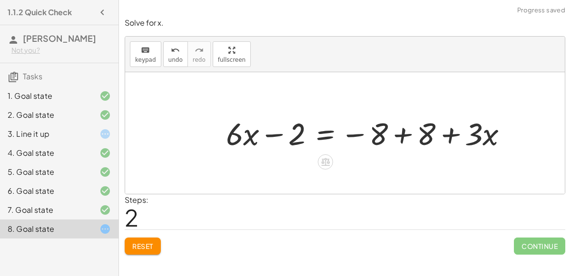
click at [398, 140] on div at bounding box center [370, 133] width 298 height 41
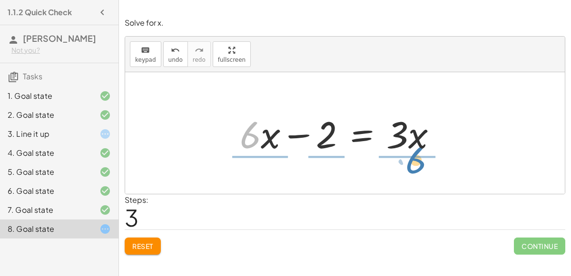
drag, startPoint x: 256, startPoint y: 145, endPoint x: 422, endPoint y: 171, distance: 168.1
click at [422, 171] on div "+ · 6 · x − 10 = − 8 + · 3 · x + · 6 · x − 10 + 8 = − 8 + 8 + · 3 · x + · 6 · x…" at bounding box center [345, 133] width 440 height 122
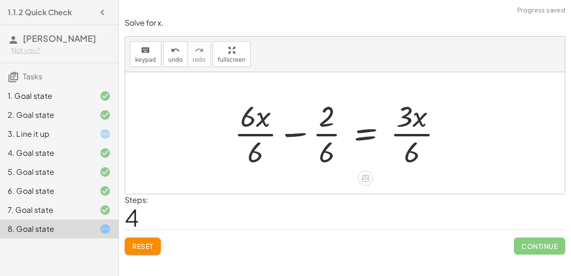
click at [265, 136] on div at bounding box center [342, 133] width 226 height 73
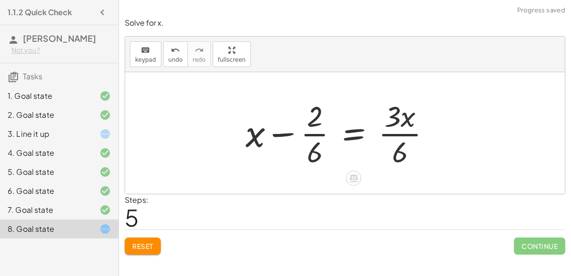
click at [313, 133] on div at bounding box center [342, 133] width 202 height 73
click at [398, 136] on div at bounding box center [342, 133] width 203 height 73
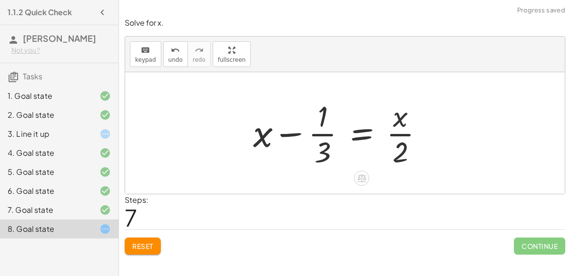
click at [403, 134] on div at bounding box center [341, 133] width 187 height 73
drag, startPoint x: 399, startPoint y: 145, endPoint x: 409, endPoint y: 149, distance: 10.9
click at [409, 149] on div at bounding box center [341, 133] width 187 height 73
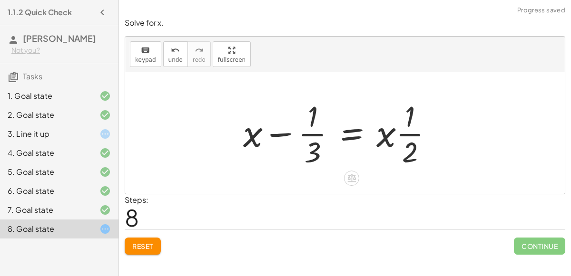
click at [411, 128] on div at bounding box center [341, 133] width 207 height 73
click at [411, 133] on div at bounding box center [341, 133] width 207 height 73
drag, startPoint x: 387, startPoint y: 137, endPoint x: 250, endPoint y: 154, distance: 138.5
click at [250, 154] on div at bounding box center [341, 133] width 207 height 73
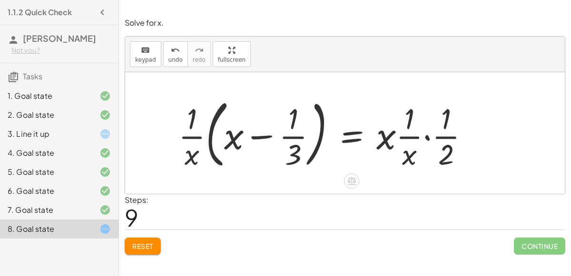
click at [427, 136] on div at bounding box center [328, 133] width 308 height 79
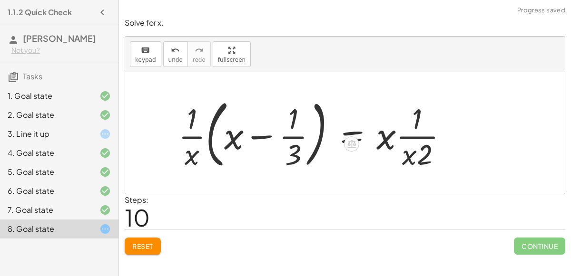
click at [416, 157] on div at bounding box center [317, 133] width 286 height 79
click at [268, 137] on div at bounding box center [317, 133] width 286 height 79
click at [203, 132] on div at bounding box center [317, 133] width 286 height 79
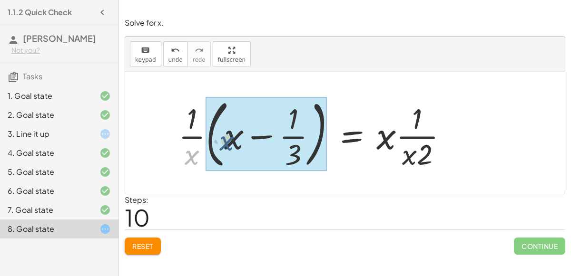
drag, startPoint x: 196, startPoint y: 153, endPoint x: 235, endPoint y: 138, distance: 41.3
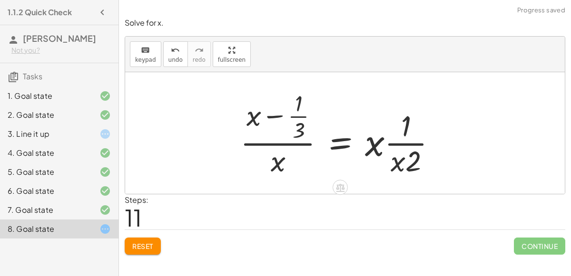
click at [288, 142] on div at bounding box center [342, 134] width 213 height 92
drag, startPoint x: 253, startPoint y: 116, endPoint x: 283, endPoint y: 167, distance: 58.7
click at [283, 167] on div at bounding box center [342, 134] width 213 height 92
click at [151, 250] on button "Reset" at bounding box center [143, 246] width 36 height 17
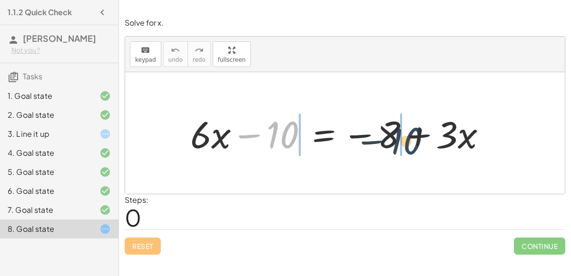
drag, startPoint x: 282, startPoint y: 124, endPoint x: 407, endPoint y: 130, distance: 125.3
click at [407, 130] on div at bounding box center [342, 133] width 313 height 49
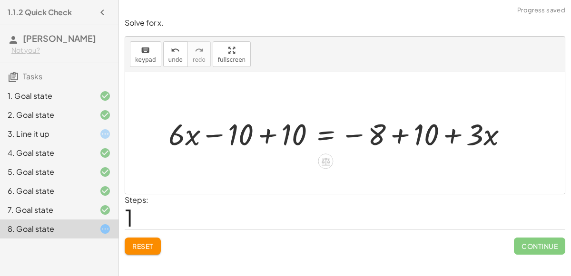
click at [254, 133] on div at bounding box center [342, 133] width 356 height 39
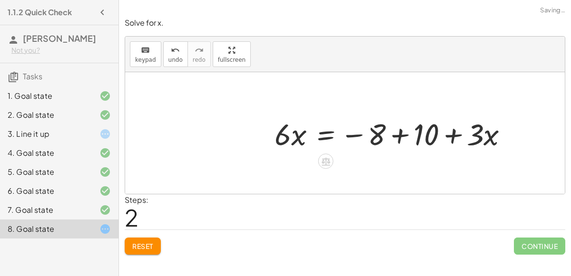
click at [400, 134] on div at bounding box center [395, 133] width 251 height 39
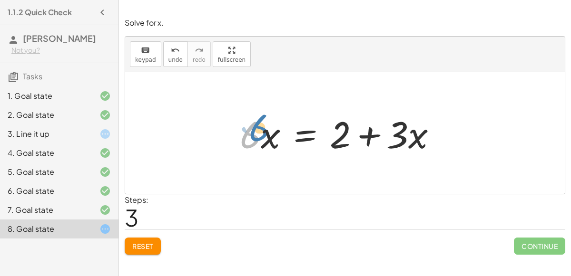
drag, startPoint x: 255, startPoint y: 137, endPoint x: 257, endPoint y: 132, distance: 5.3
click at [257, 132] on div at bounding box center [342, 133] width 214 height 49
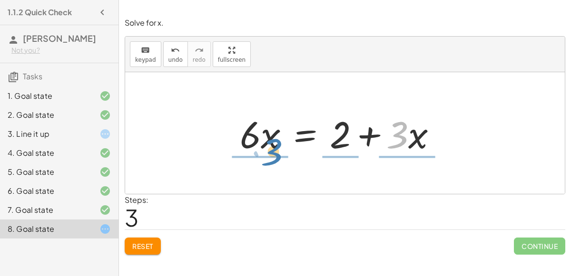
drag, startPoint x: 399, startPoint y: 132, endPoint x: 262, endPoint y: 147, distance: 138.4
click at [262, 147] on div at bounding box center [342, 133] width 214 height 49
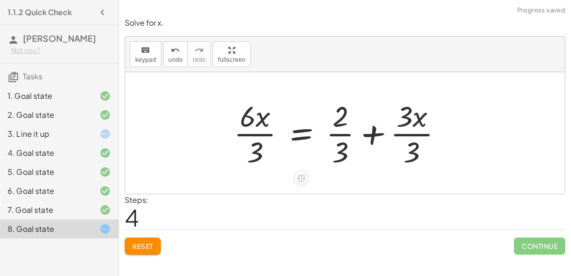
click at [254, 137] on div at bounding box center [342, 133] width 226 height 73
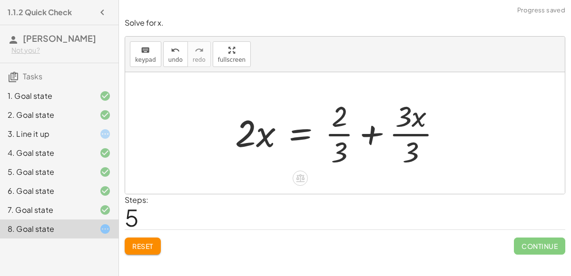
click at [398, 132] on div at bounding box center [342, 133] width 224 height 73
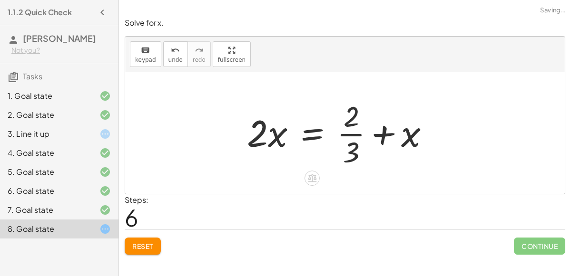
click at [313, 132] on div at bounding box center [342, 133] width 200 height 73
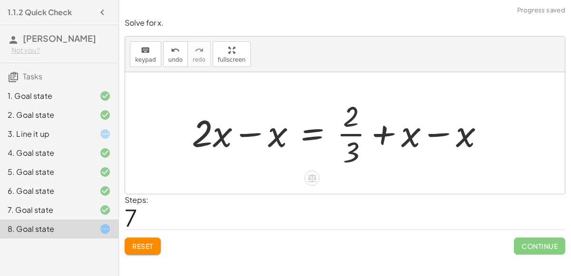
click at [250, 131] on div at bounding box center [342, 133] width 310 height 73
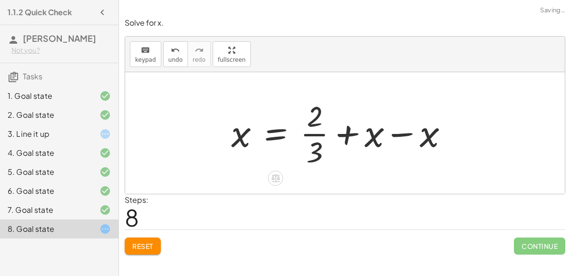
click at [442, 137] on div at bounding box center [343, 133] width 234 height 73
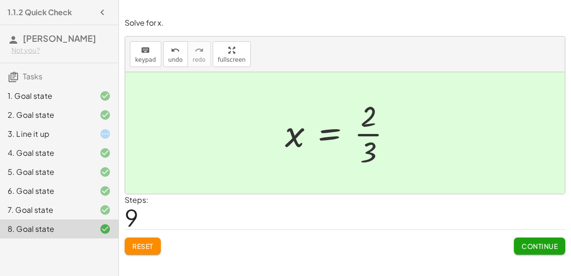
click at [529, 247] on span "Continue" at bounding box center [539, 246] width 36 height 9
